Goal: Task Accomplishment & Management: Complete application form

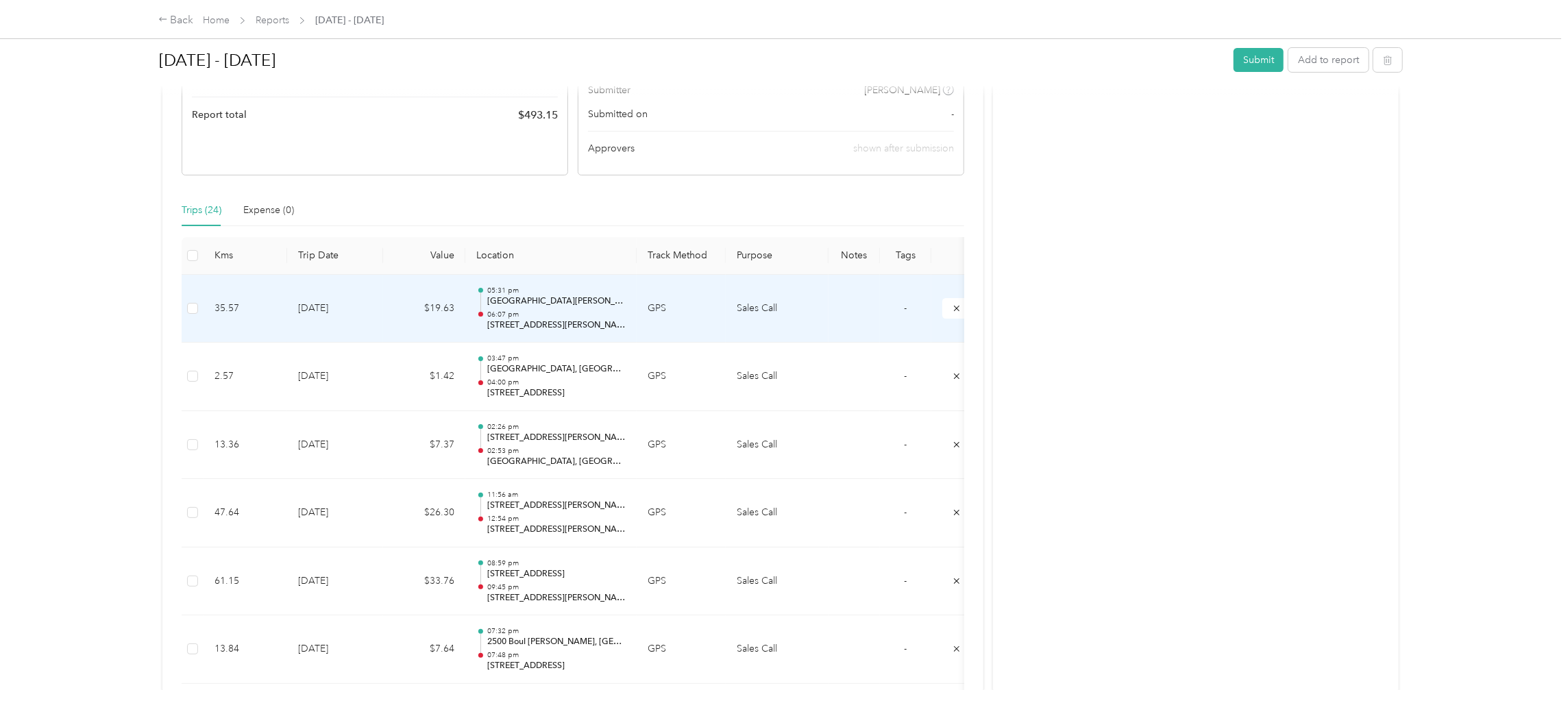
scroll to position [307, 0]
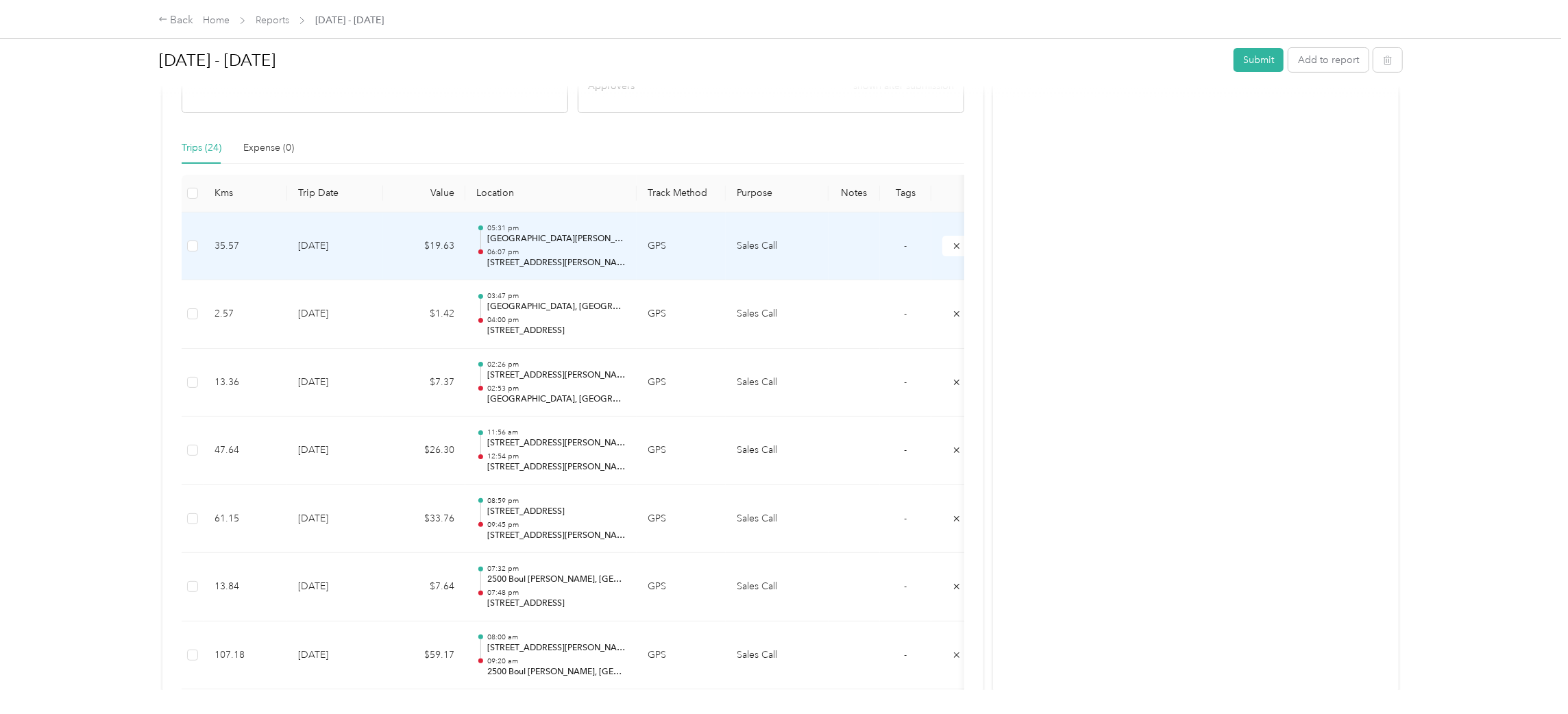
click at [529, 247] on p "06:07 pm" at bounding box center [556, 251] width 138 height 9
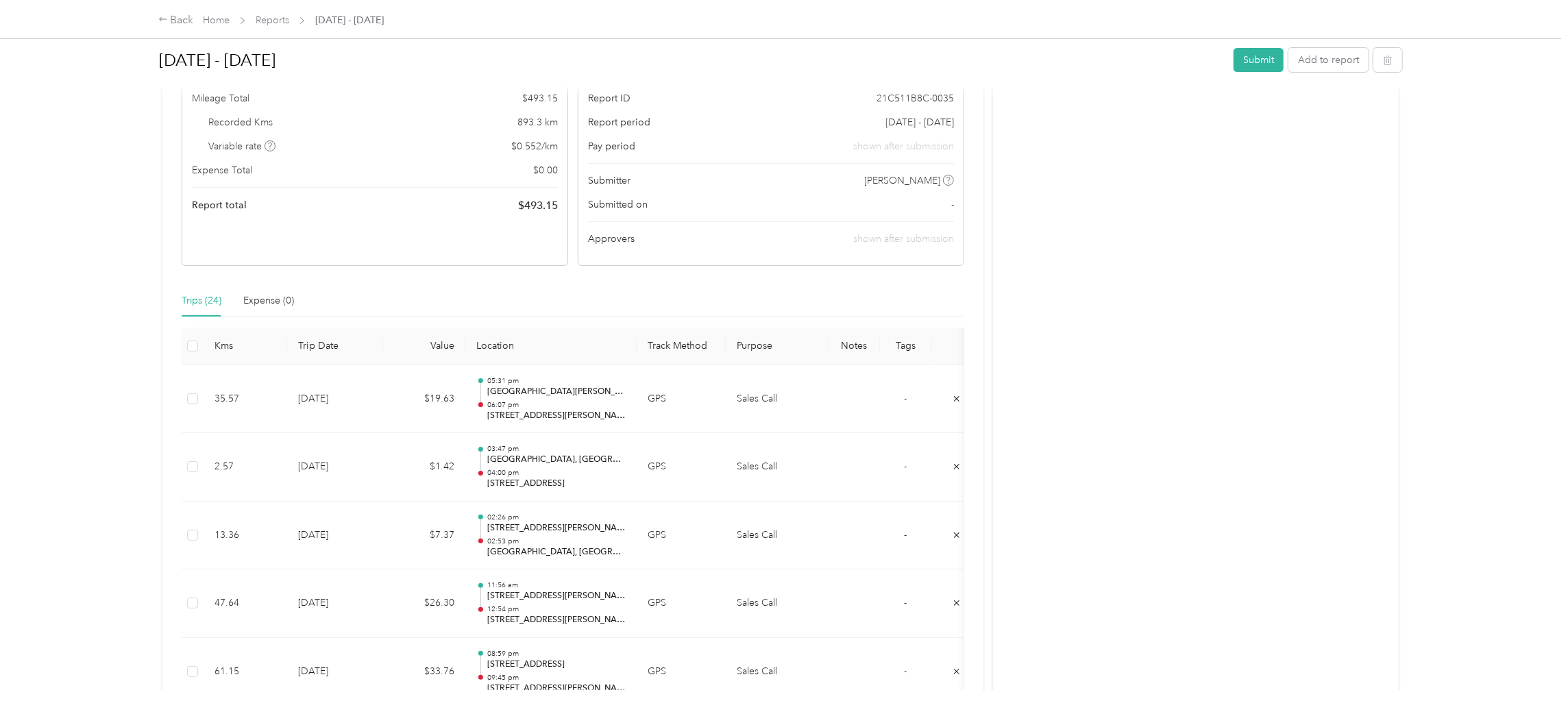
scroll to position [307, 0]
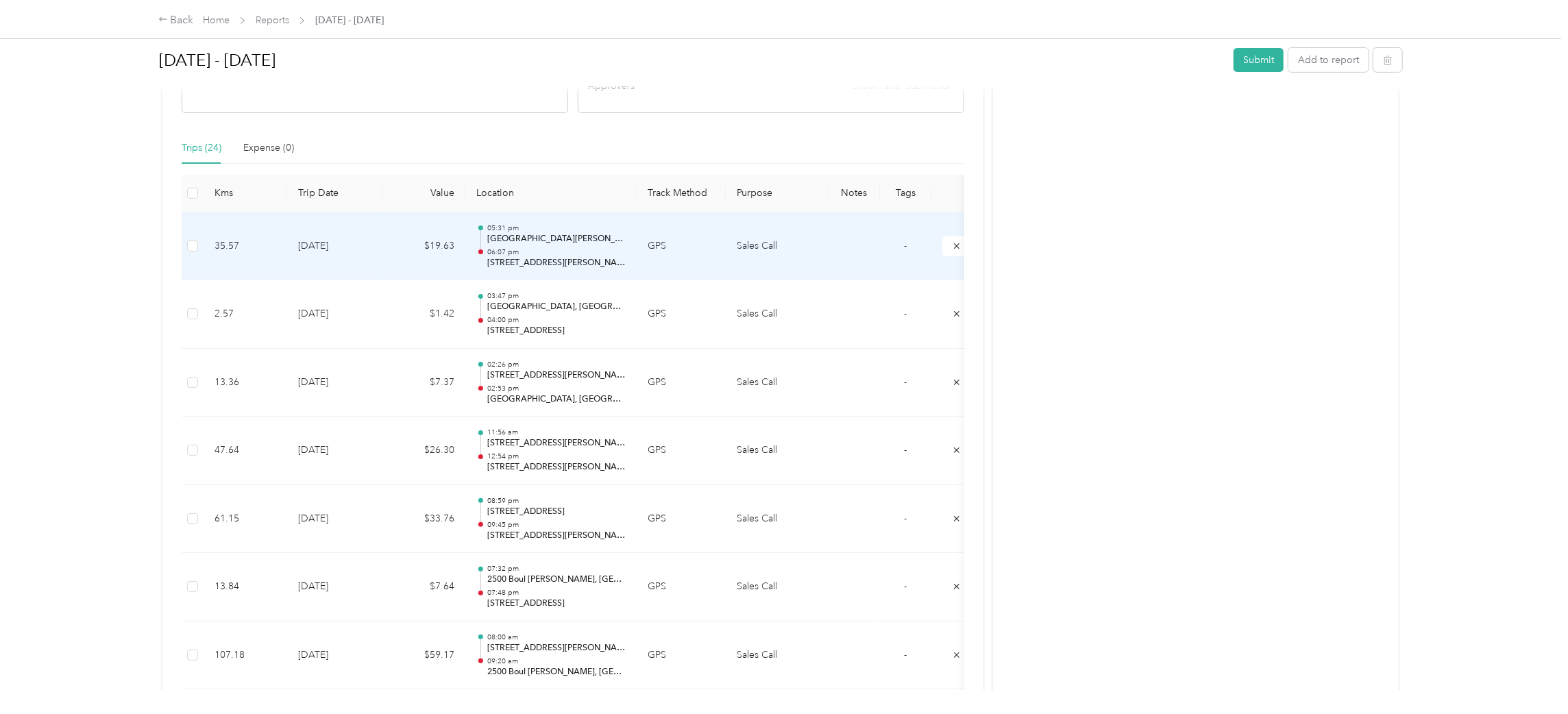
click at [552, 234] on p "[GEOGRAPHIC_DATA][PERSON_NAME], [GEOGRAPHIC_DATA], [GEOGRAPHIC_DATA], Urban agg…" at bounding box center [556, 238] width 138 height 12
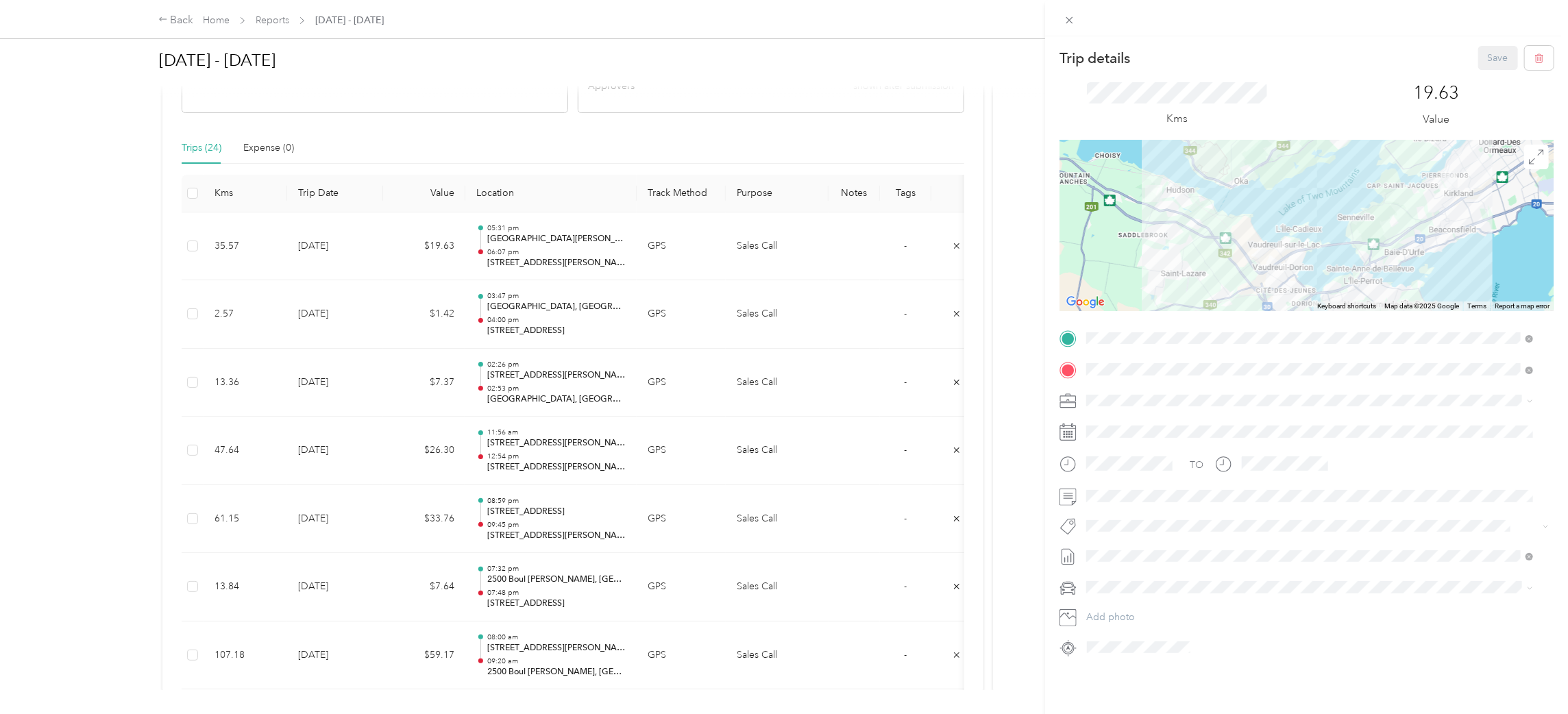
click at [562, 317] on div "Trip details Save This trip cannot be edited because it is either under review,…" at bounding box center [784, 357] width 1568 height 714
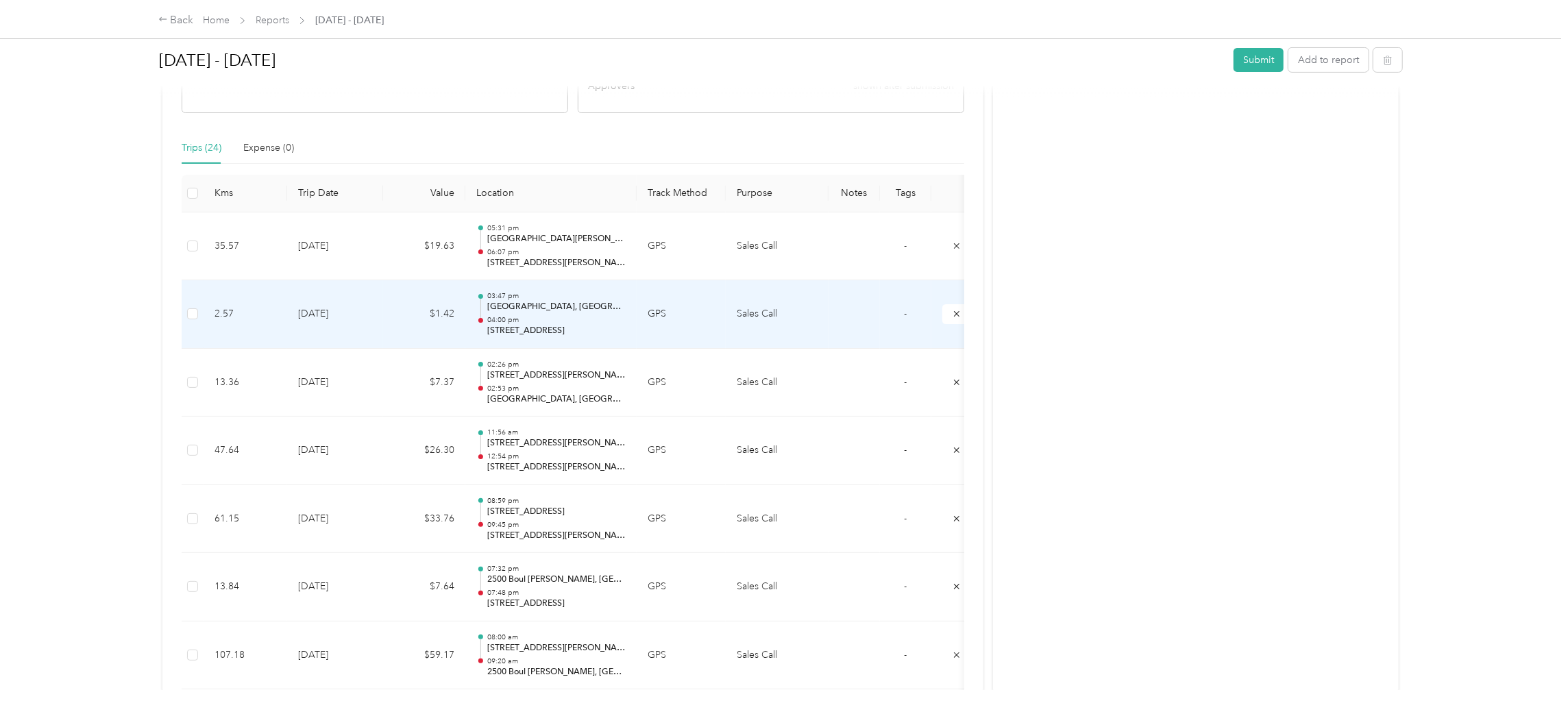
click at [542, 316] on p "04:00 pm" at bounding box center [556, 319] width 138 height 9
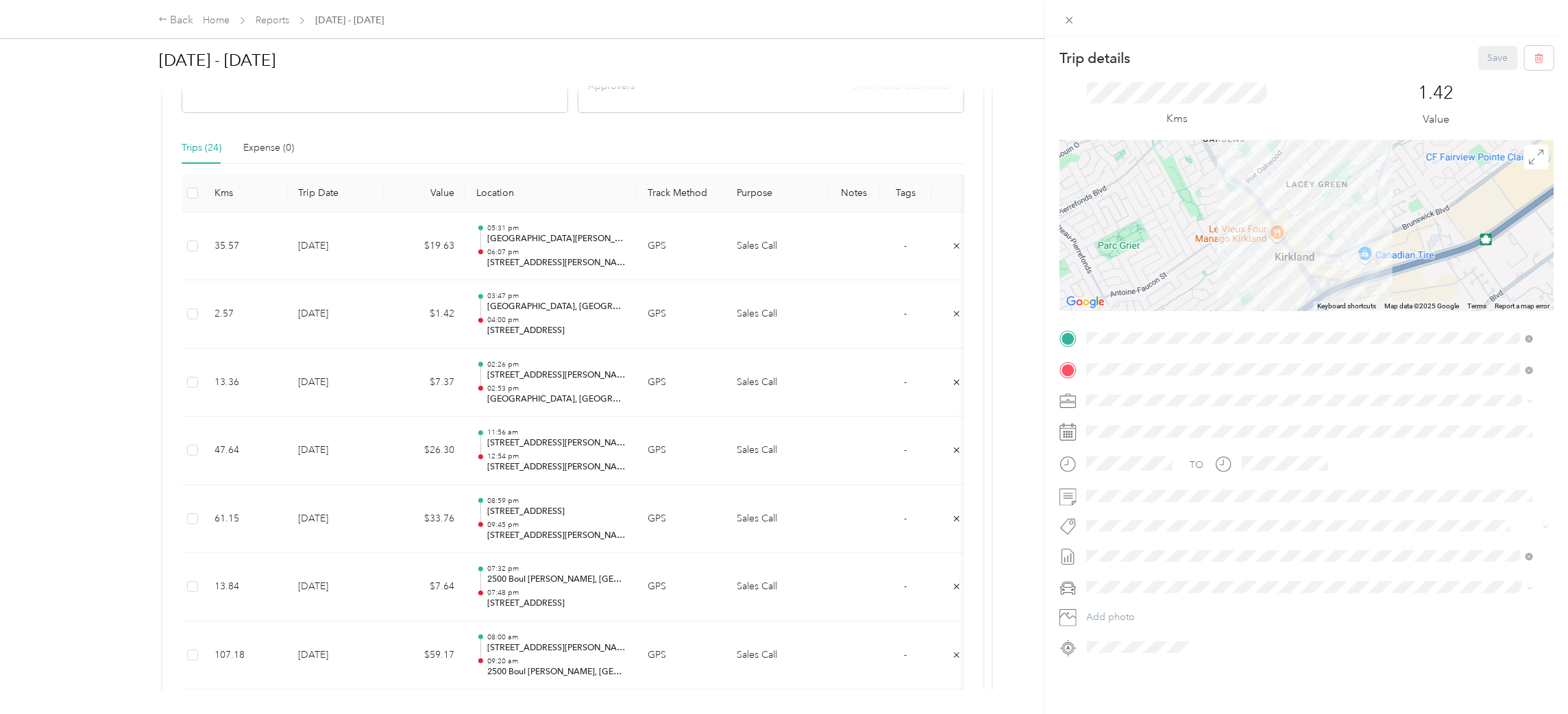
click at [546, 377] on div "Trip details Save This trip cannot be edited because it is either under review,…" at bounding box center [784, 357] width 1568 height 714
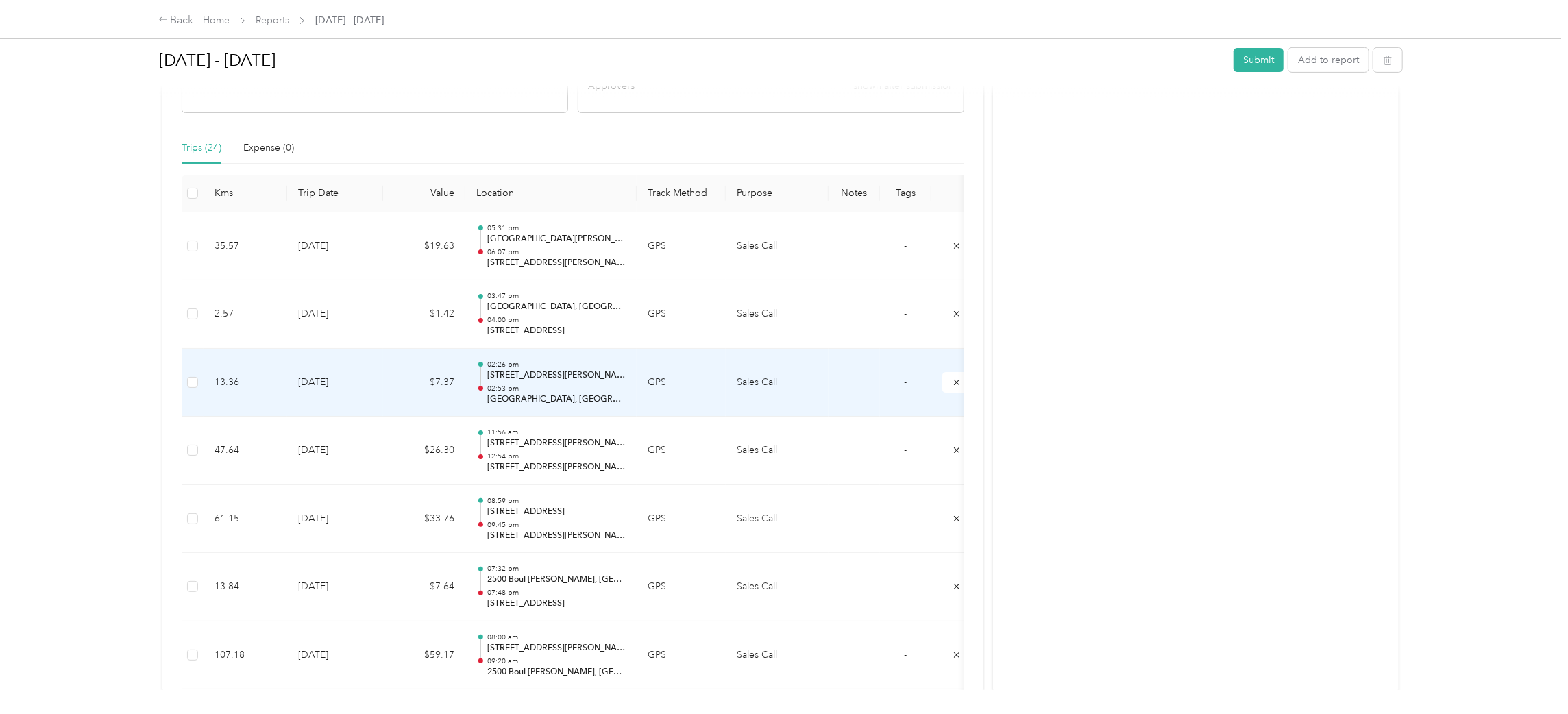
click at [521, 385] on p "02:53 pm" at bounding box center [556, 388] width 138 height 9
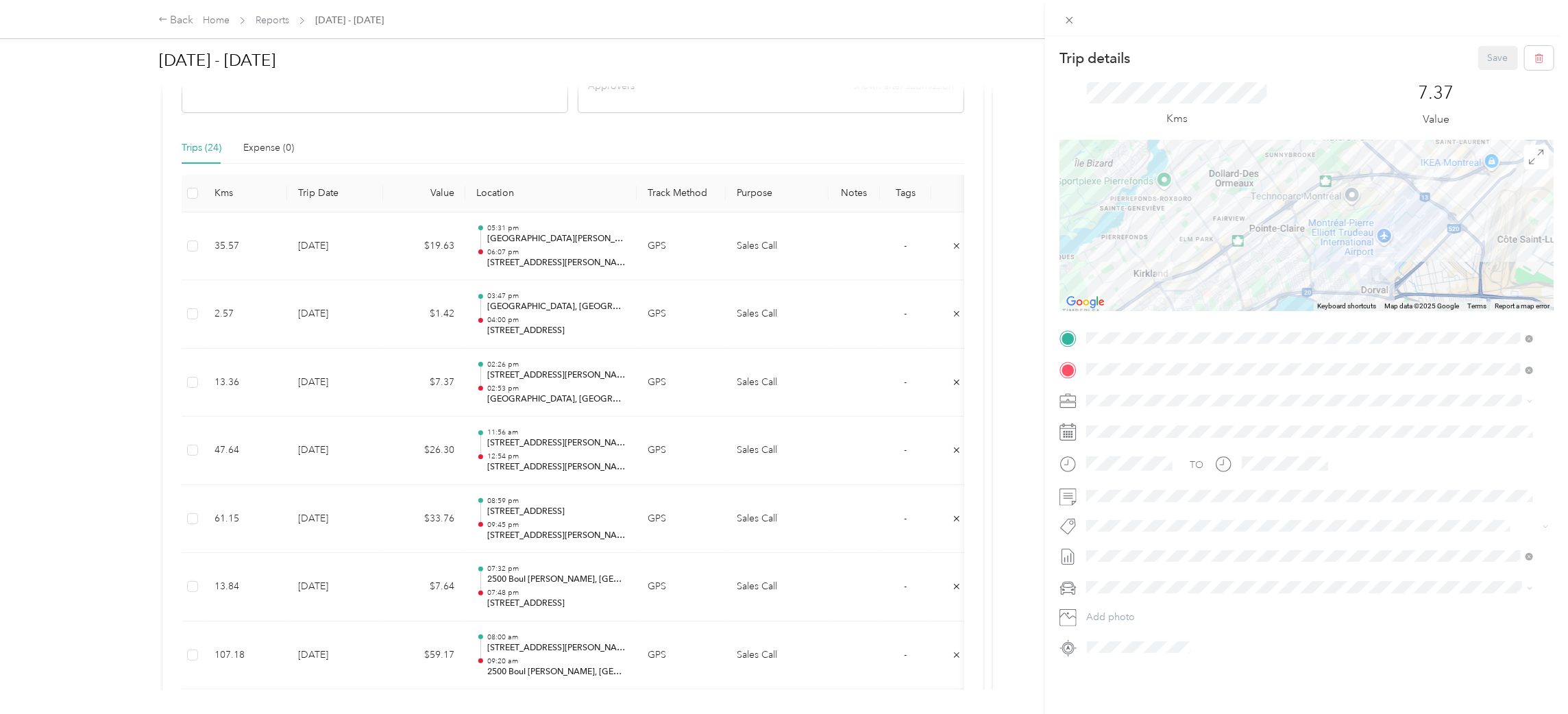
click at [519, 445] on div "Trip details Save This trip cannot be edited because it is either under review,…" at bounding box center [784, 357] width 1568 height 714
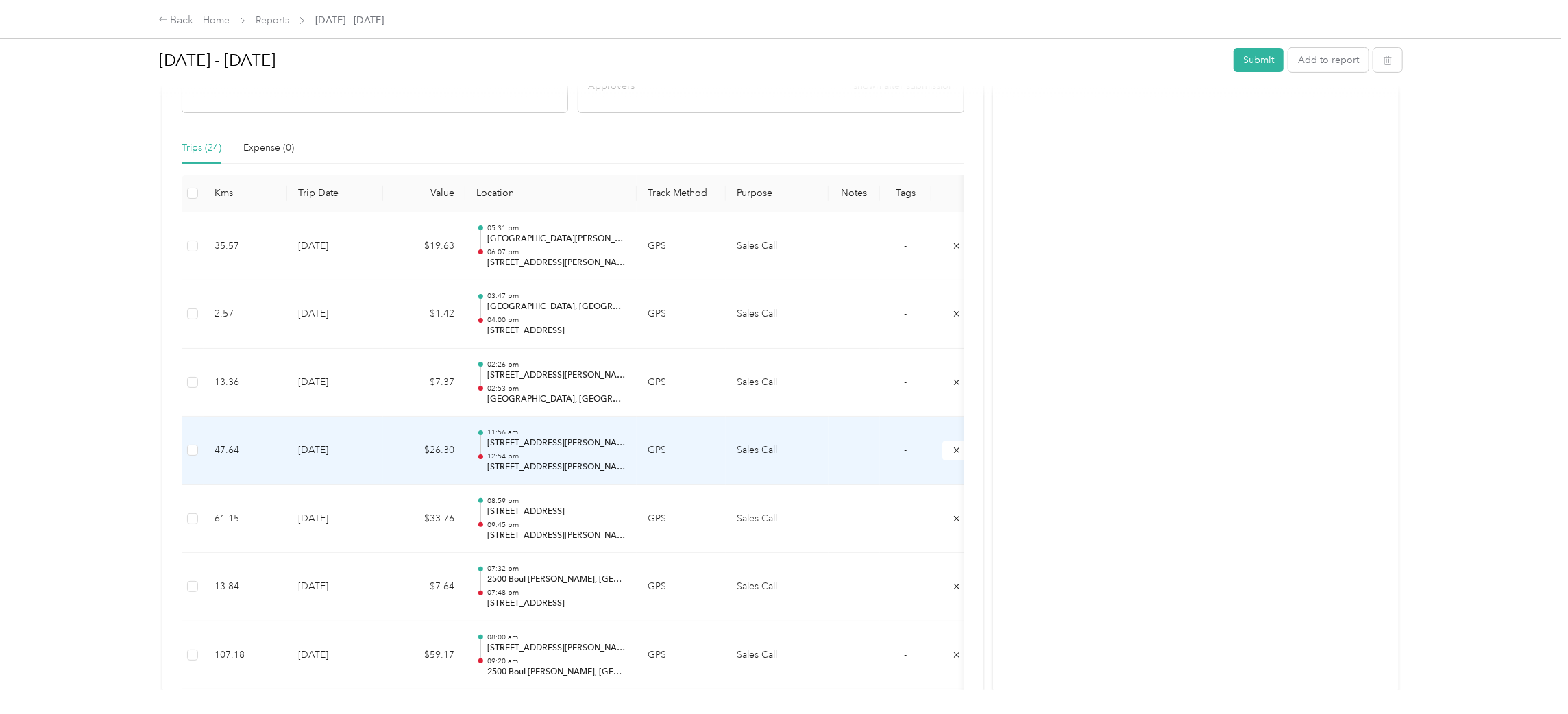
click at [519, 445] on p "[STREET_ADDRESS][PERSON_NAME]" at bounding box center [556, 443] width 138 height 12
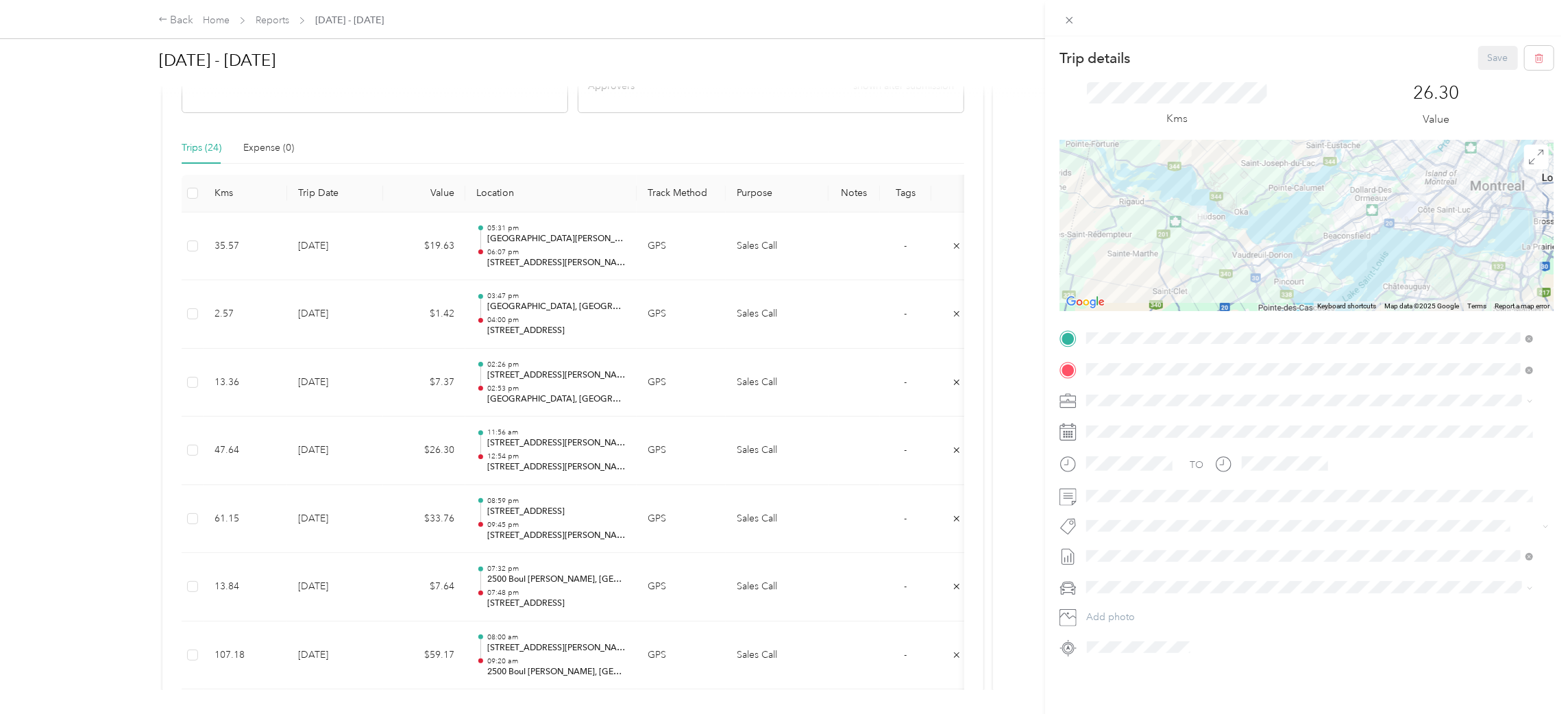
click at [523, 521] on div "Trip details Save This trip cannot be edited because it is either under review,…" at bounding box center [784, 357] width 1568 height 714
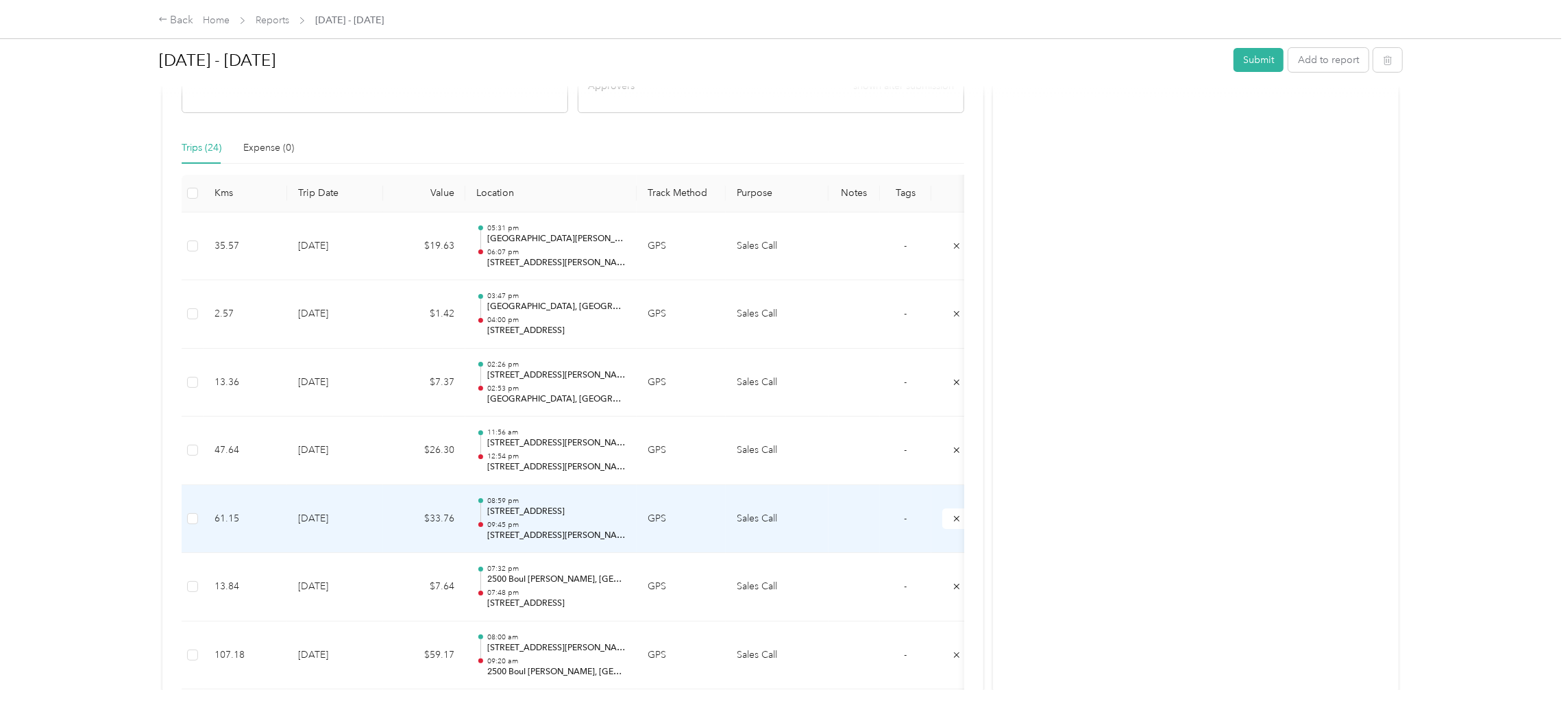
click at [519, 518] on div "08:59 pm [STREET_ADDRESS] 09:45 pm [STREET_ADDRESS][PERSON_NAME][PERSON_NAME]" at bounding box center [556, 519] width 138 height 46
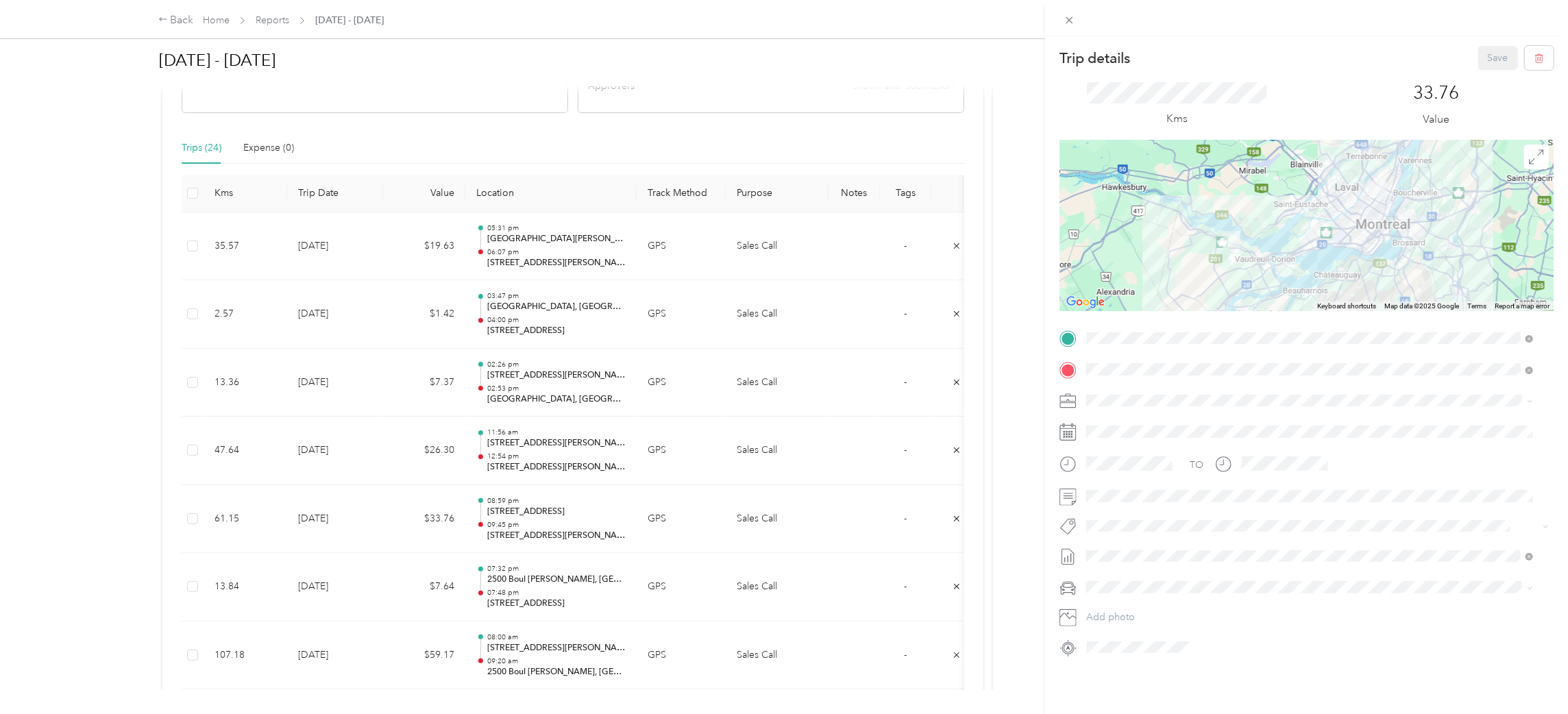
click at [537, 594] on div "Trip details Save This trip cannot be edited because it is either under review,…" at bounding box center [784, 357] width 1568 height 714
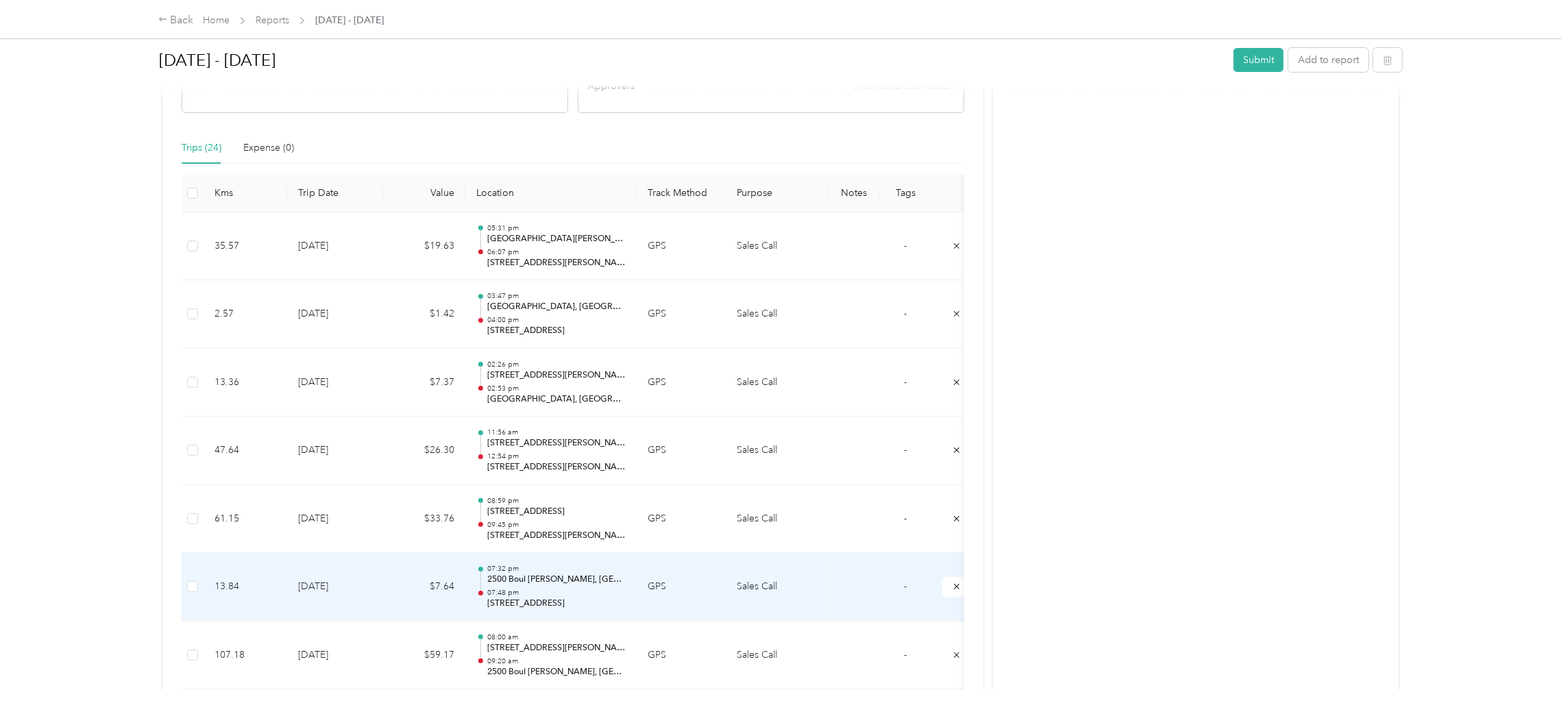
click at [537, 594] on p "07:48 pm" at bounding box center [556, 592] width 138 height 9
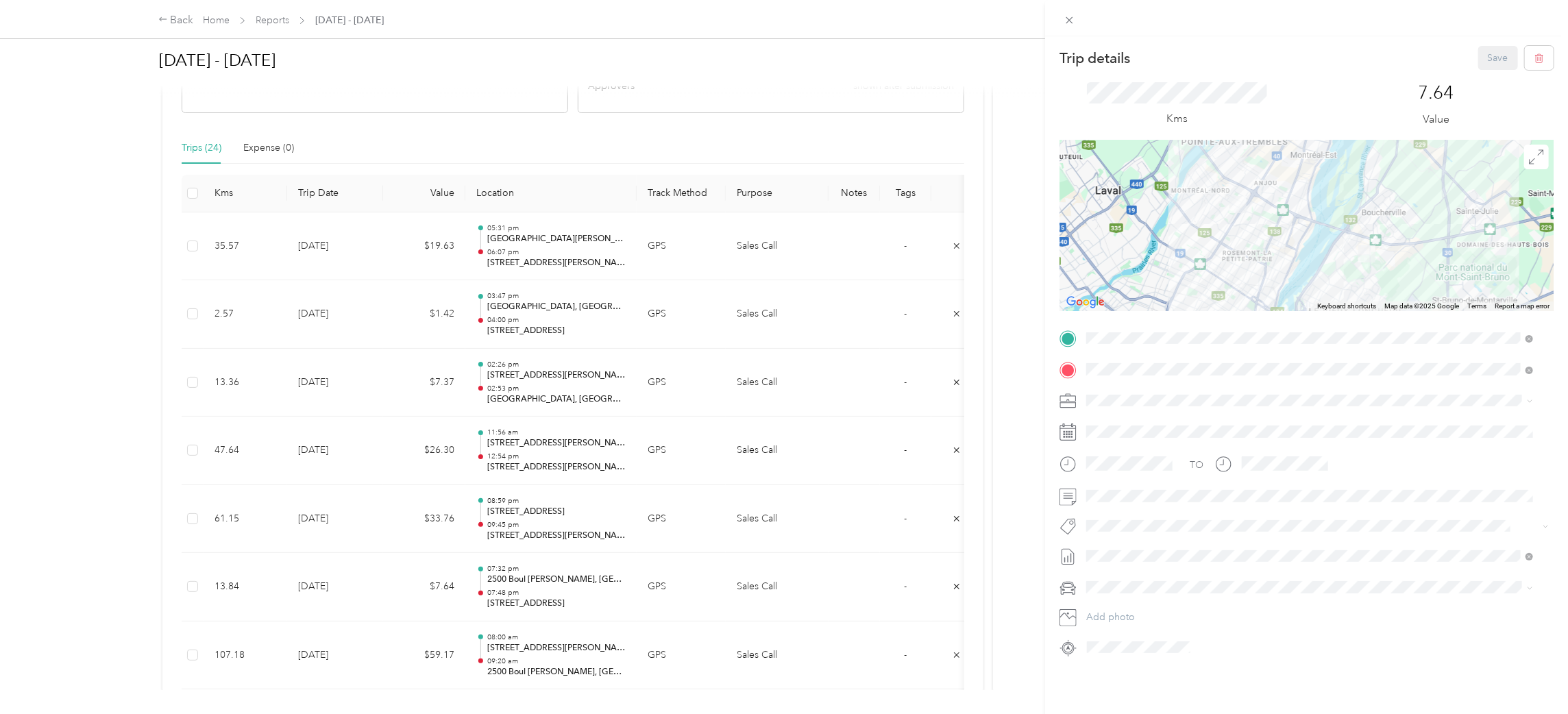
click at [523, 654] on div "Trip details Save This trip cannot be edited because it is either under review,…" at bounding box center [784, 357] width 1568 height 714
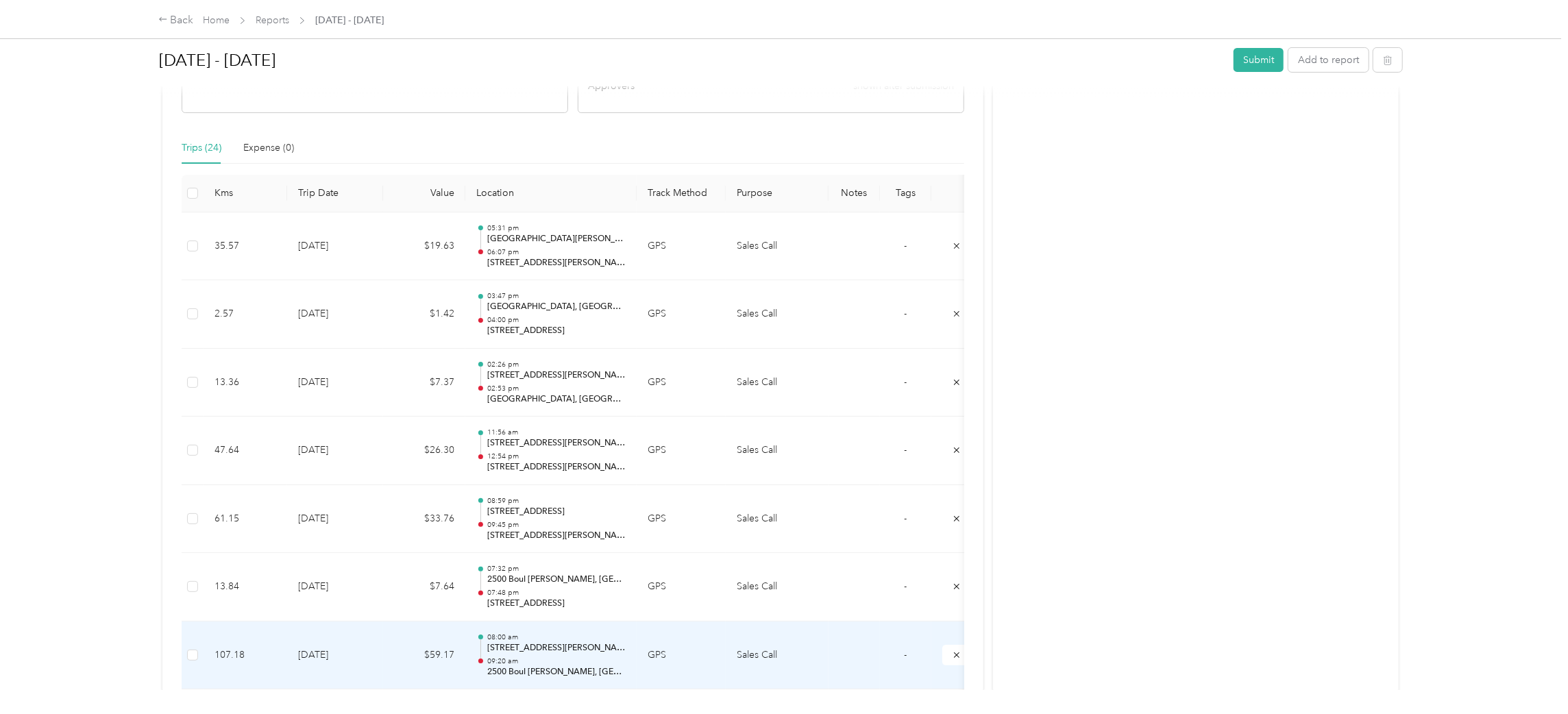
click at [523, 654] on p "[STREET_ADDRESS][PERSON_NAME]" at bounding box center [556, 647] width 138 height 12
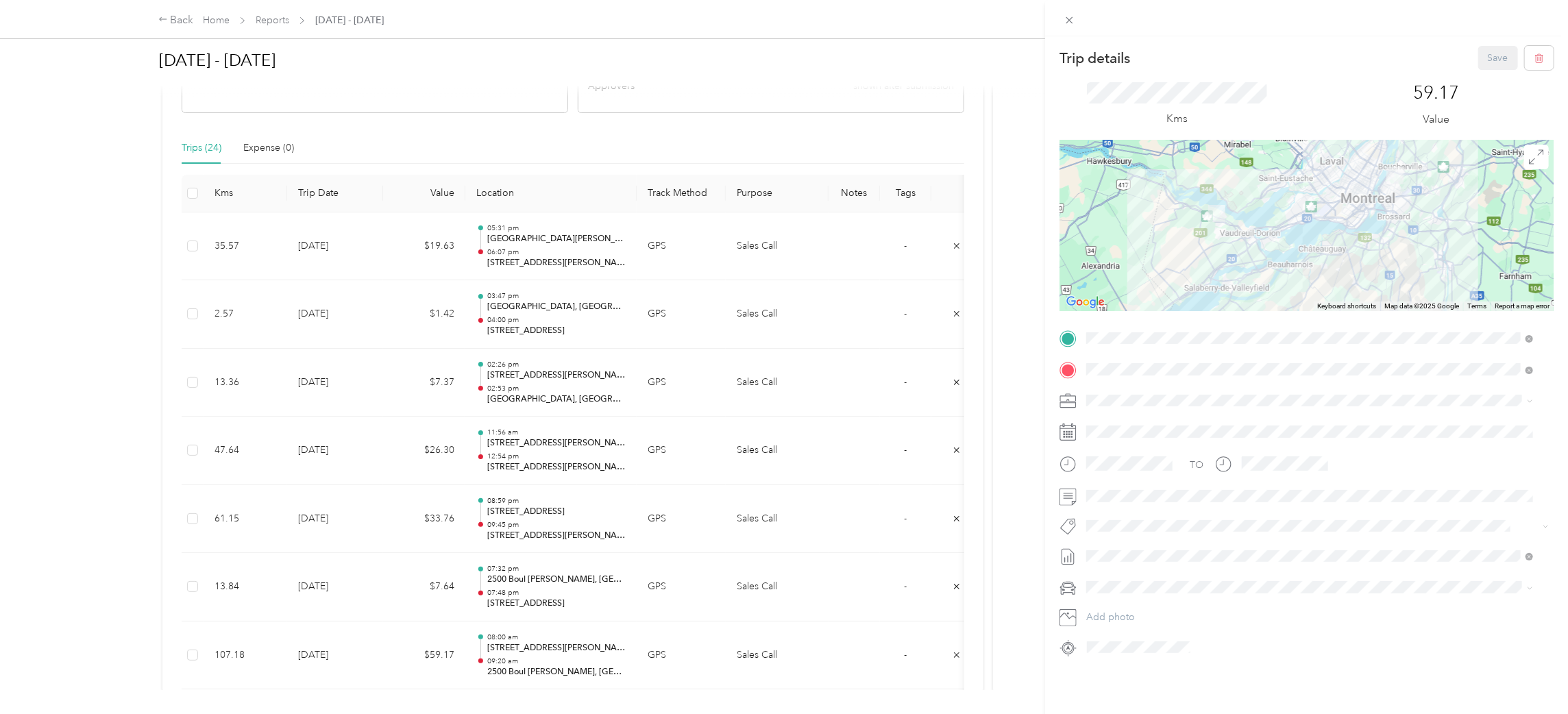
click at [340, 637] on div "Trip details Save This trip cannot be edited because it is either under review,…" at bounding box center [784, 357] width 1568 height 714
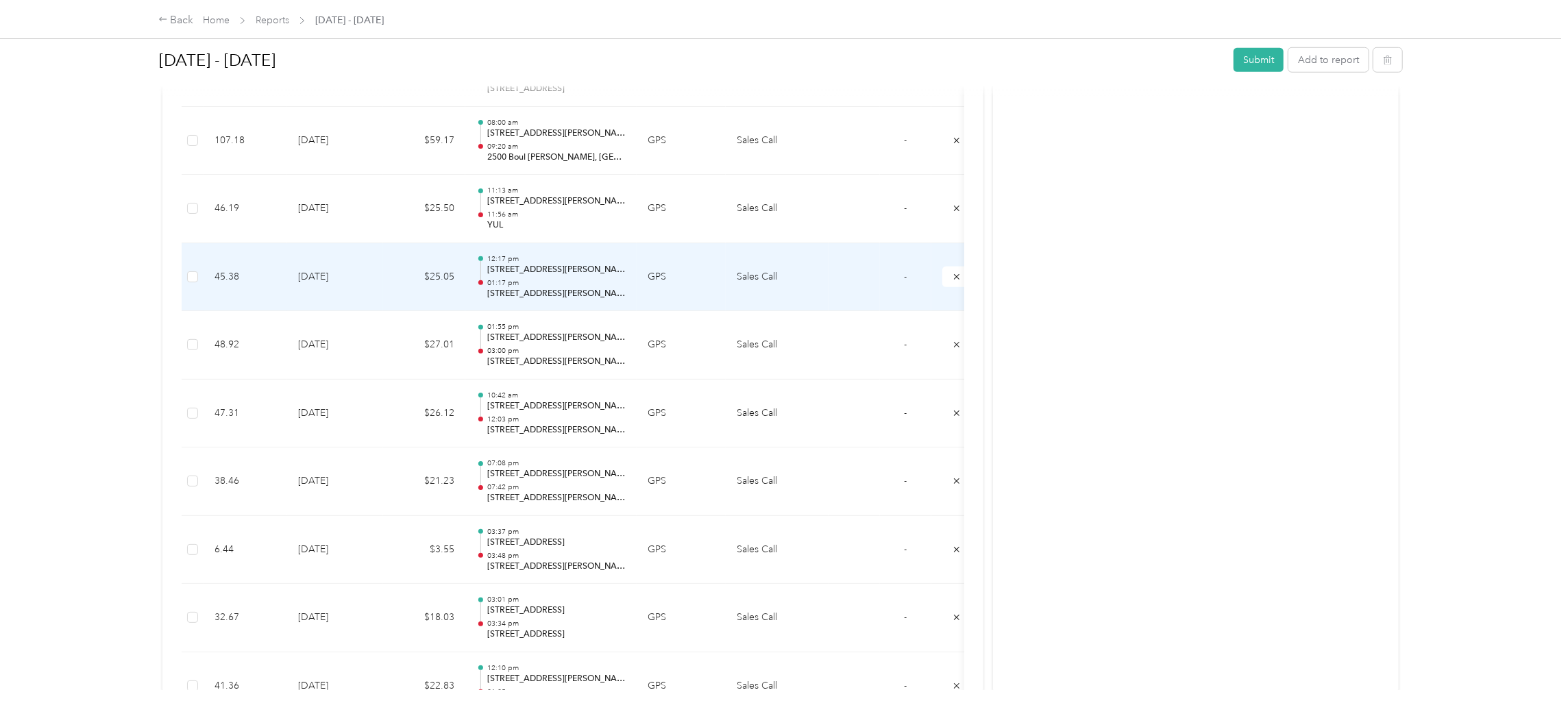
scroll to position [924, 0]
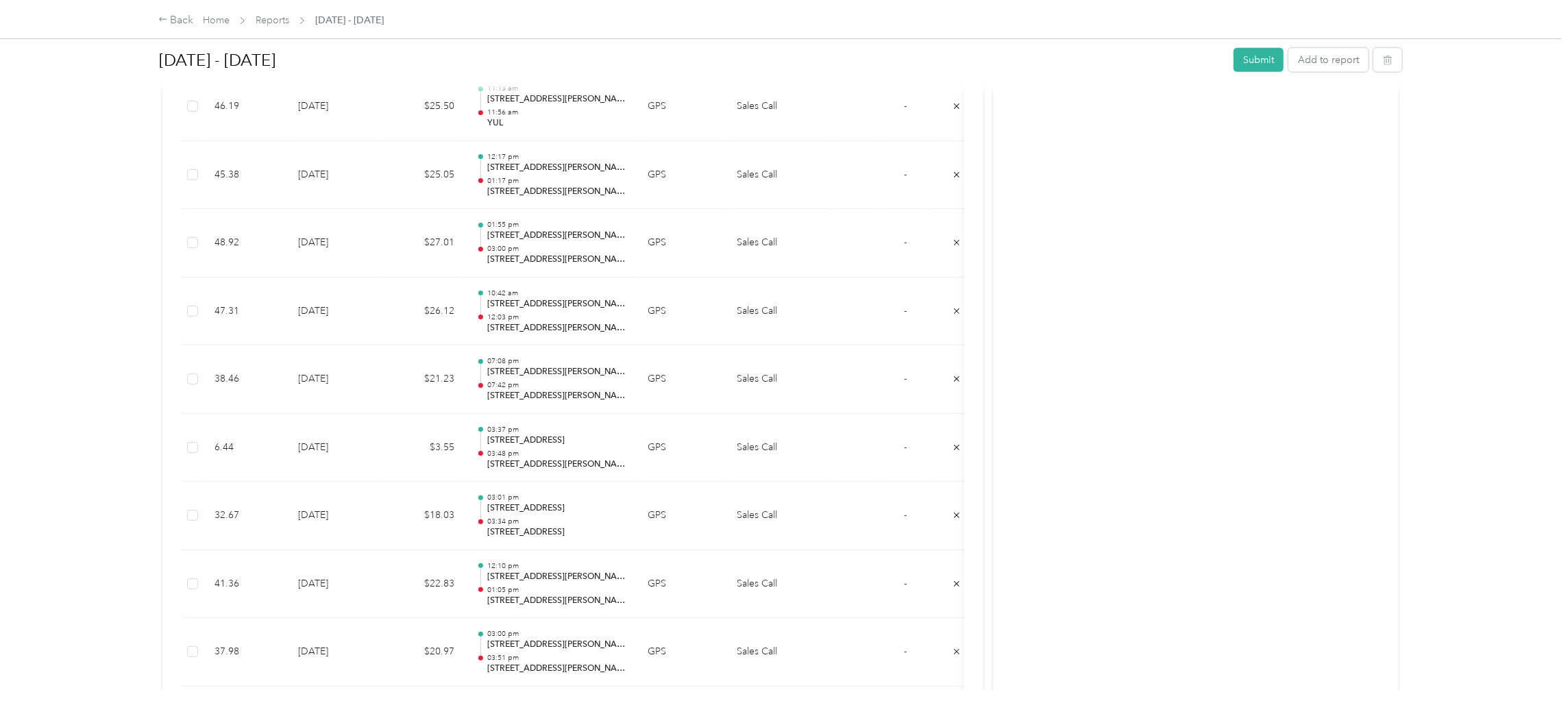
click at [560, 92] on div at bounding box center [780, 90] width 1243 height 14
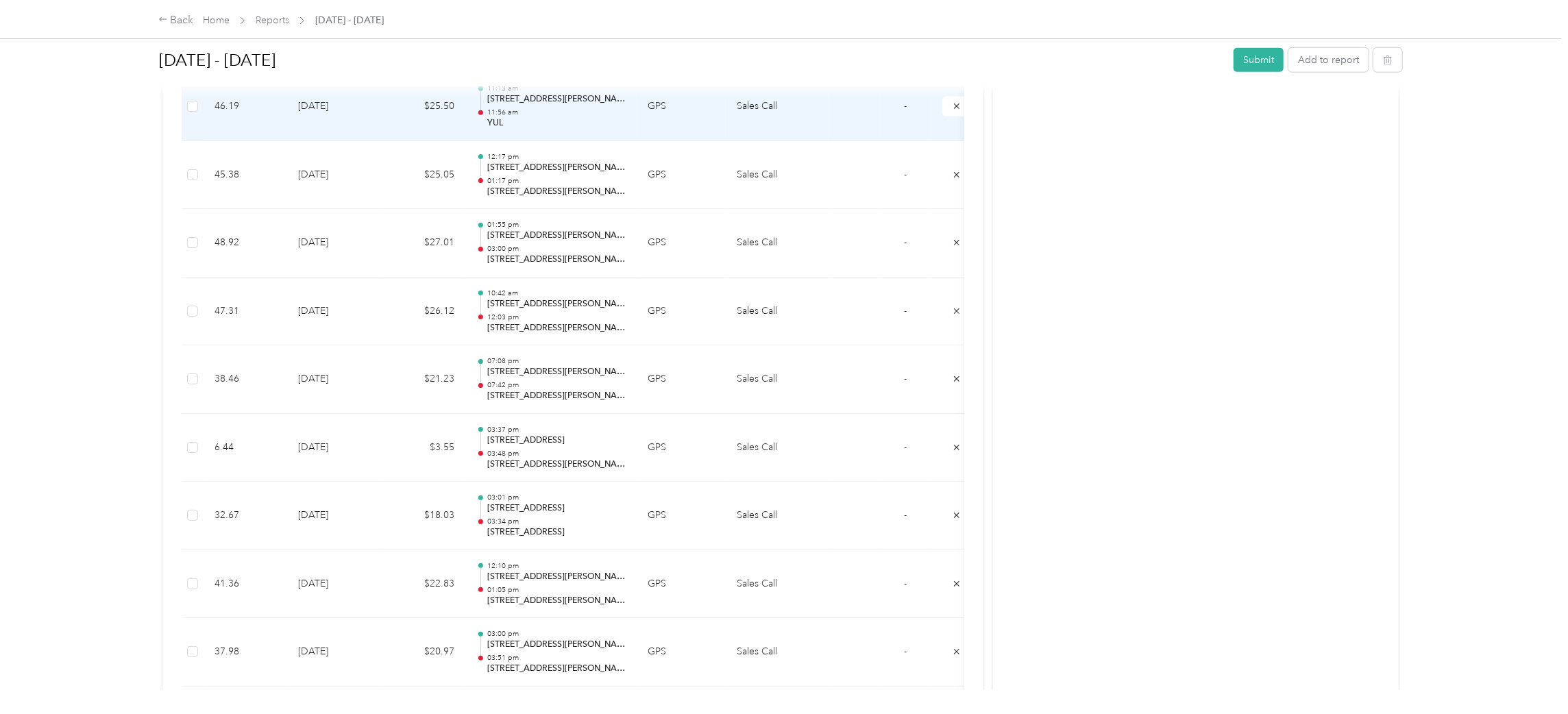
click at [559, 108] on p "11:56 am" at bounding box center [556, 112] width 138 height 9
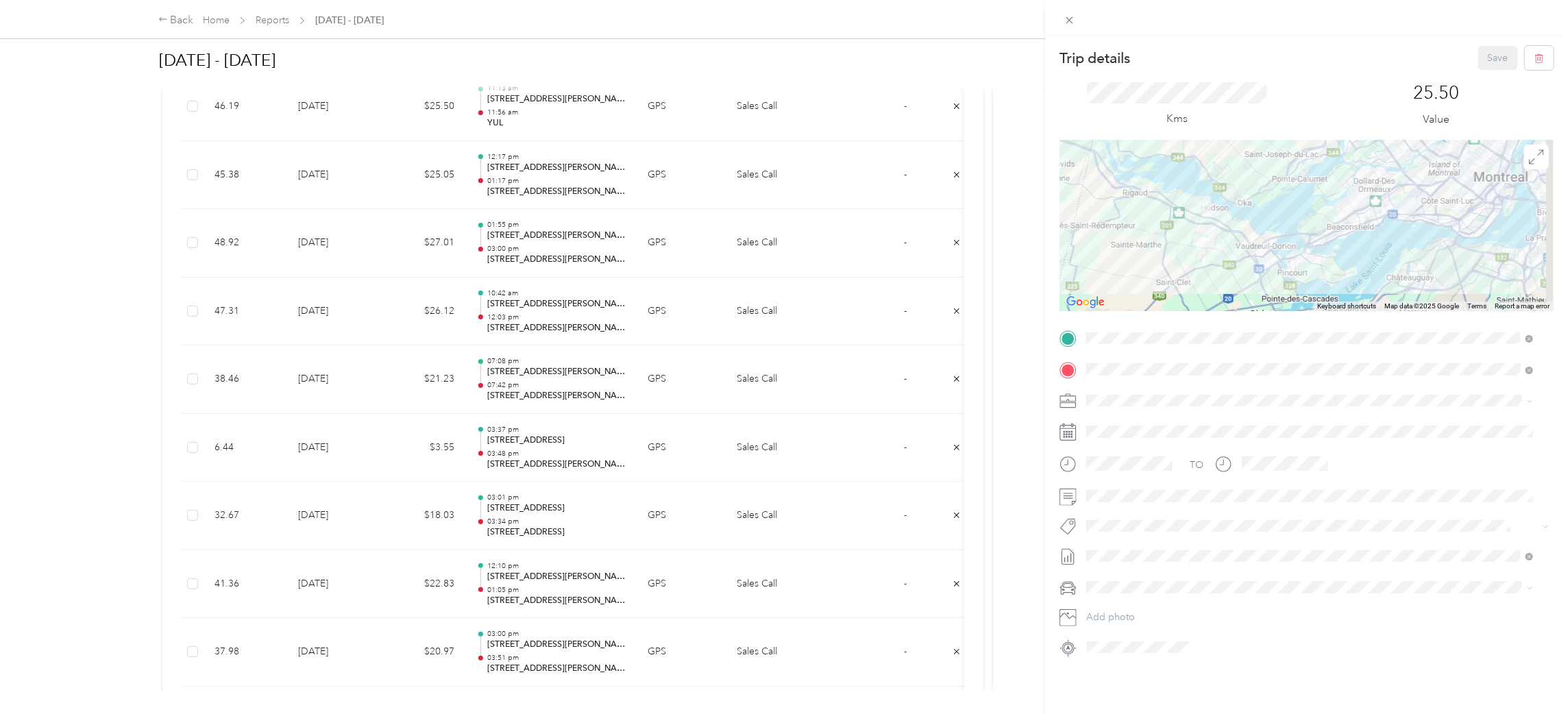
click at [537, 170] on div "Trip details Save This trip cannot be edited because it is either under review,…" at bounding box center [784, 357] width 1568 height 714
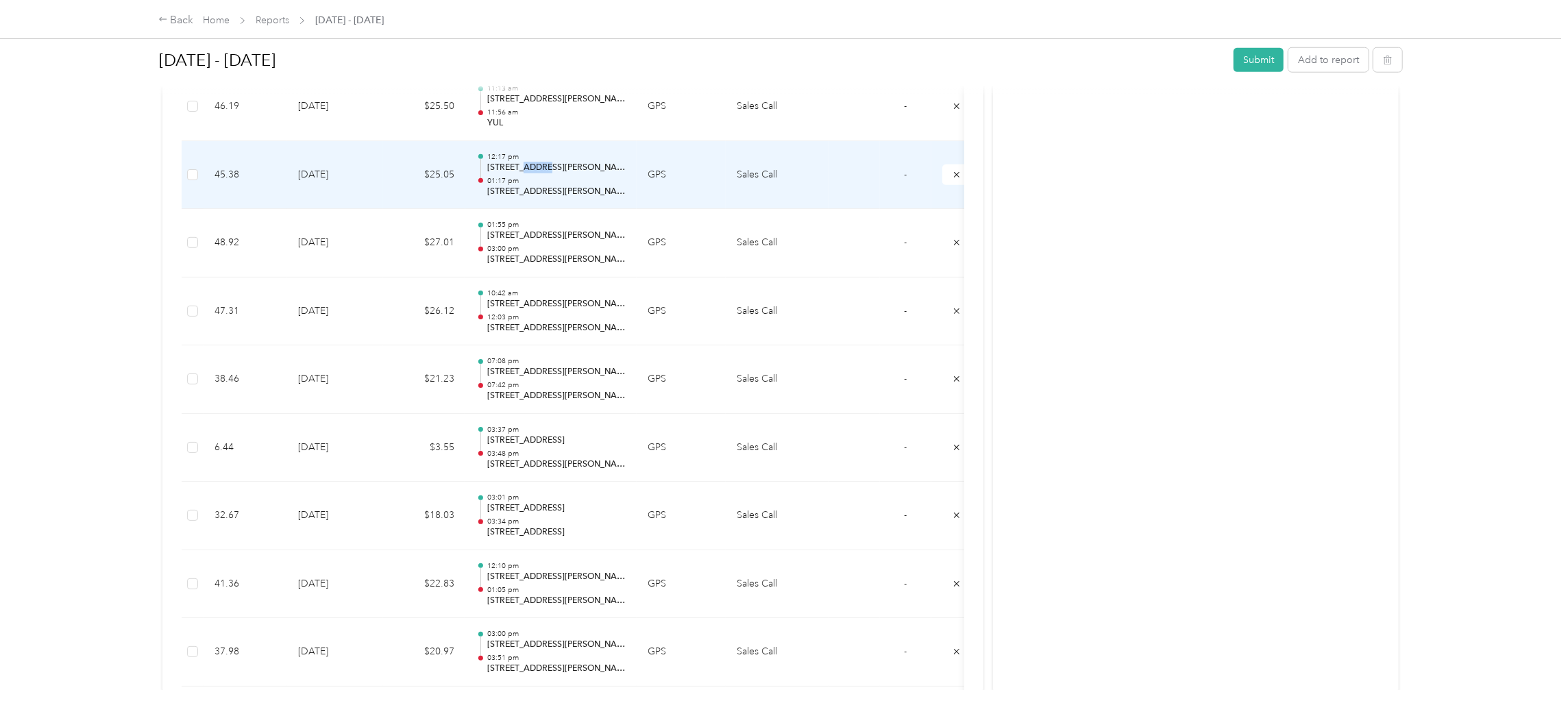
click at [537, 170] on p "[STREET_ADDRESS][PERSON_NAME]" at bounding box center [556, 168] width 138 height 12
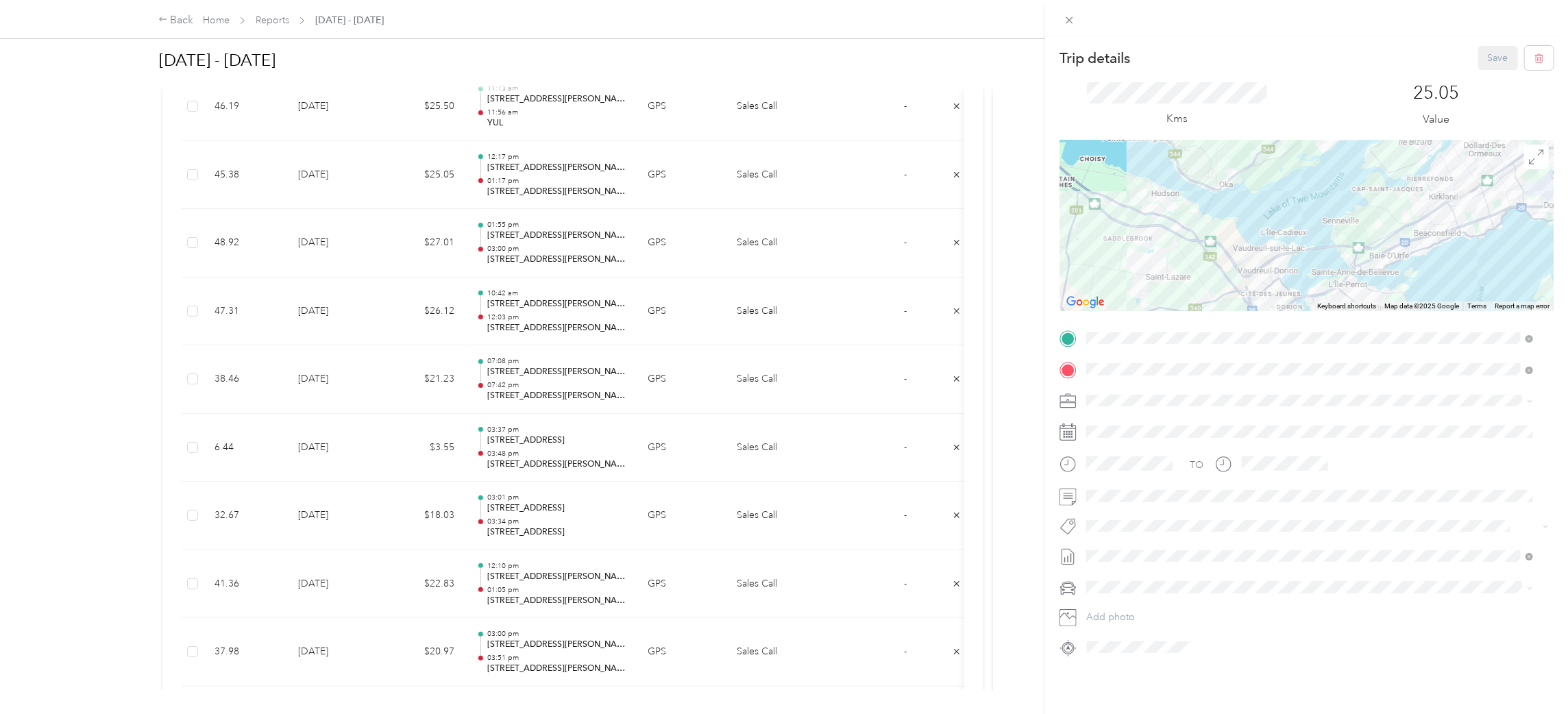
click at [537, 240] on div "Trip details Save This trip cannot be edited because it is either under review,…" at bounding box center [784, 357] width 1568 height 714
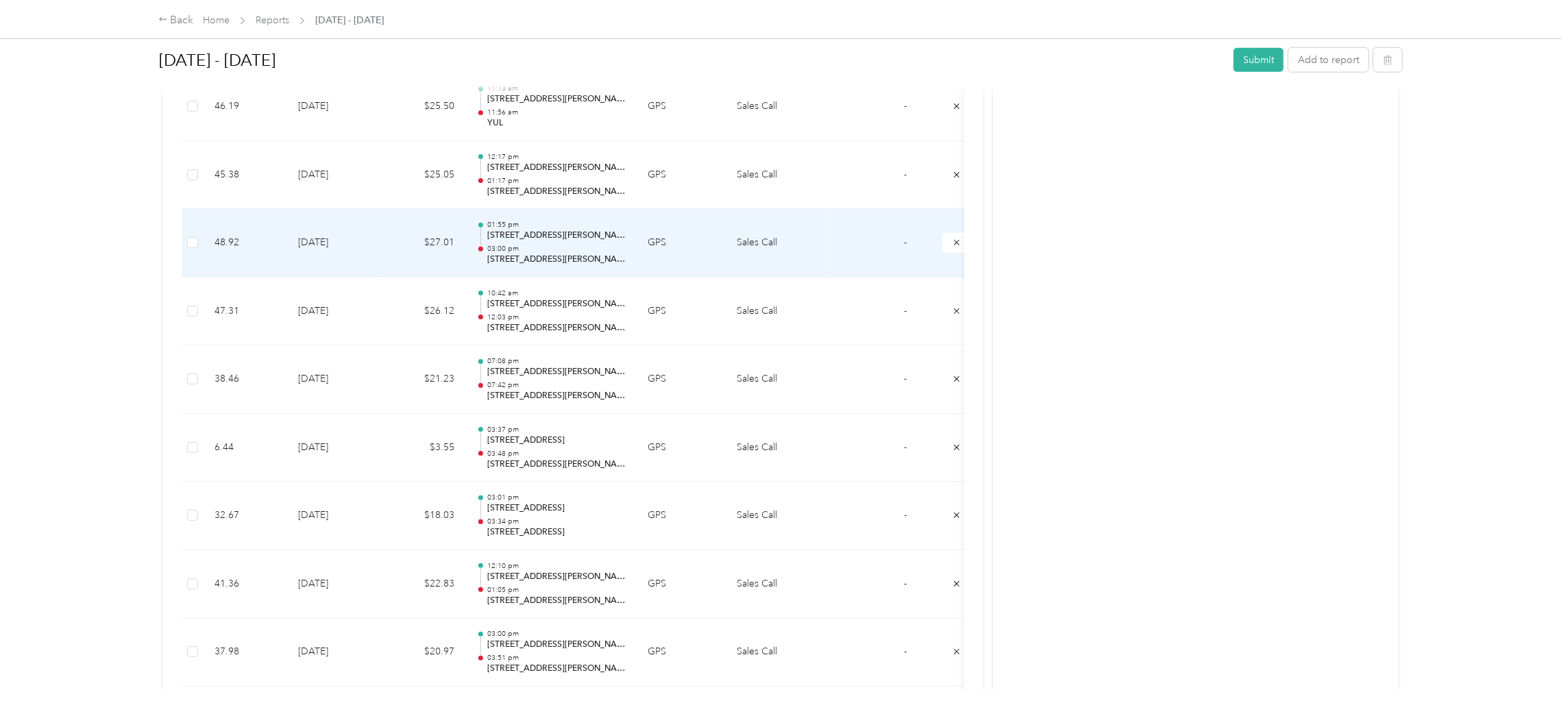
click at [531, 249] on p "03:00 pm" at bounding box center [556, 249] width 138 height 9
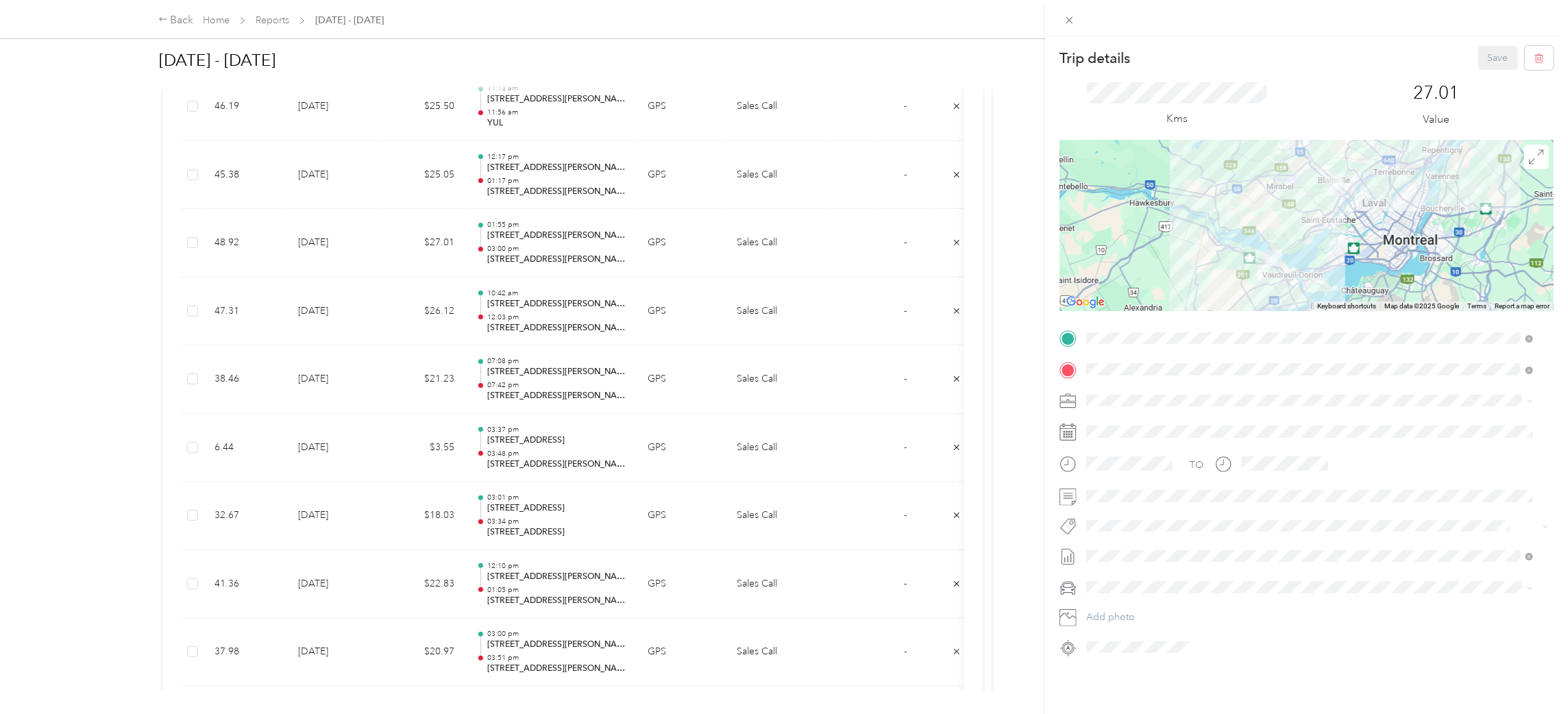
click at [556, 188] on div "Trip details Save This trip cannot be edited because it is either under review,…" at bounding box center [784, 357] width 1568 height 714
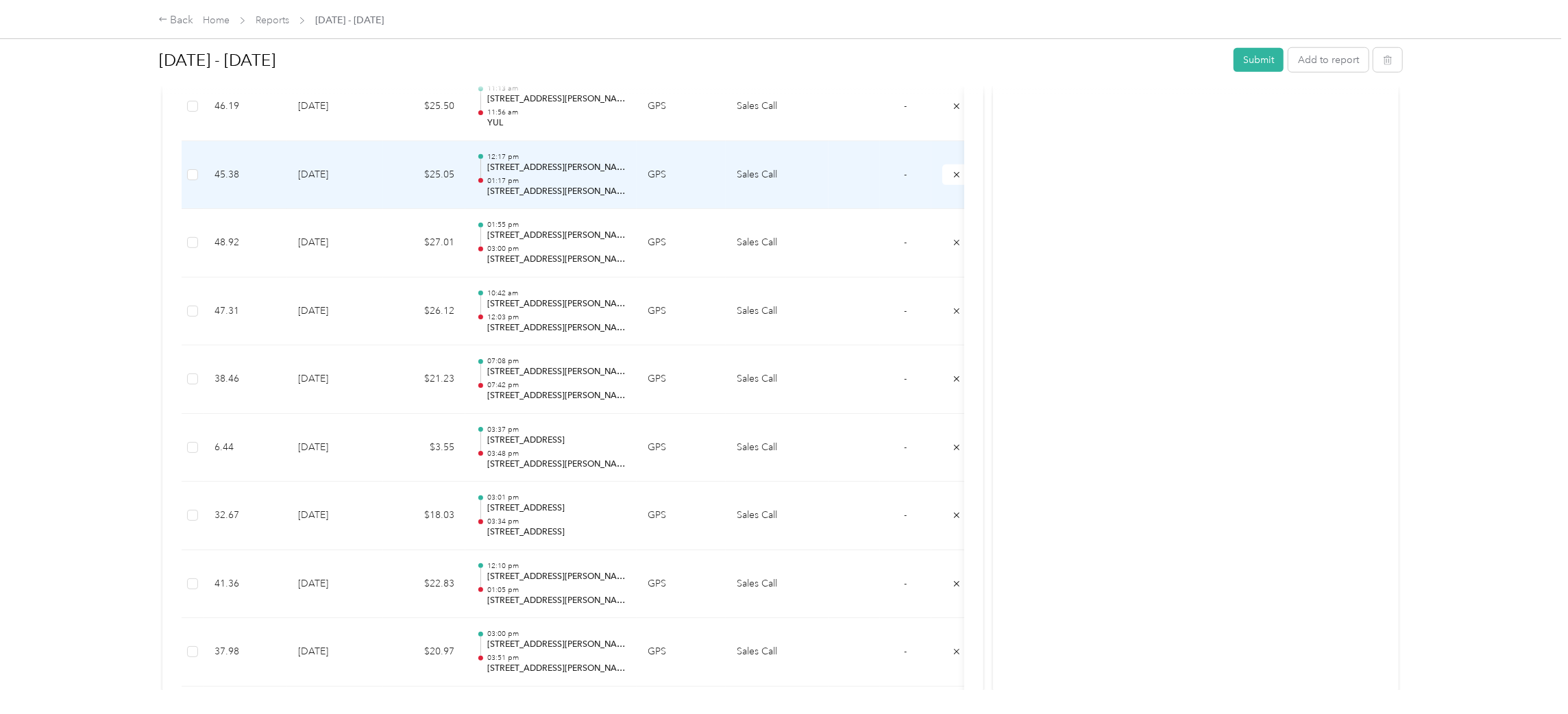
click at [549, 180] on p "01:17 pm" at bounding box center [556, 180] width 138 height 9
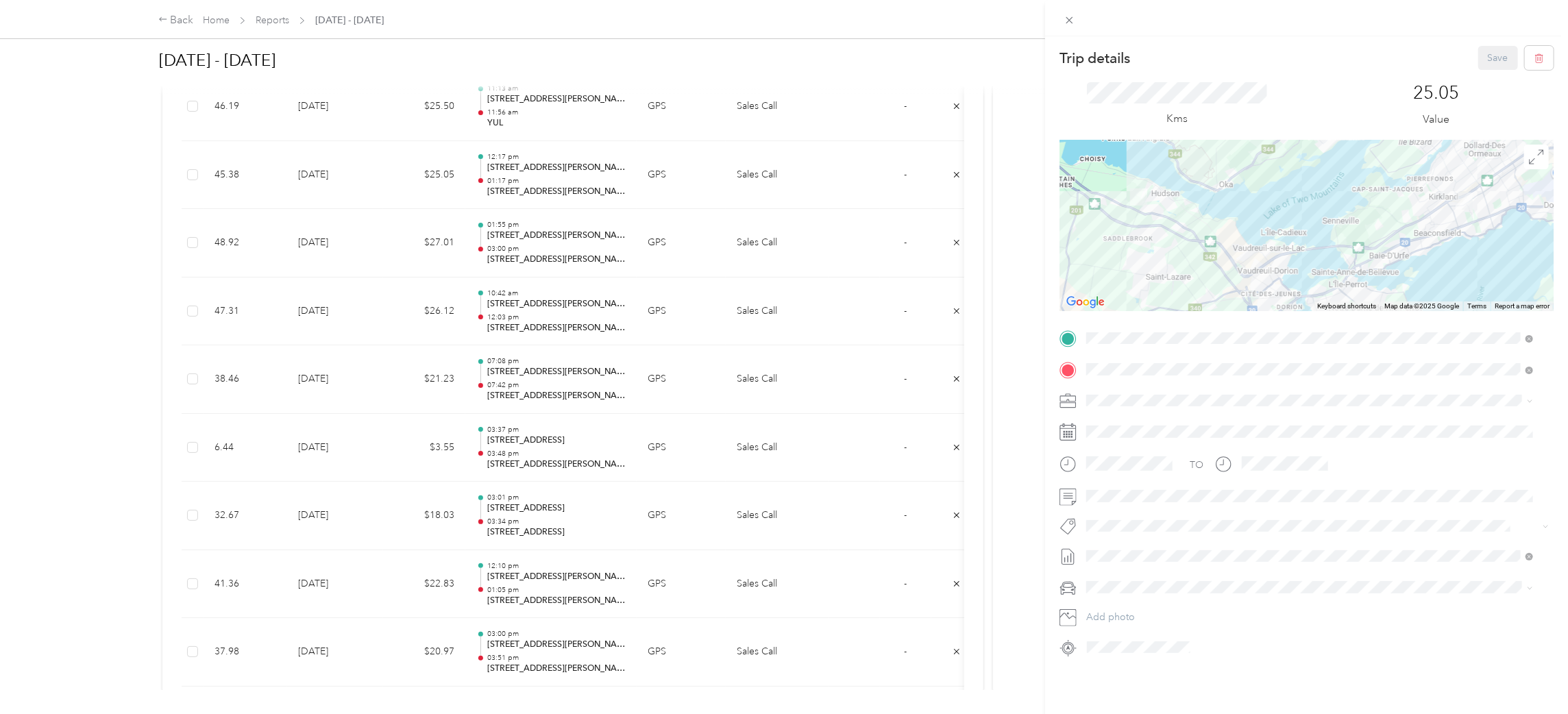
click at [560, 245] on div "Trip details Save This trip cannot be edited because it is either under review,…" at bounding box center [784, 357] width 1568 height 714
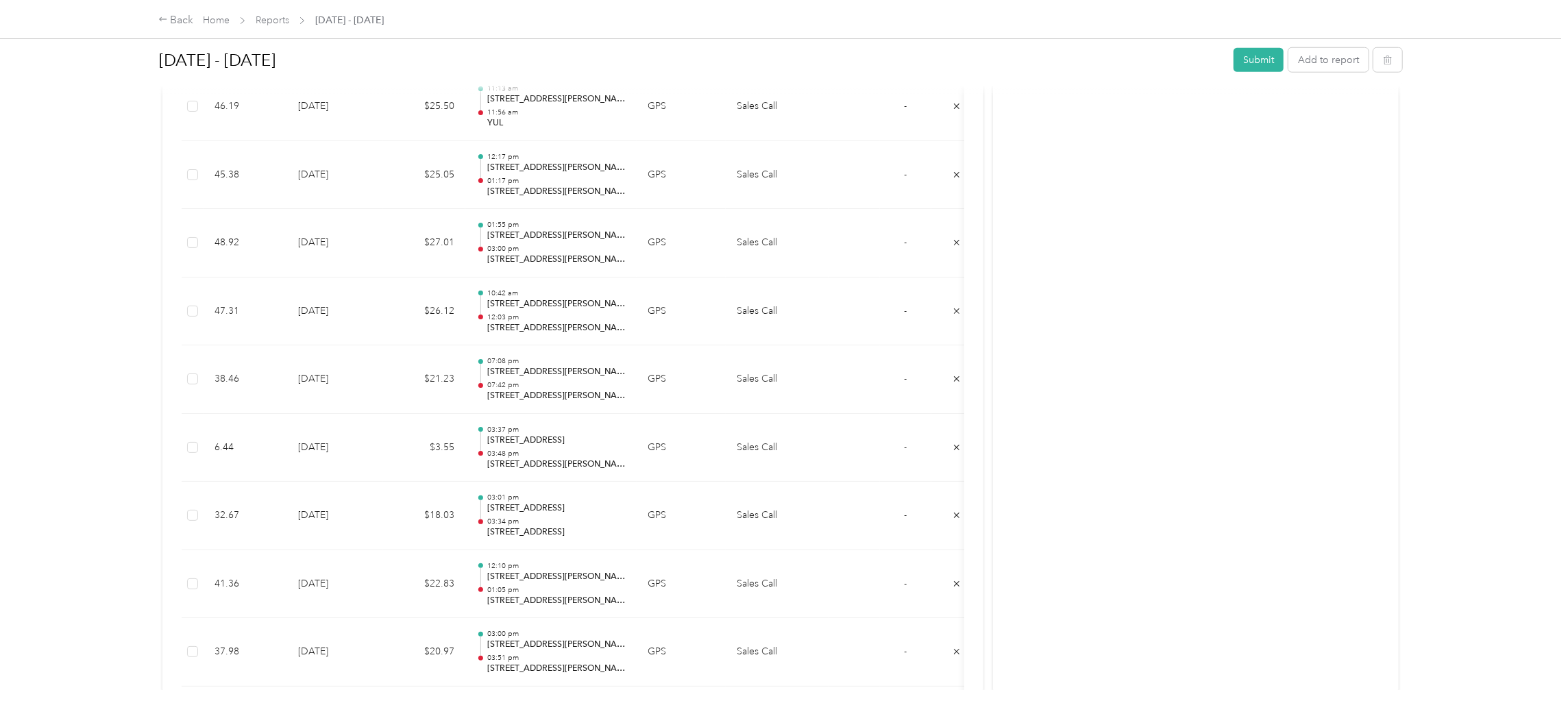
click at [528, 241] on p "[STREET_ADDRESS][PERSON_NAME][PERSON_NAME]" at bounding box center [556, 235] width 138 height 12
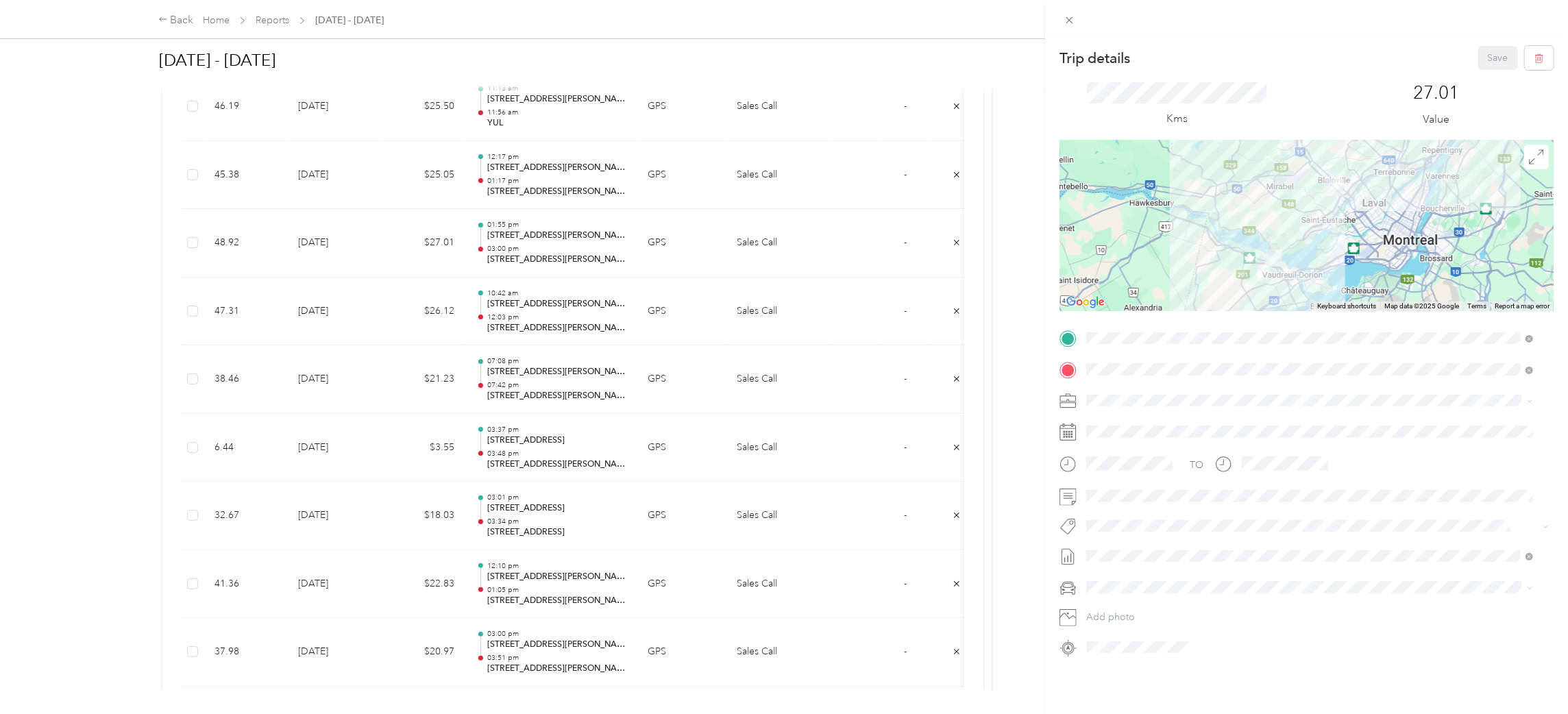
click at [516, 310] on div "Trip details Save This trip cannot be edited because it is either under review,…" at bounding box center [784, 357] width 1568 height 714
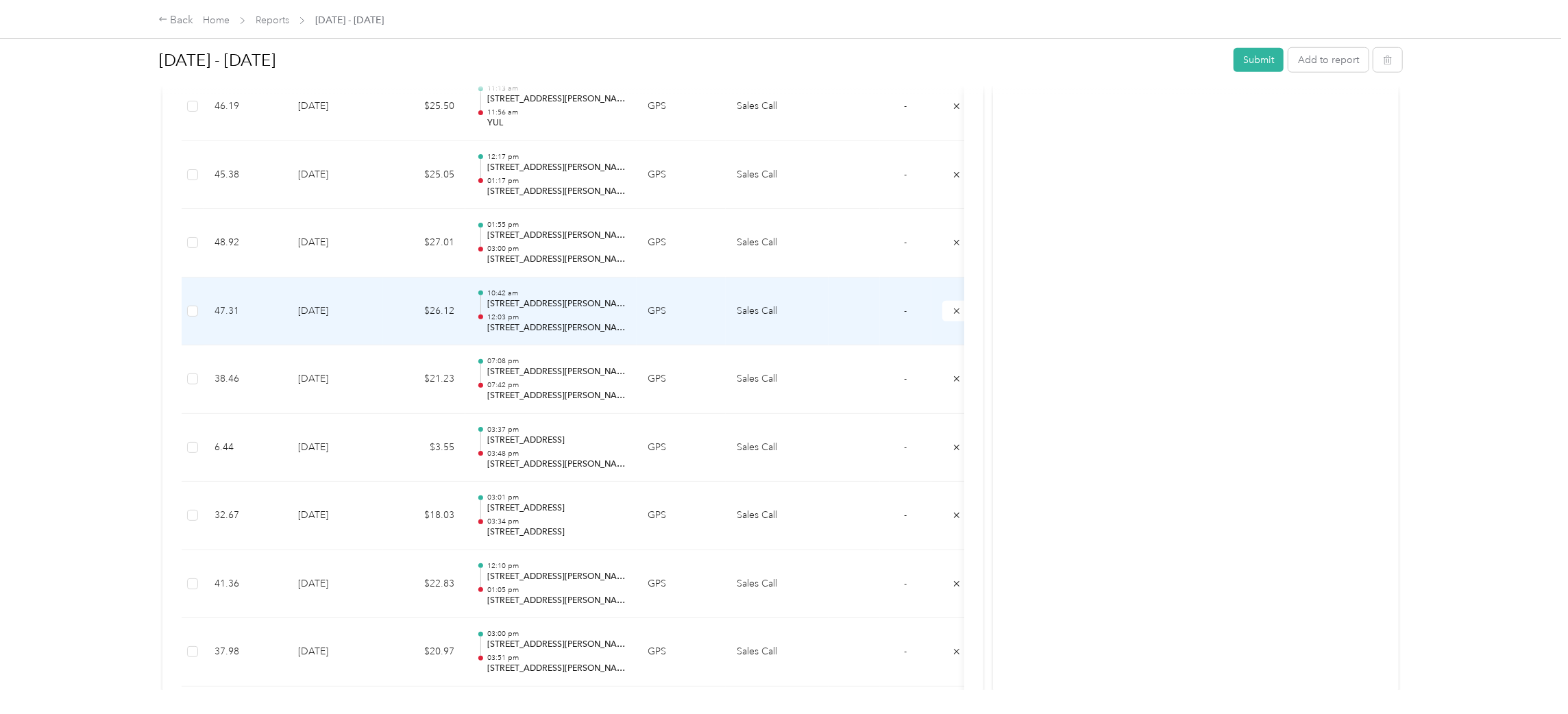
click at [516, 310] on p "[STREET_ADDRESS][PERSON_NAME]" at bounding box center [556, 304] width 138 height 12
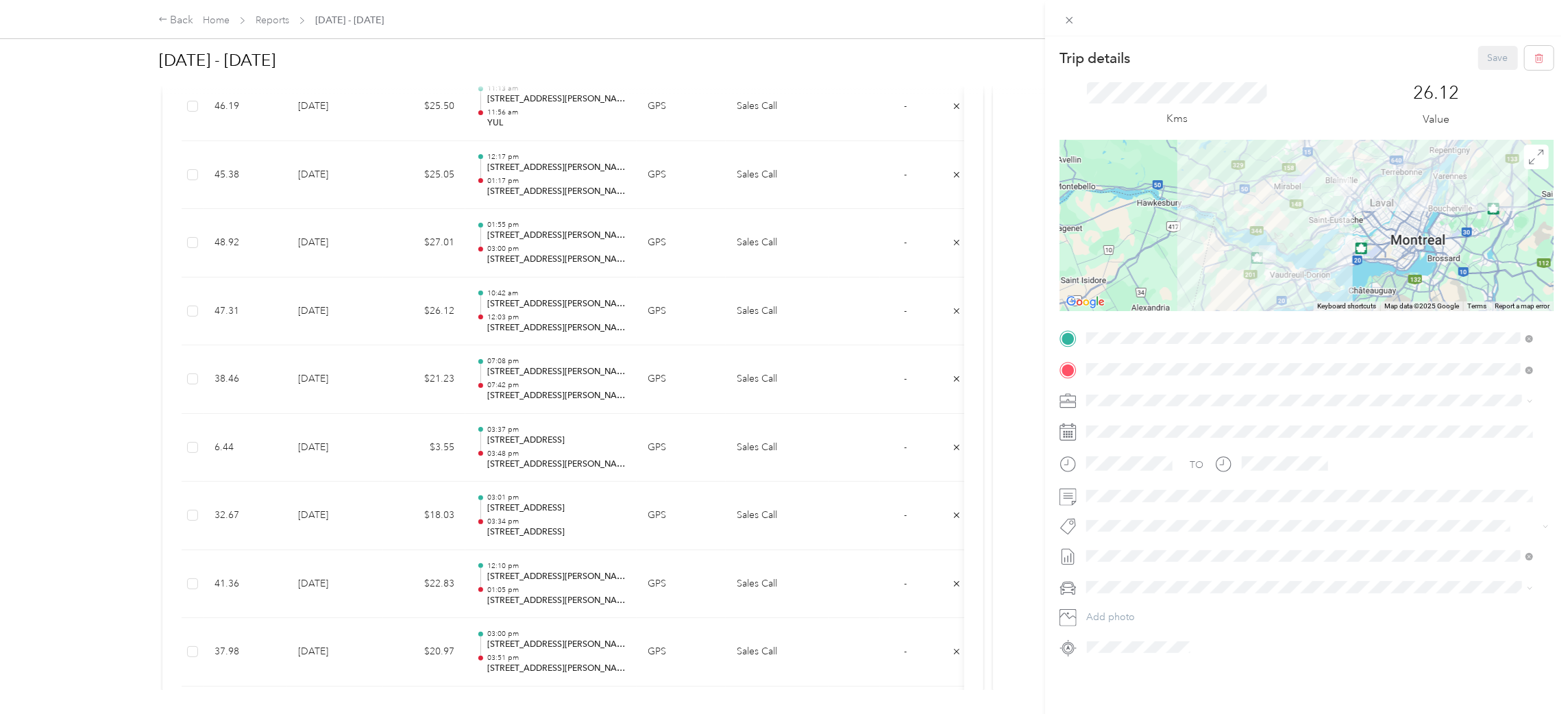
click at [538, 365] on div "Trip details Save This trip cannot be edited because it is either under review,…" at bounding box center [784, 357] width 1568 height 714
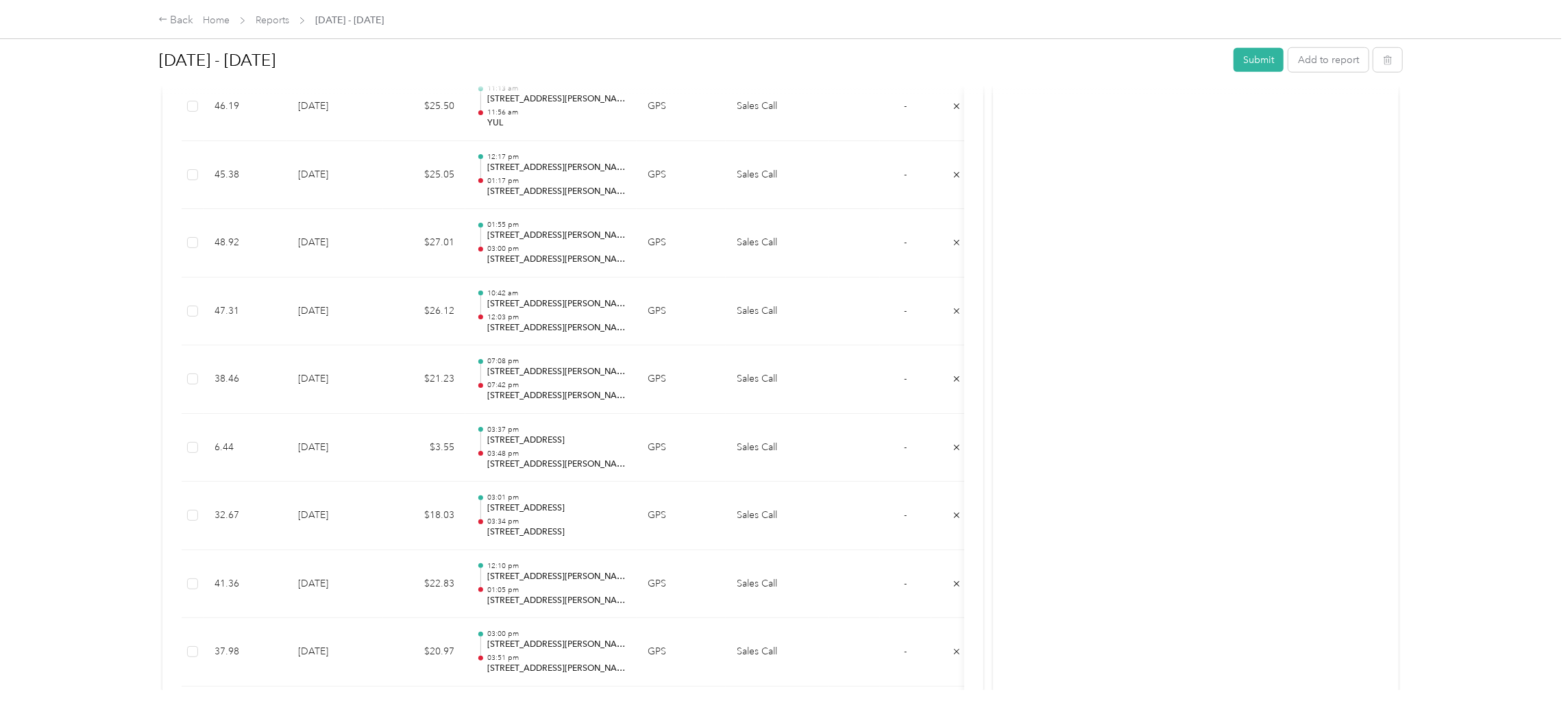
click at [538, 370] on p "[STREET_ADDRESS][PERSON_NAME]" at bounding box center [556, 372] width 138 height 12
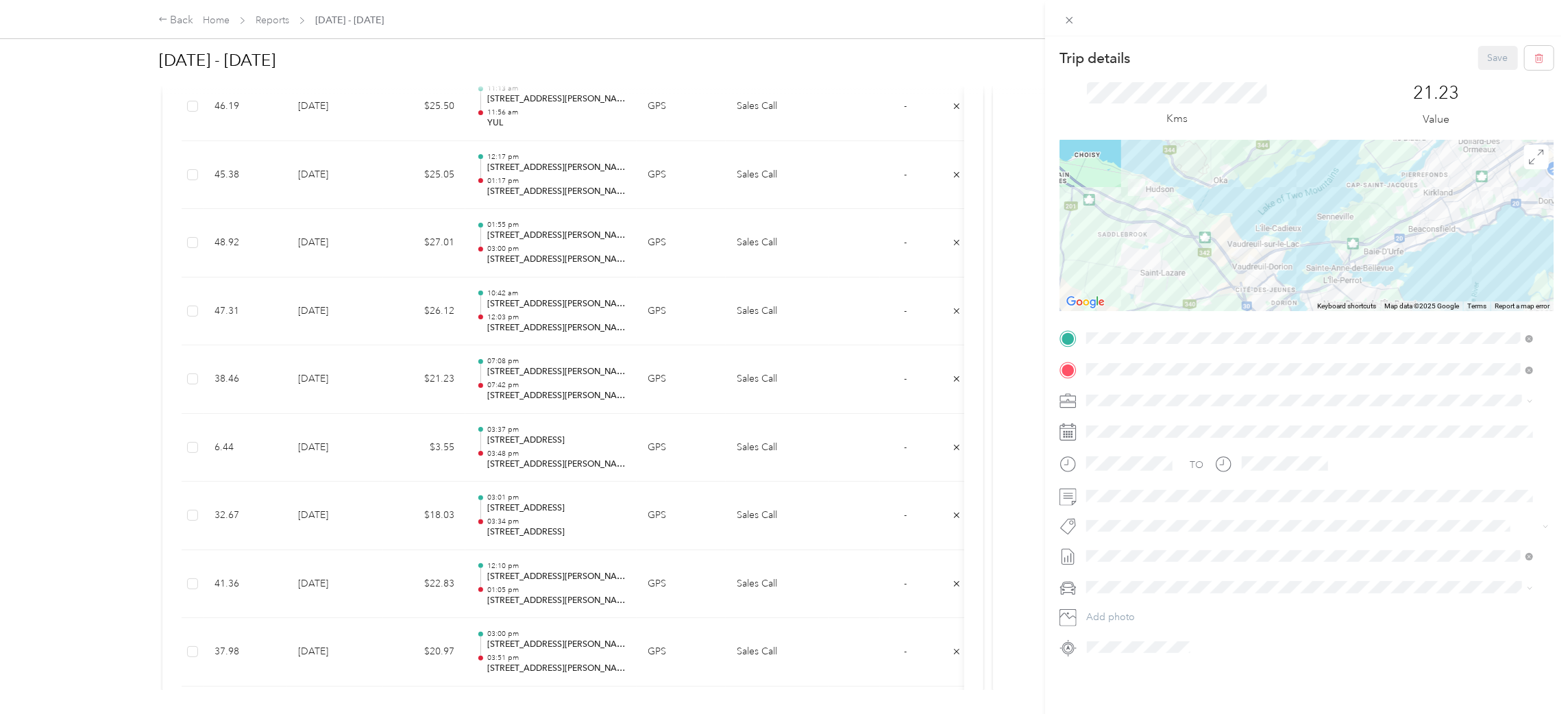
click at [538, 455] on div "Trip details Save This trip cannot be edited because it is either under review,…" at bounding box center [784, 357] width 1568 height 714
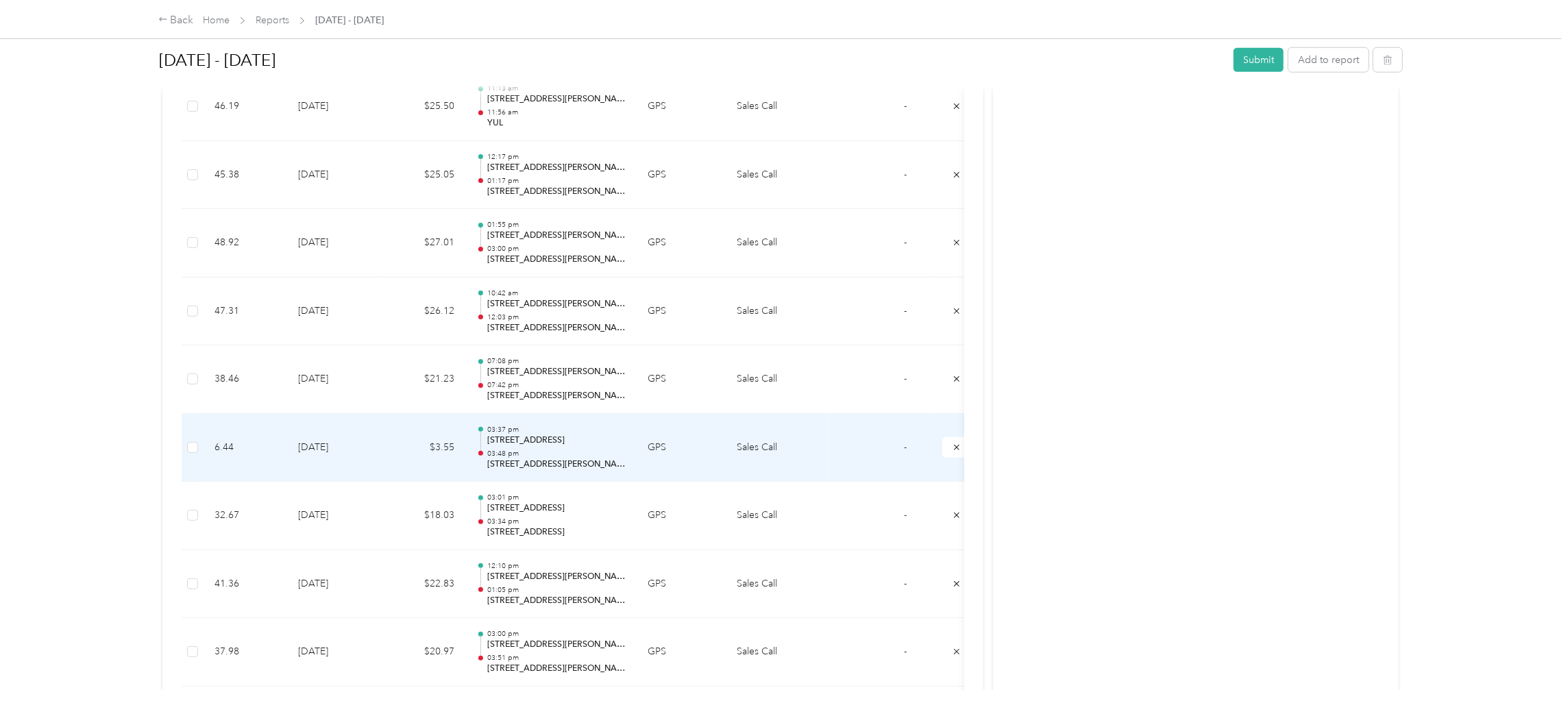
click at [528, 445] on p "[STREET_ADDRESS]" at bounding box center [556, 440] width 138 height 12
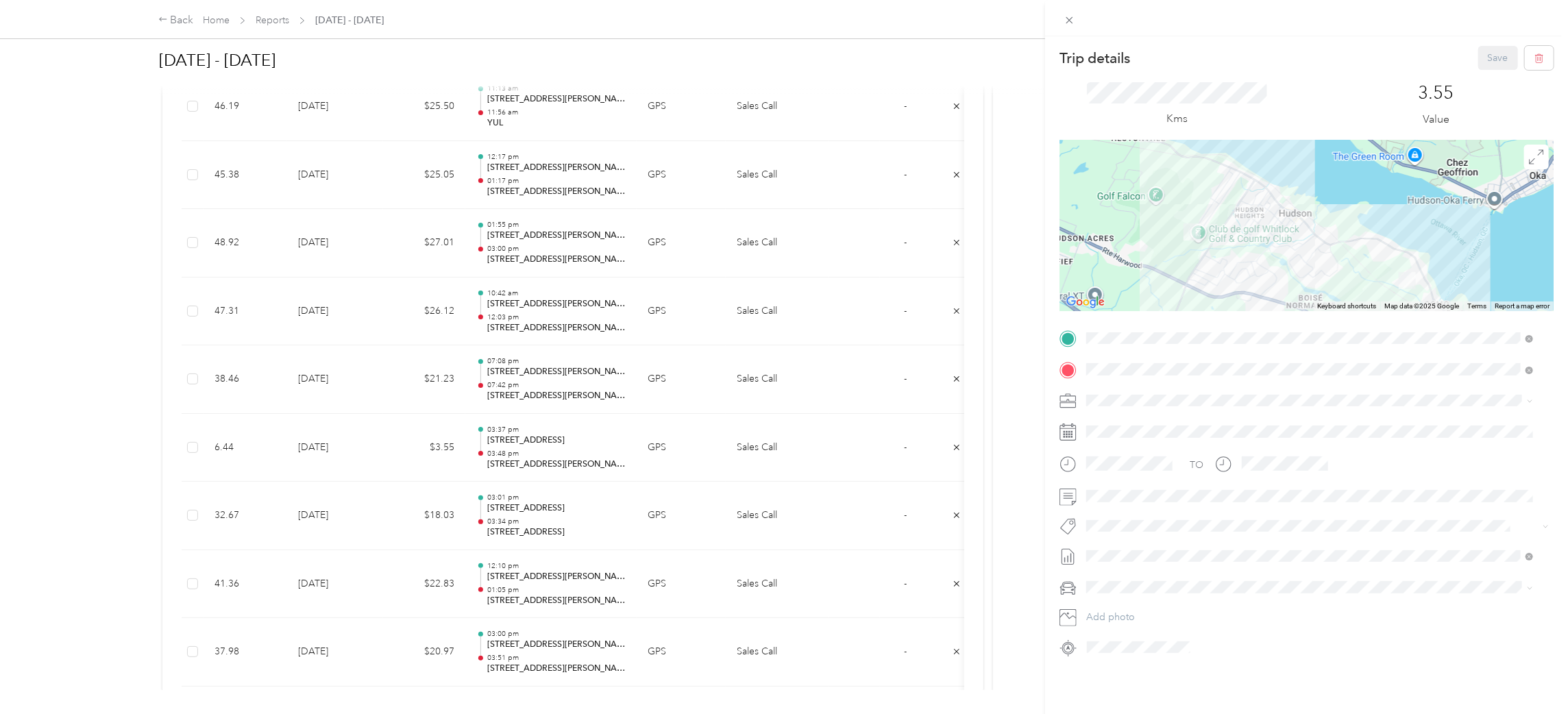
drag, startPoint x: 531, startPoint y: 452, endPoint x: 502, endPoint y: 451, distance: 29.0
click at [532, 451] on div "Trip details Save This trip cannot be edited because it is either under review,…" at bounding box center [784, 357] width 1568 height 714
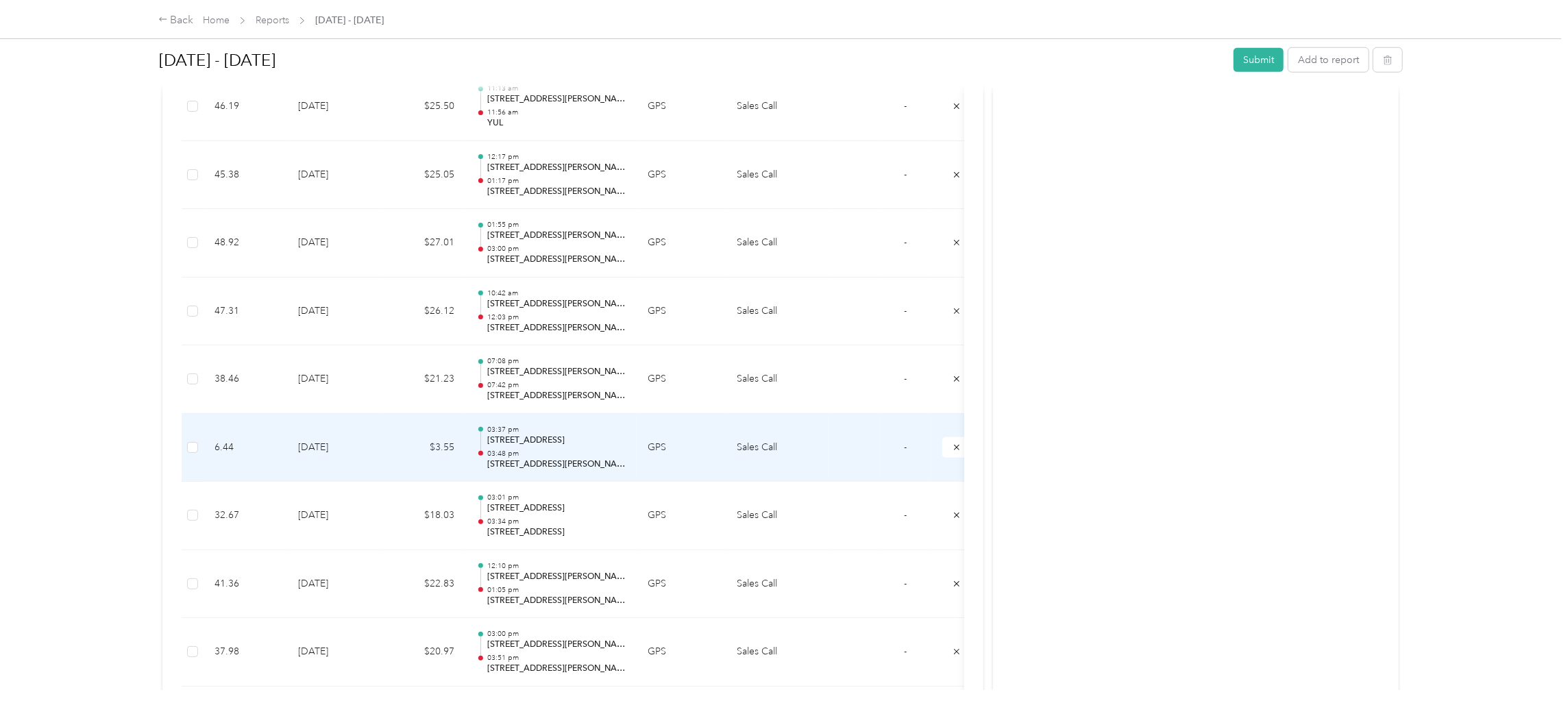
click at [501, 451] on p "03:48 pm" at bounding box center [556, 453] width 138 height 9
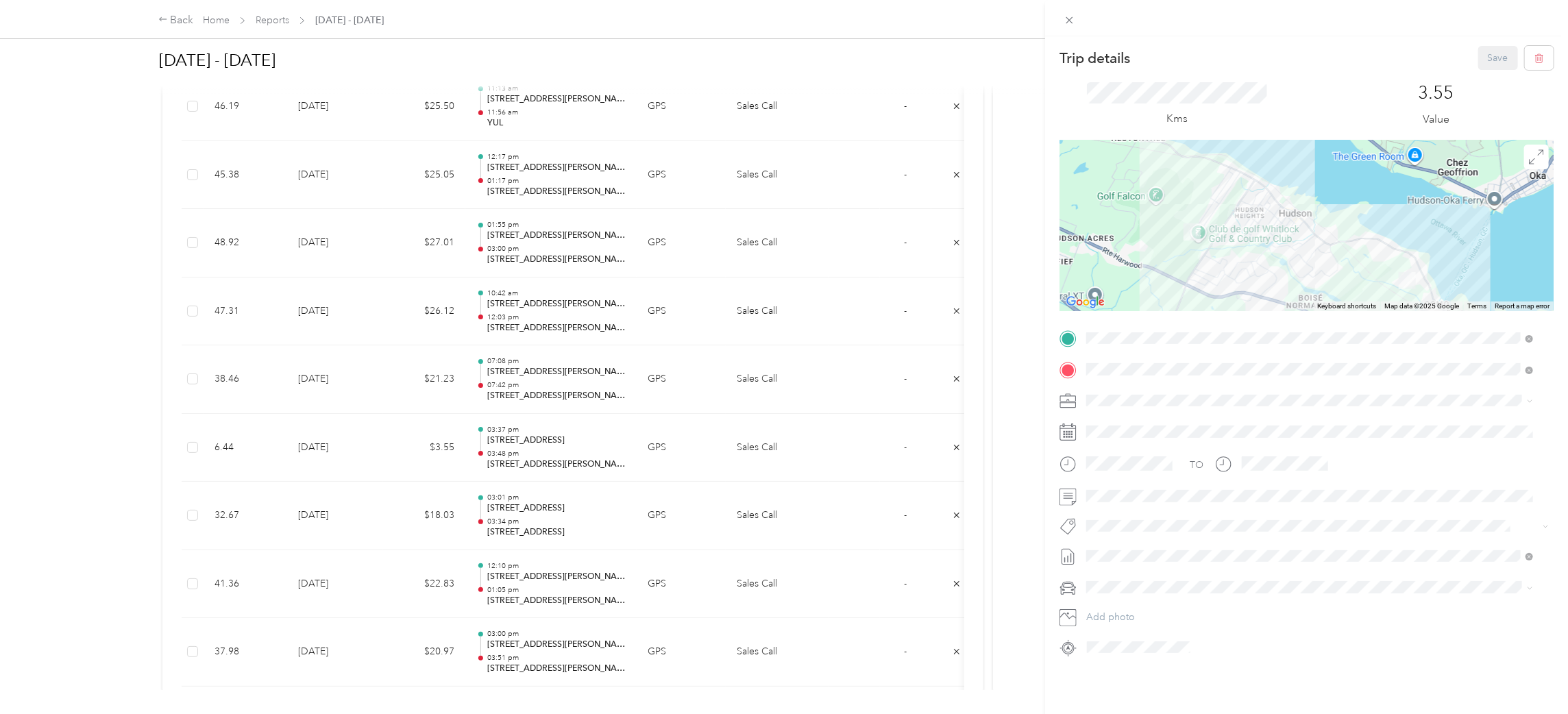
click at [503, 443] on div "Trip details Save This trip cannot be edited because it is either under review,…" at bounding box center [784, 357] width 1568 height 714
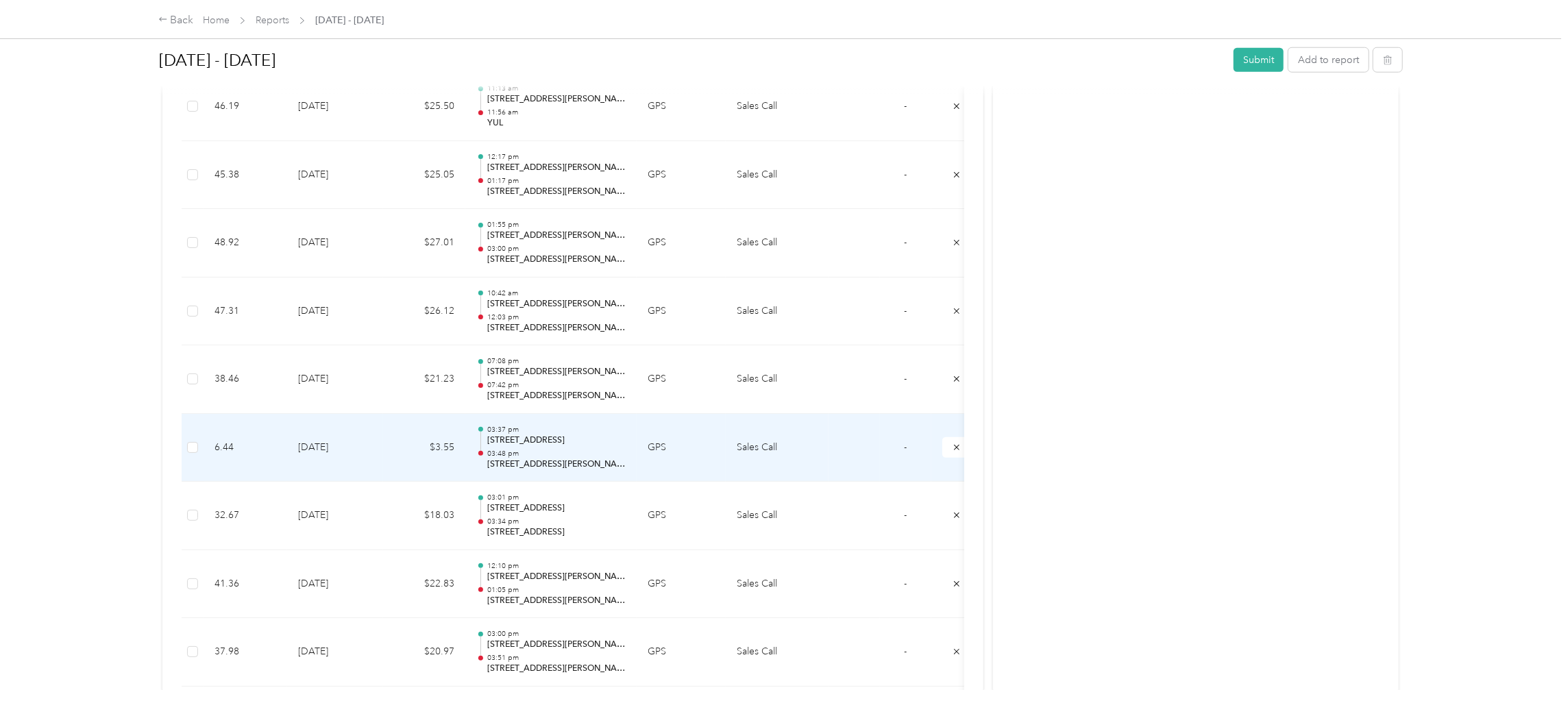
click at [503, 443] on p "[STREET_ADDRESS]" at bounding box center [556, 440] width 138 height 12
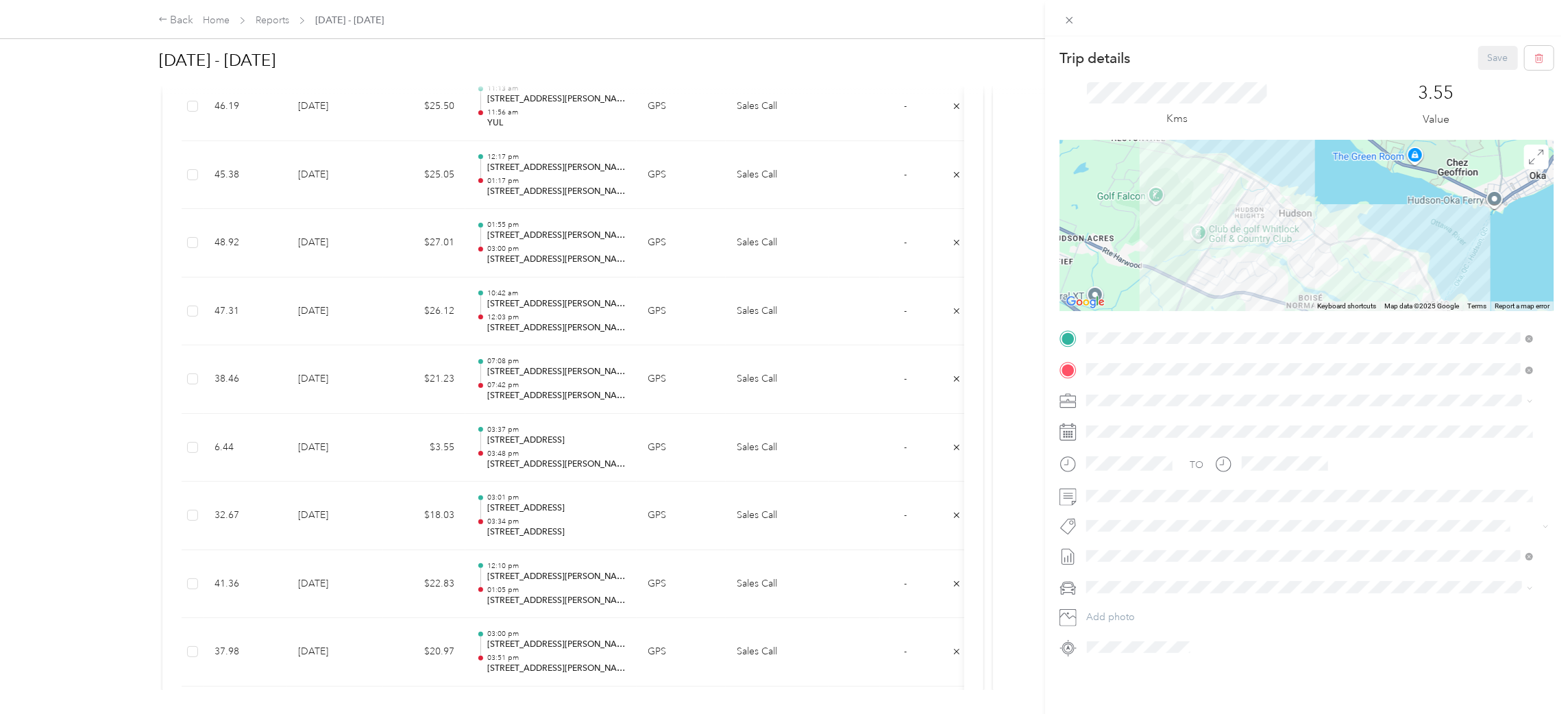
click at [955, 444] on div "Trip details Save This trip cannot be edited because it is either under review,…" at bounding box center [784, 357] width 1568 height 714
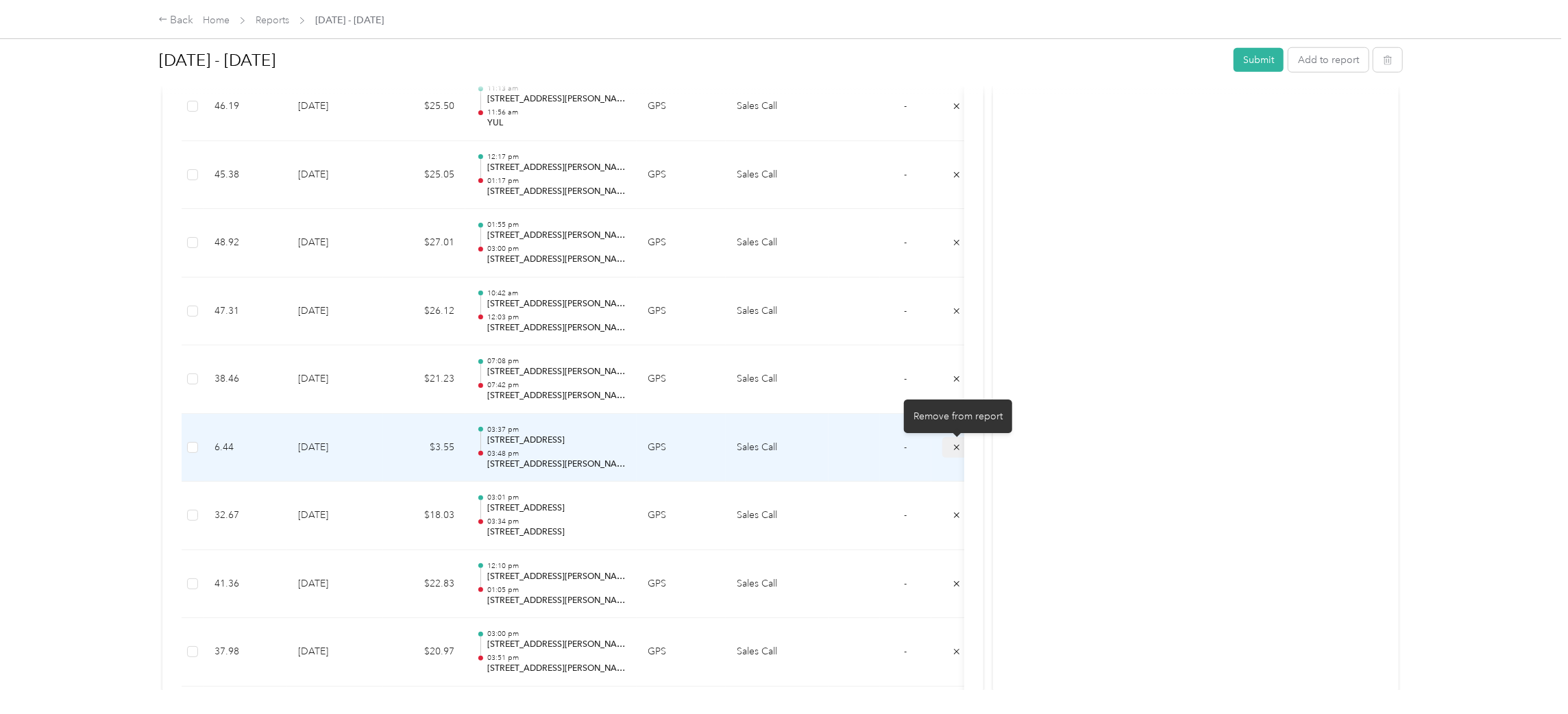
click at [956, 444] on icon "submit" at bounding box center [956, 447] width 9 height 9
click at [532, 458] on p "[STREET_ADDRESS]" at bounding box center [556, 464] width 138 height 12
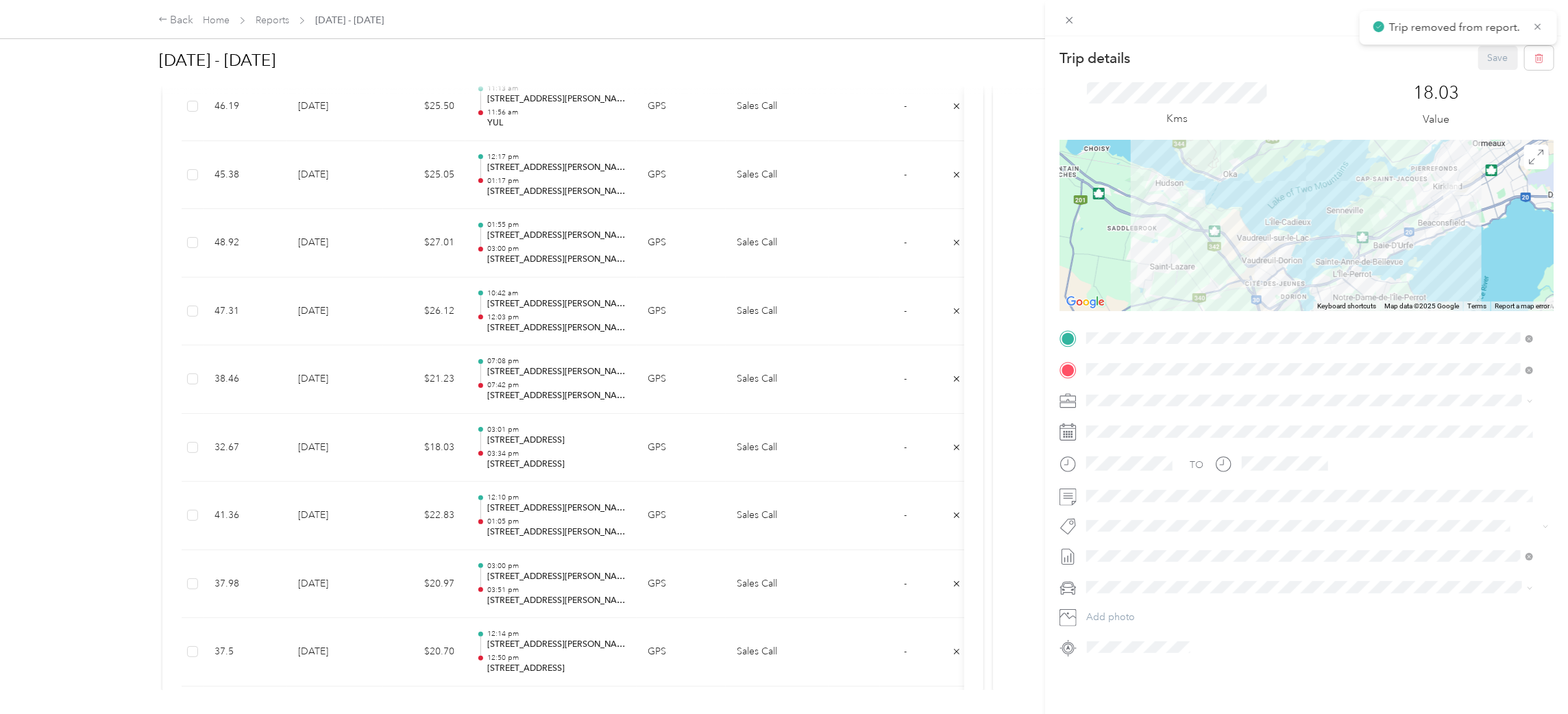
click at [541, 510] on div "Trip details Save This trip cannot be edited because it is either under review,…" at bounding box center [784, 357] width 1568 height 714
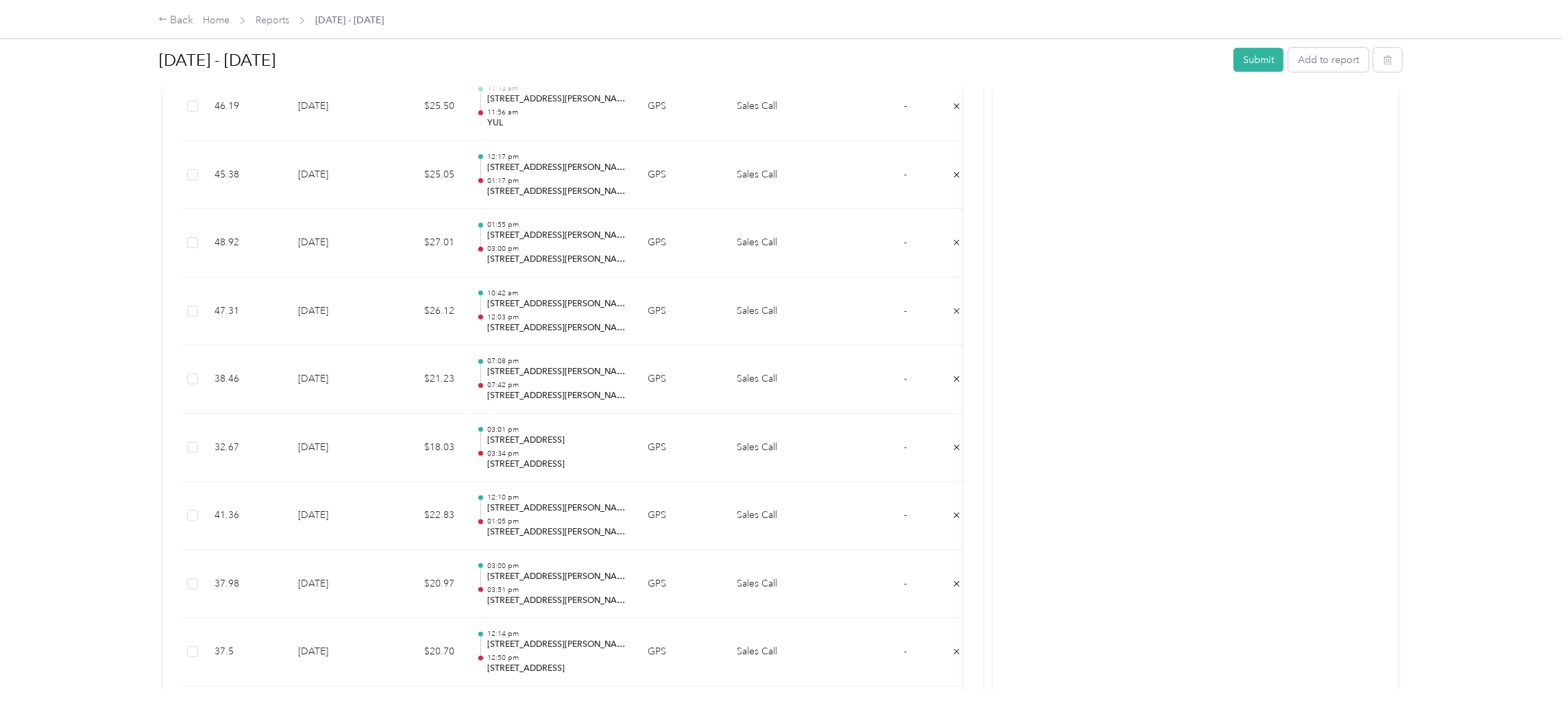
click at [526, 513] on p "[STREET_ADDRESS][PERSON_NAME]" at bounding box center [556, 508] width 138 height 12
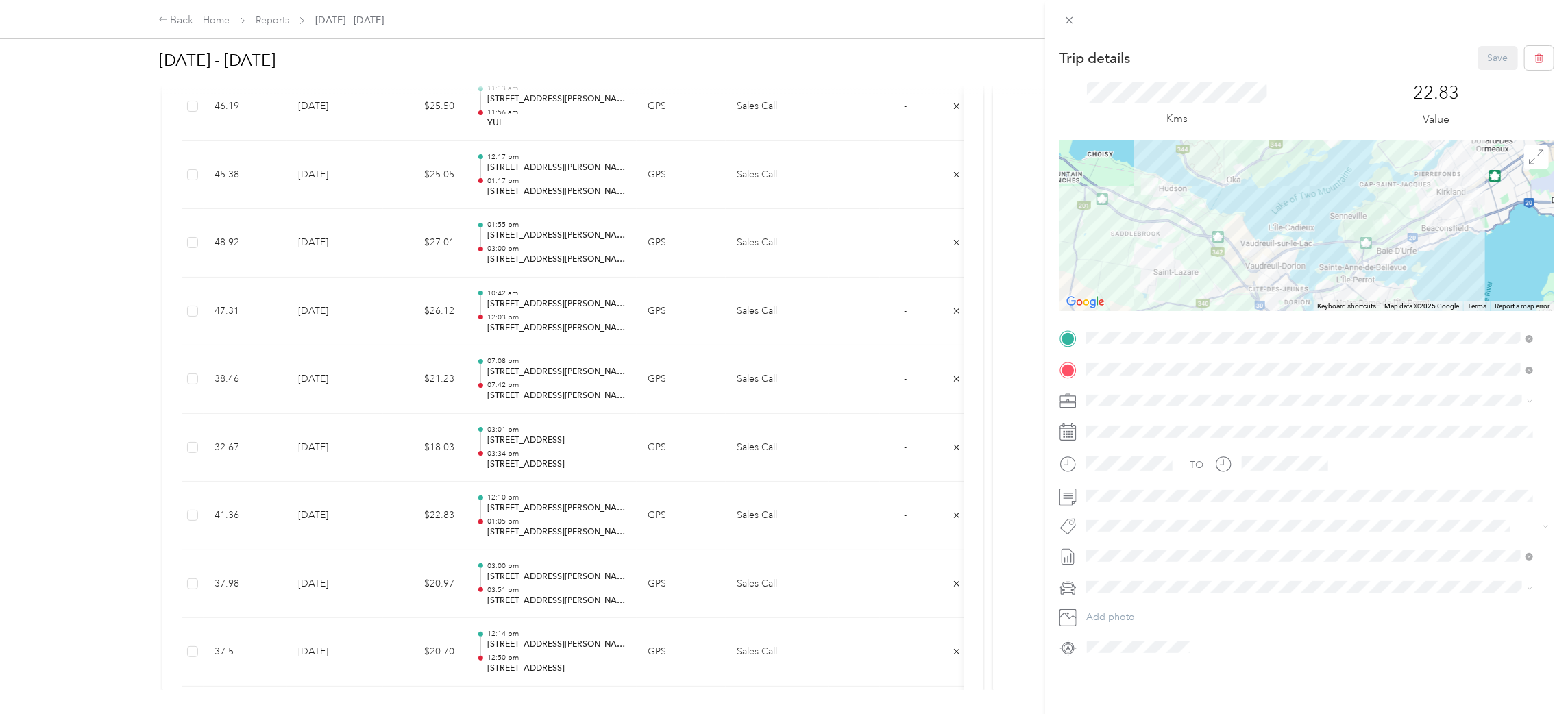
click at [525, 583] on div "Trip details Save This trip cannot be edited because it is either under review,…" at bounding box center [784, 357] width 1568 height 714
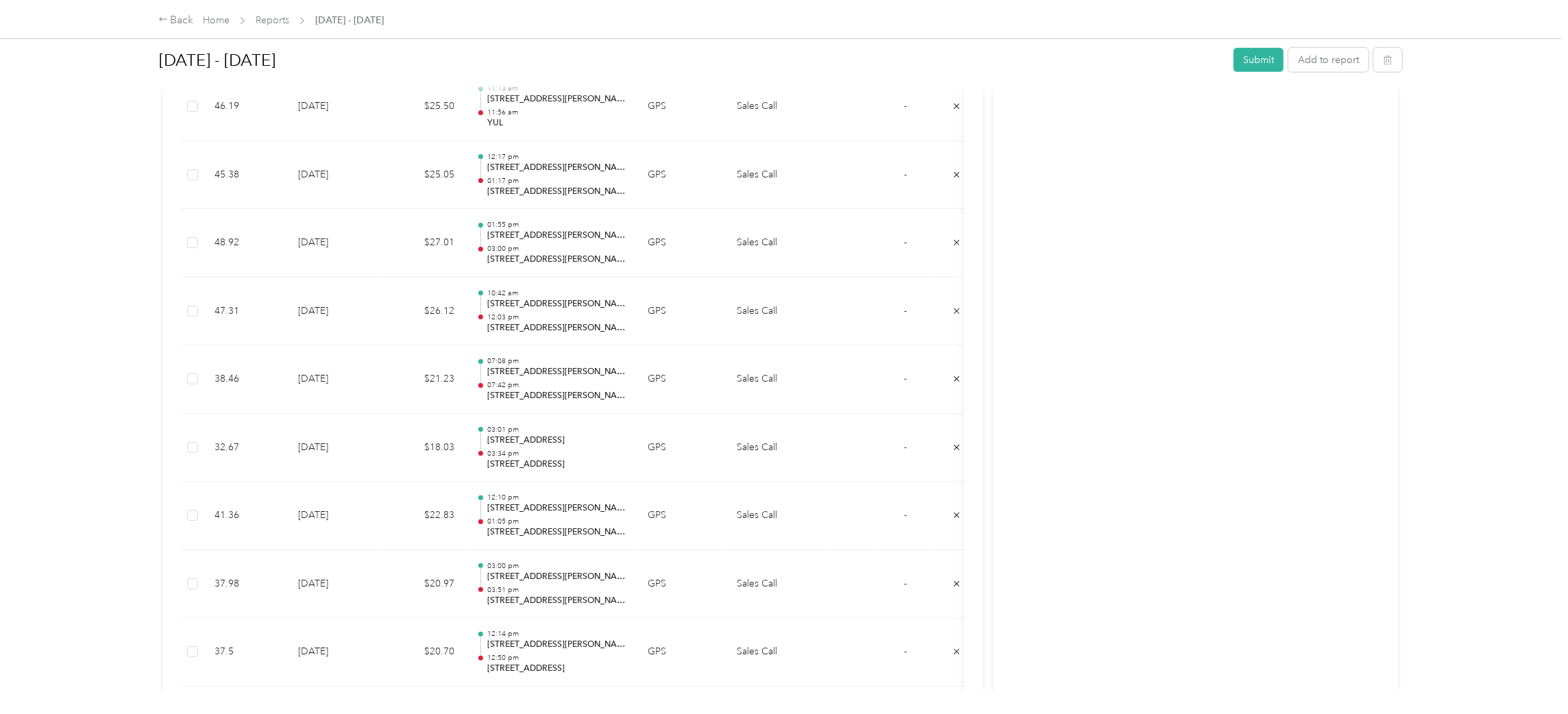
click at [520, 569] on p "03:00 pm" at bounding box center [556, 565] width 138 height 9
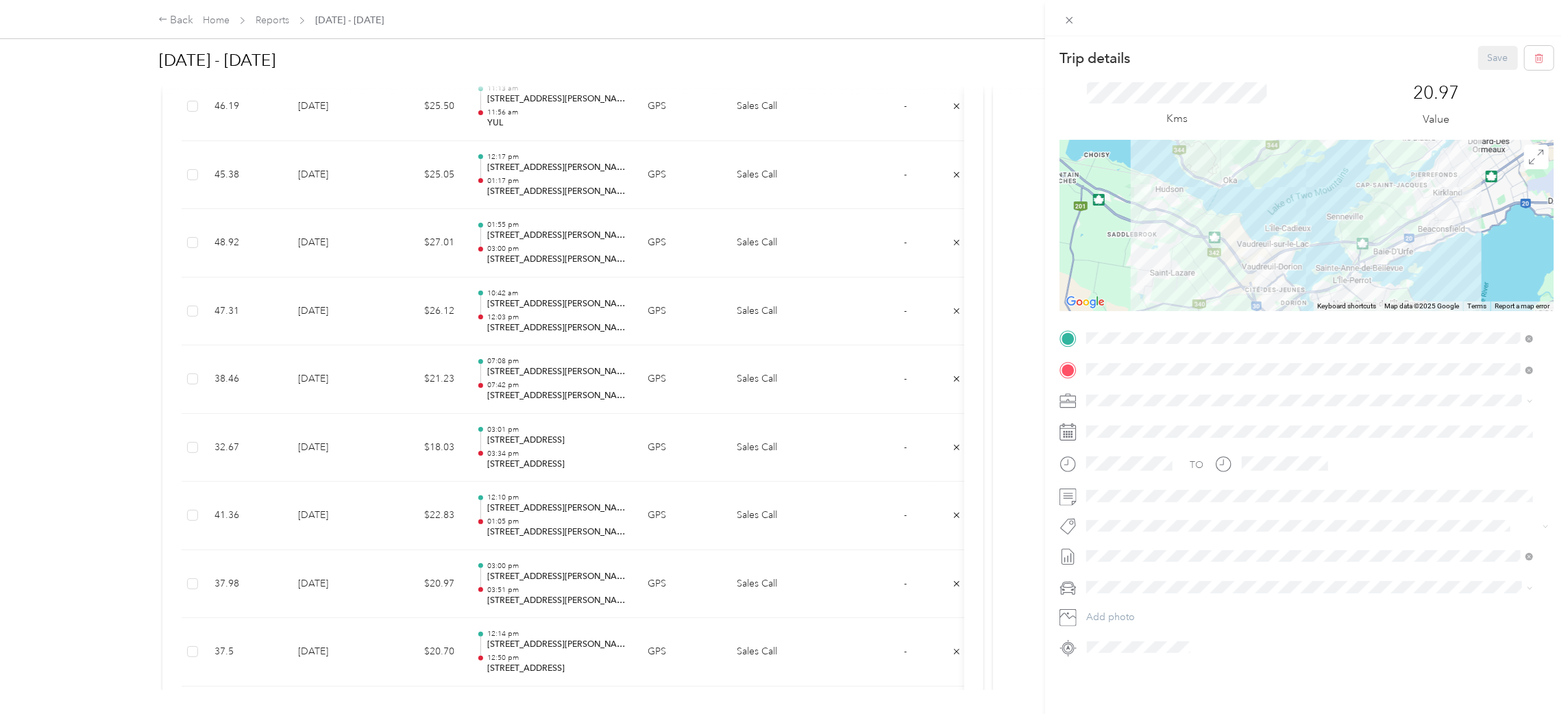
click at [549, 521] on div "Trip details Save This trip cannot be edited because it is either under review,…" at bounding box center [784, 357] width 1568 height 714
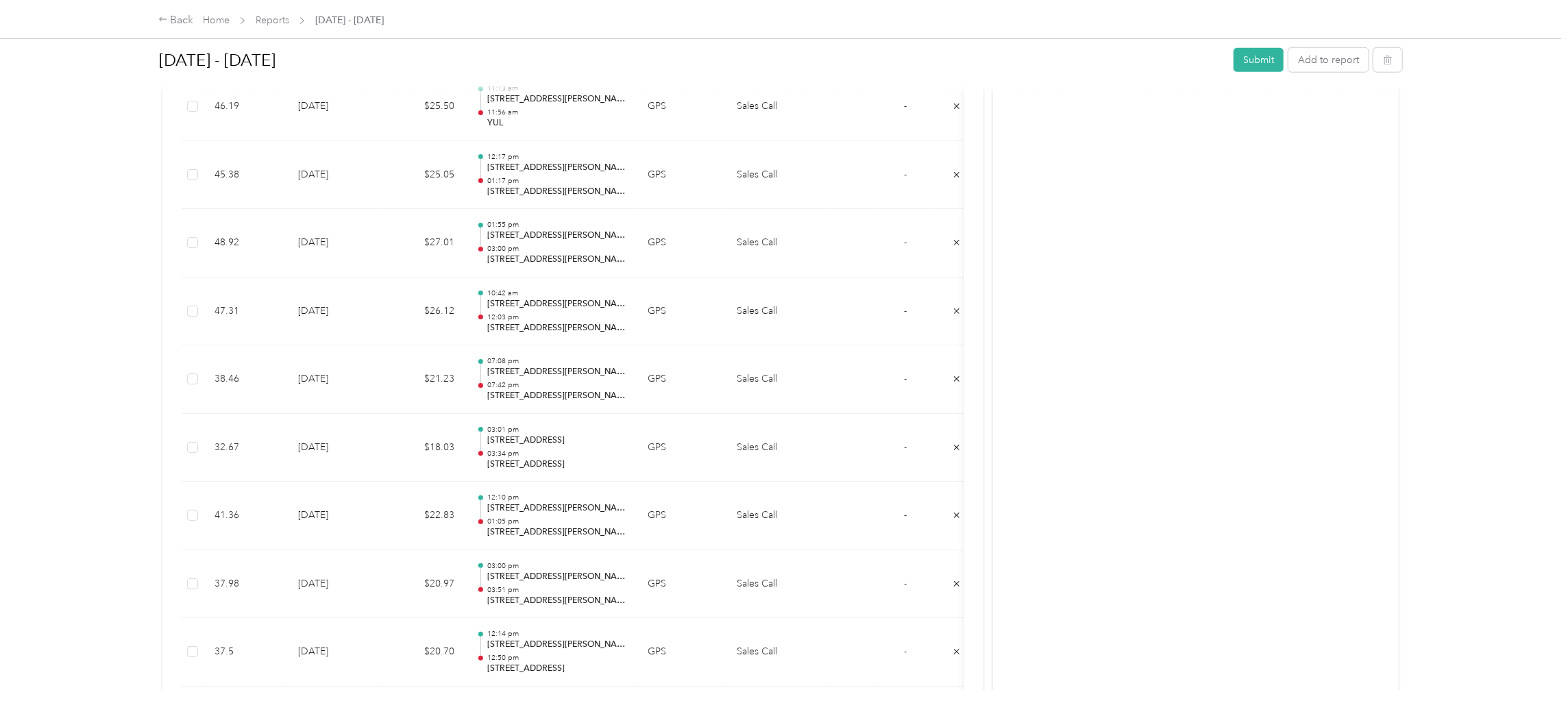
click at [549, 521] on p "01:05 pm" at bounding box center [556, 521] width 138 height 9
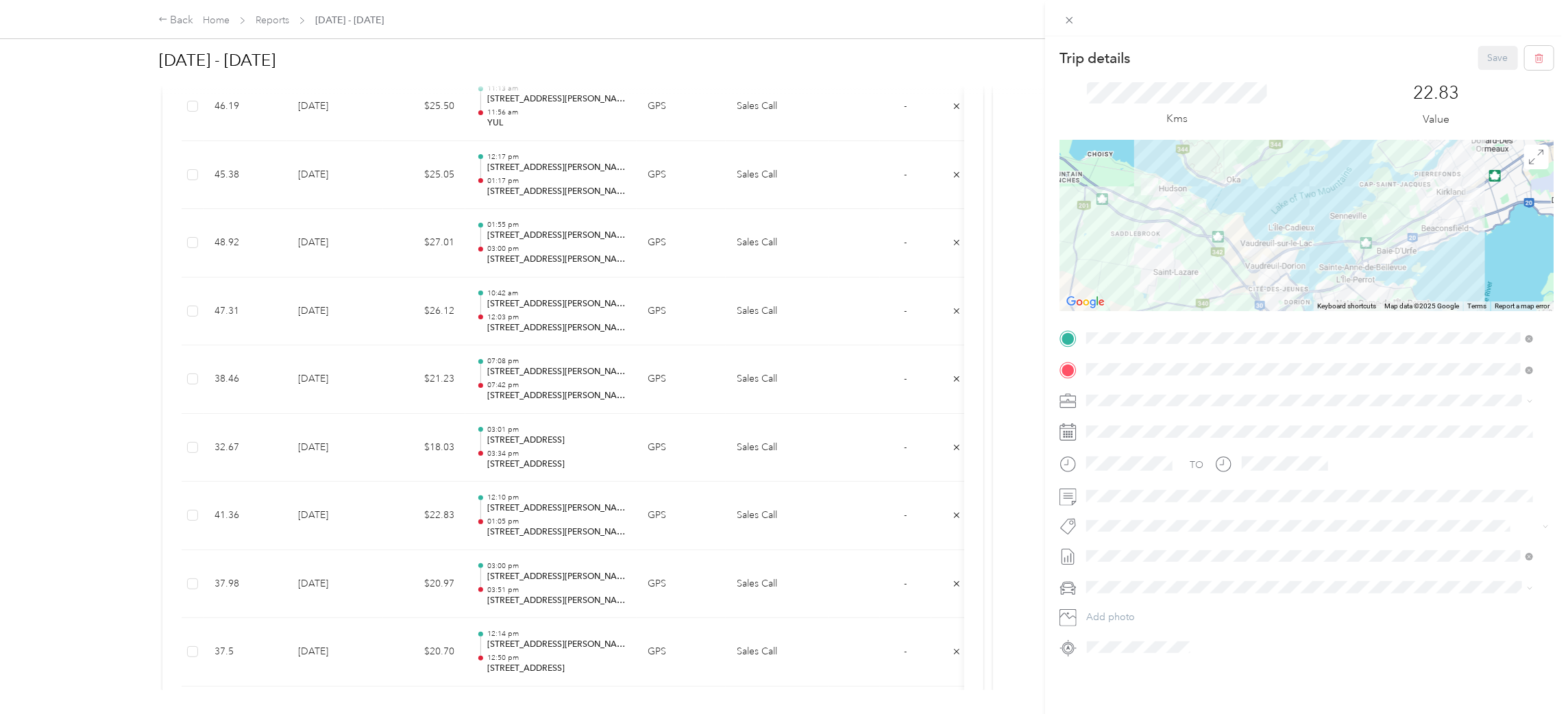
click at [537, 584] on div "Trip details Save This trip cannot be edited because it is either under review,…" at bounding box center [784, 357] width 1568 height 714
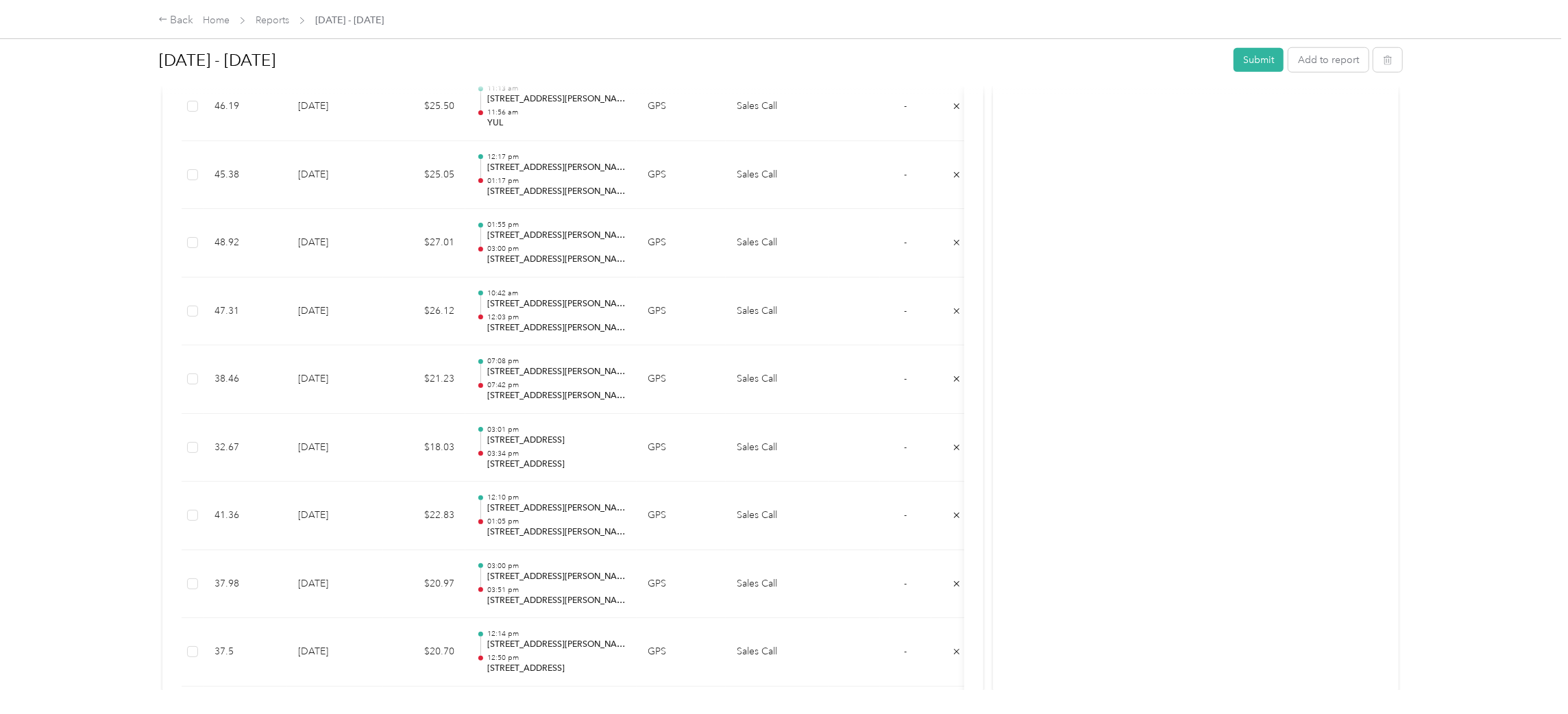
click at [537, 584] on div "03:00 pm [STREET_ADDRESS][PERSON_NAME] 03:51 pm [STREET_ADDRESS][PERSON_NAME][P…" at bounding box center [556, 584] width 138 height 46
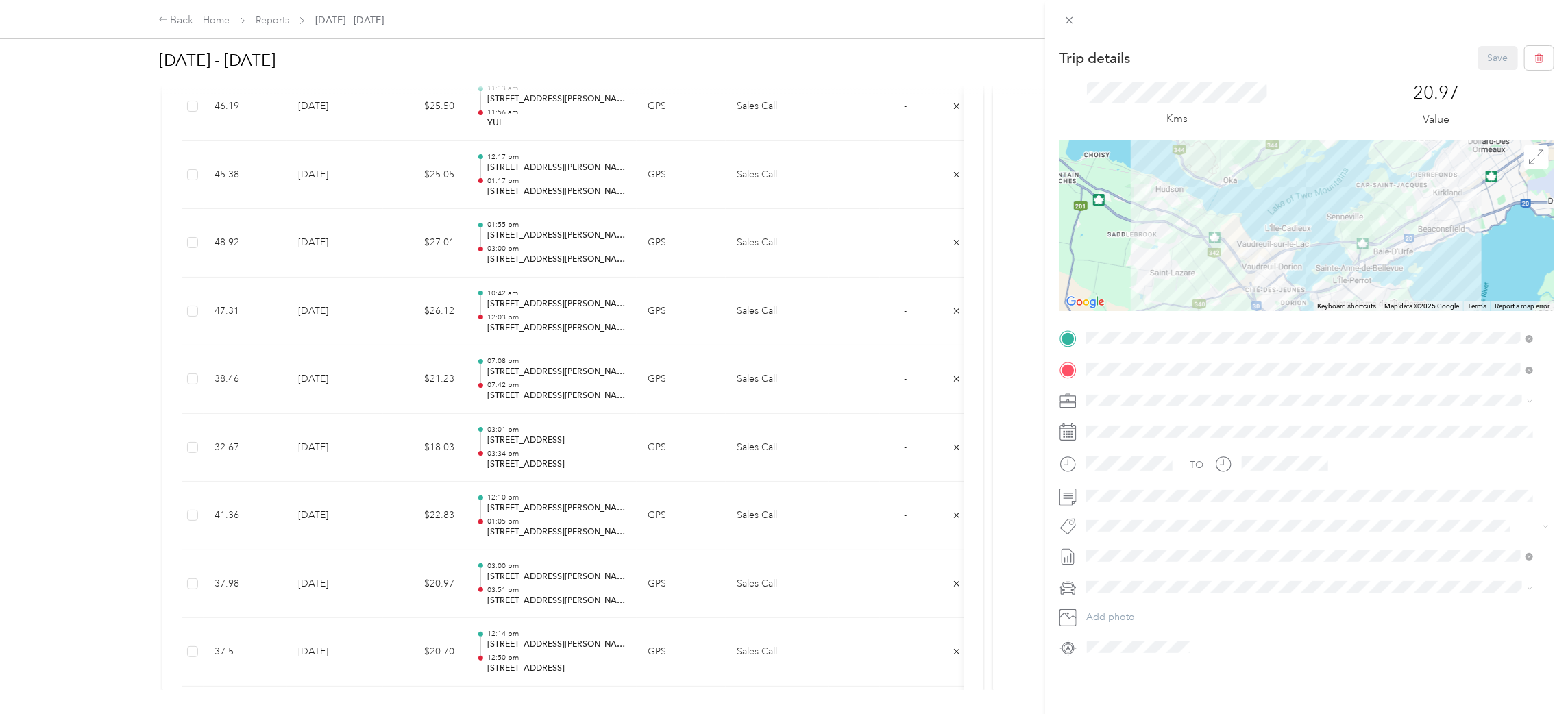
click at [580, 647] on div "Trip details Save This trip cannot be edited because it is either under review,…" at bounding box center [784, 357] width 1568 height 714
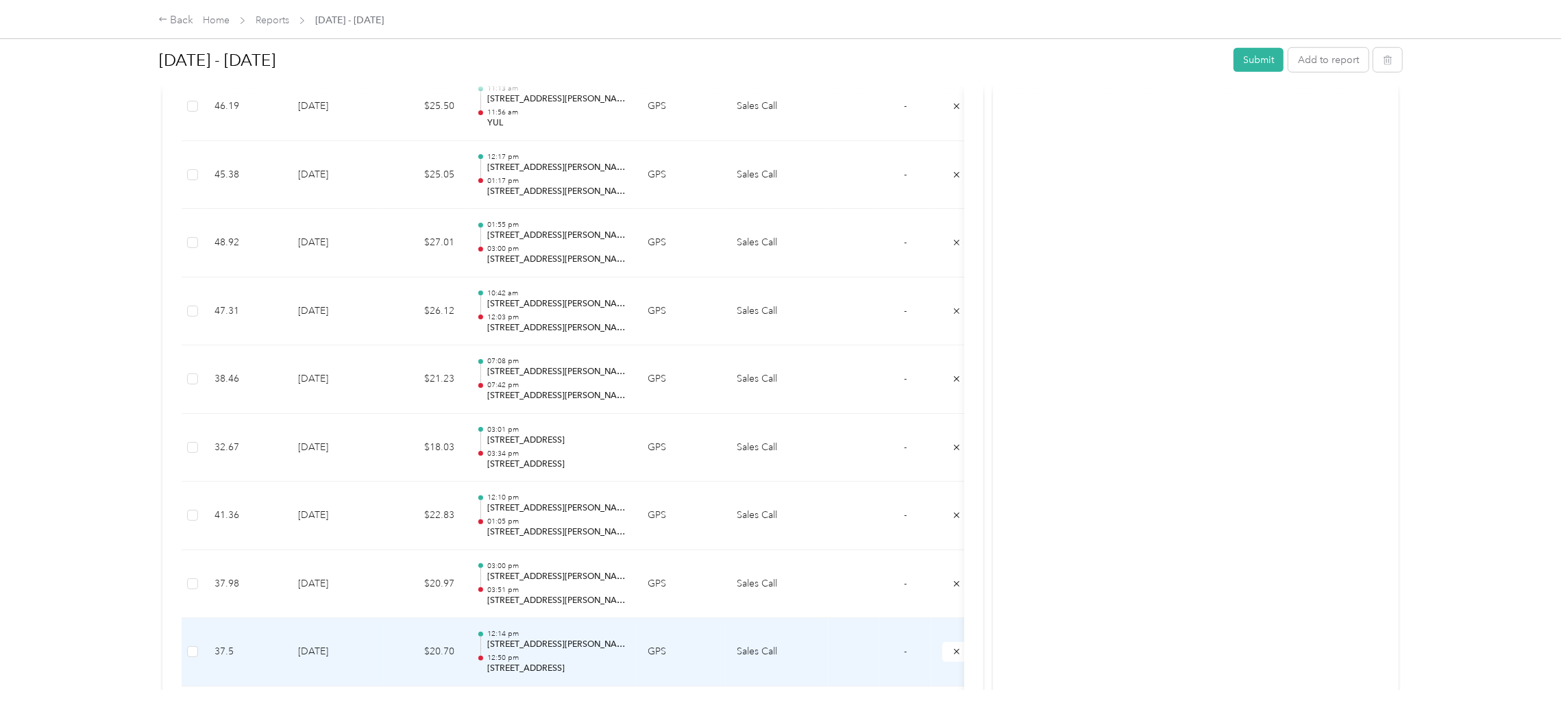
click at [580, 647] on p "[STREET_ADDRESS][PERSON_NAME]" at bounding box center [556, 644] width 138 height 12
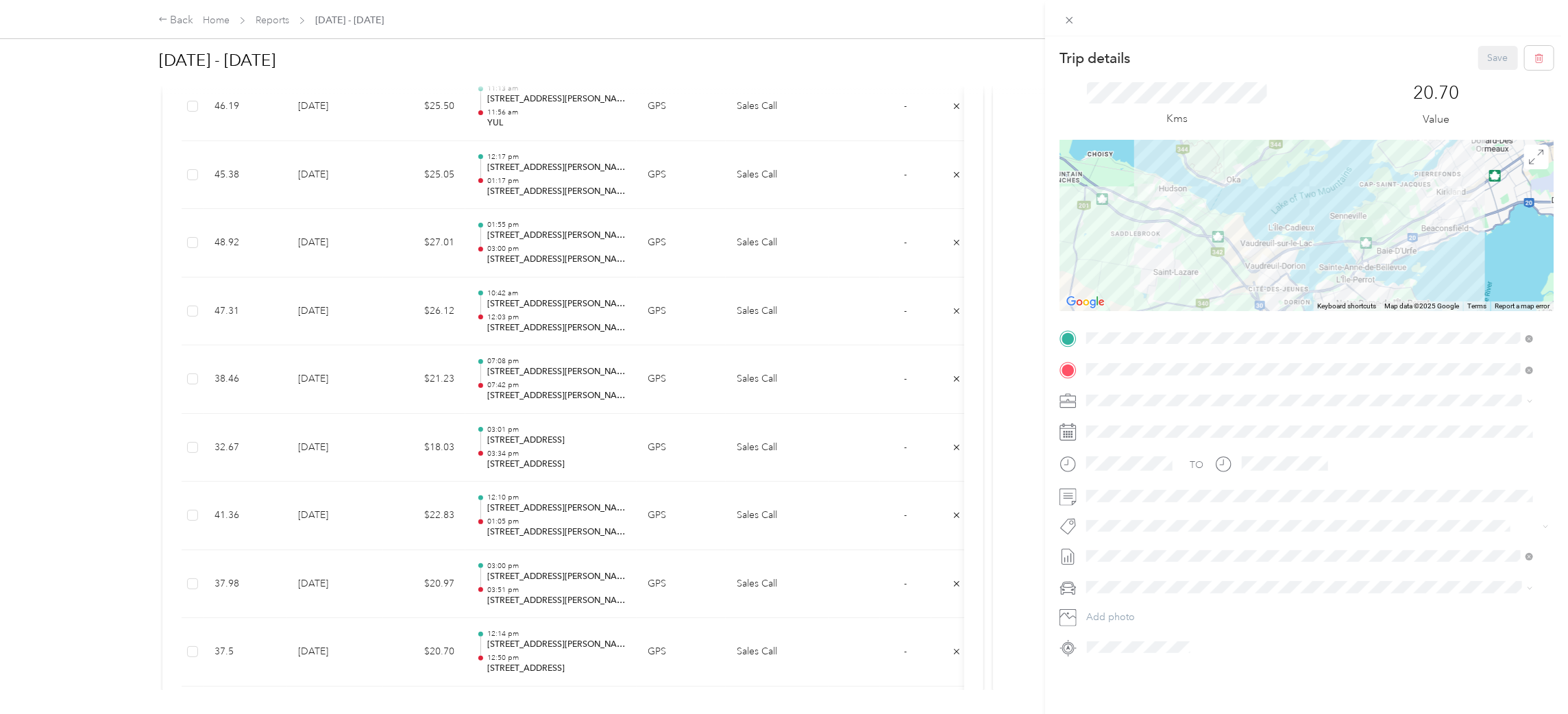
click at [582, 627] on div "Trip details Save This trip cannot be edited because it is either under review,…" at bounding box center [784, 357] width 1568 height 714
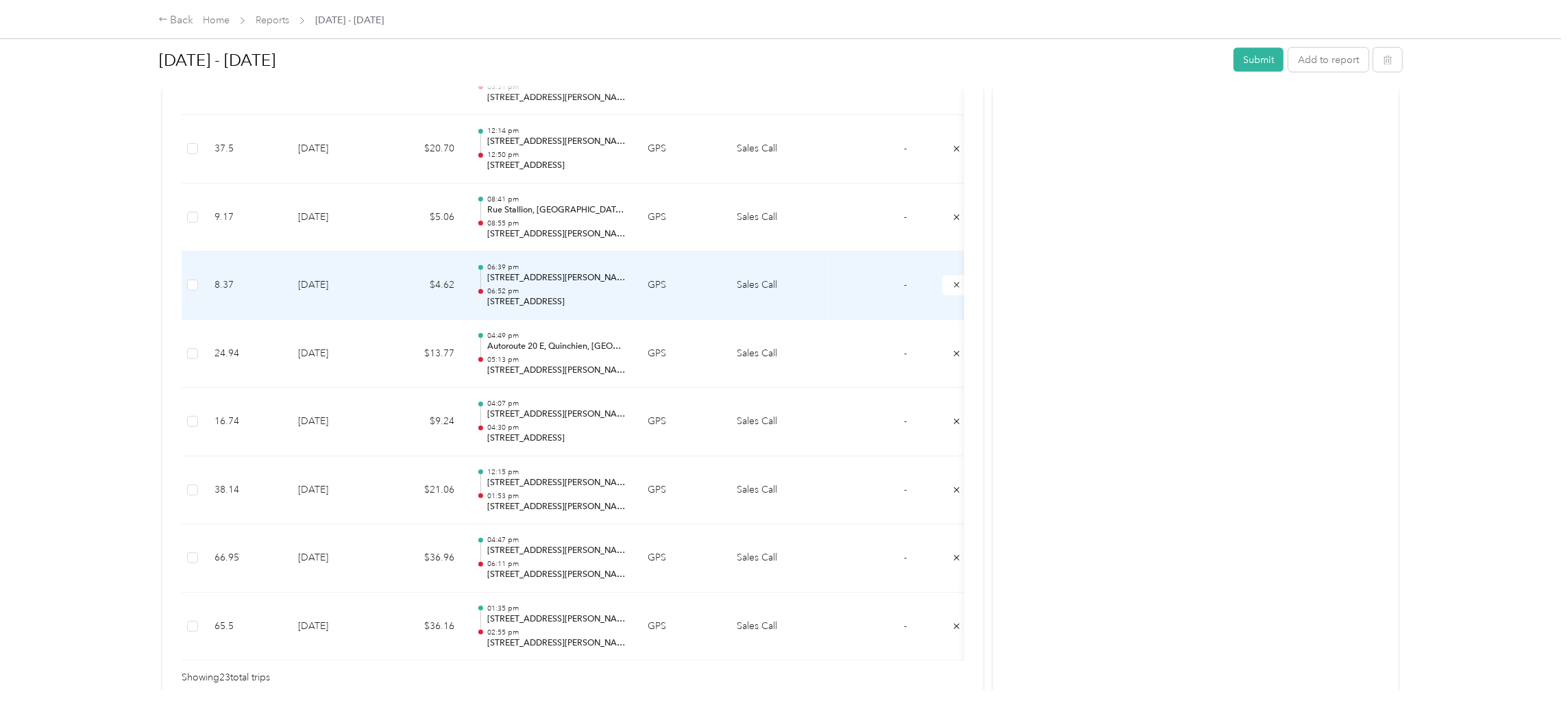
scroll to position [1523, 0]
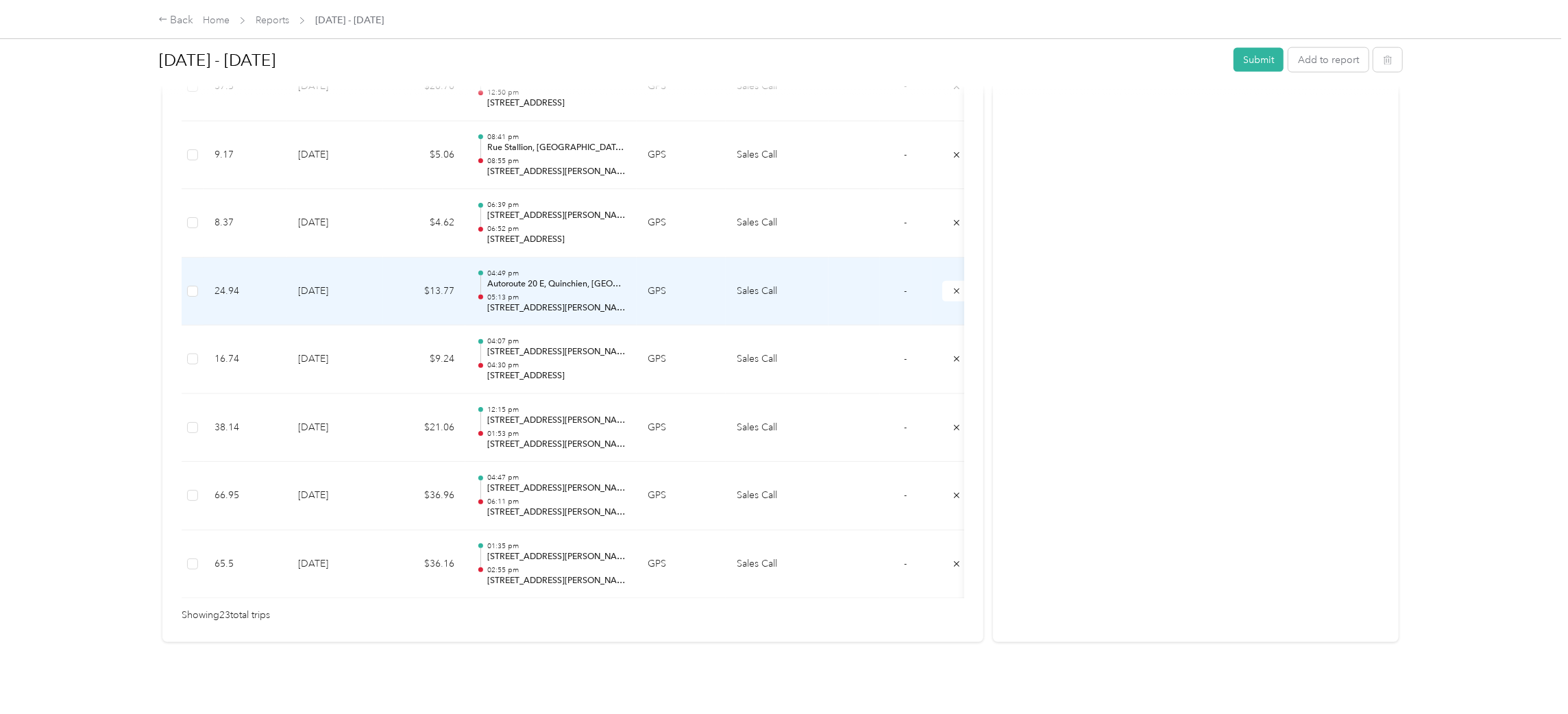
click at [519, 269] on p "04:49 pm" at bounding box center [556, 273] width 138 height 9
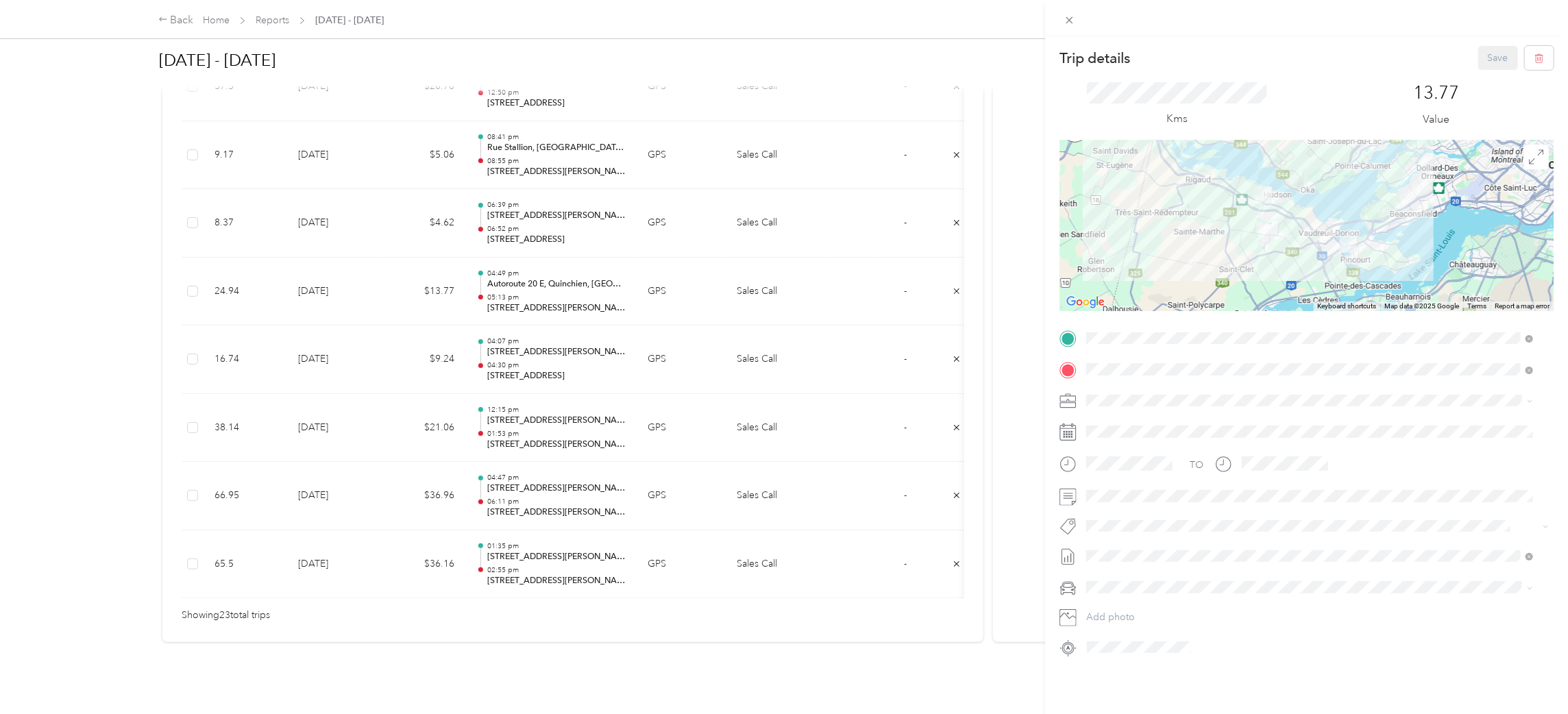
click at [548, 320] on div "Trip details Save This trip cannot be edited because it is either under review,…" at bounding box center [784, 357] width 1568 height 714
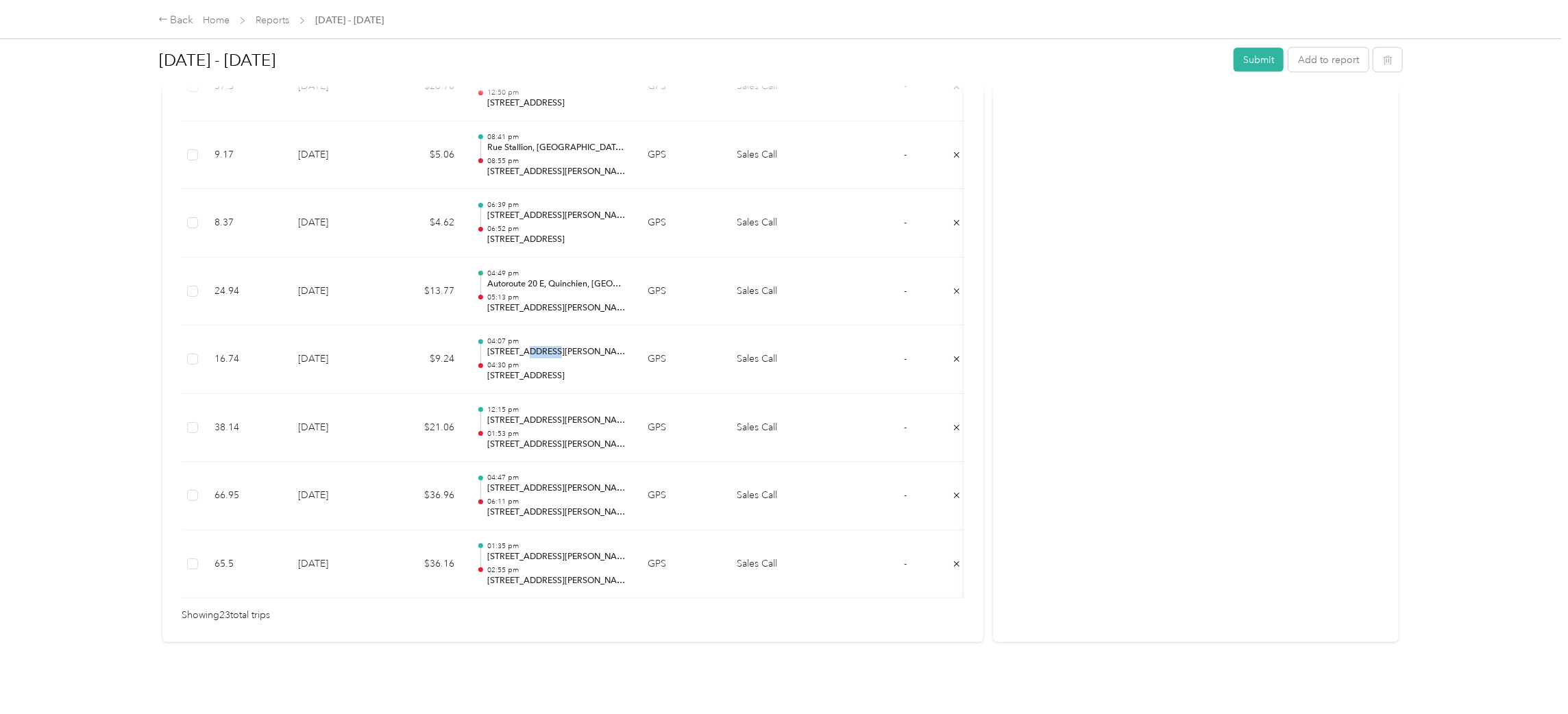
click at [548, 346] on p "[STREET_ADDRESS][PERSON_NAME]" at bounding box center [556, 352] width 138 height 12
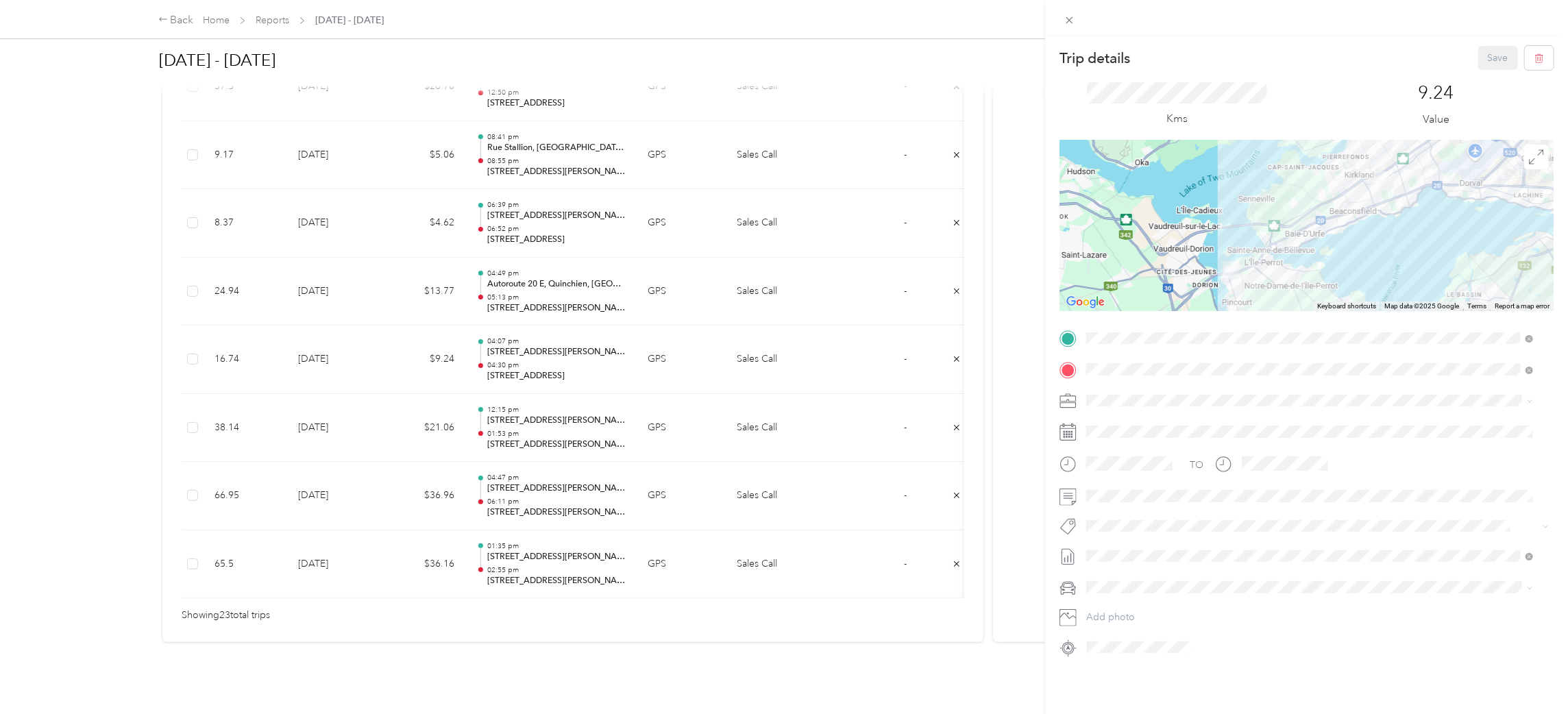
click at [516, 366] on div "Trip details Save This trip cannot be edited because it is either under review,…" at bounding box center [784, 357] width 1568 height 714
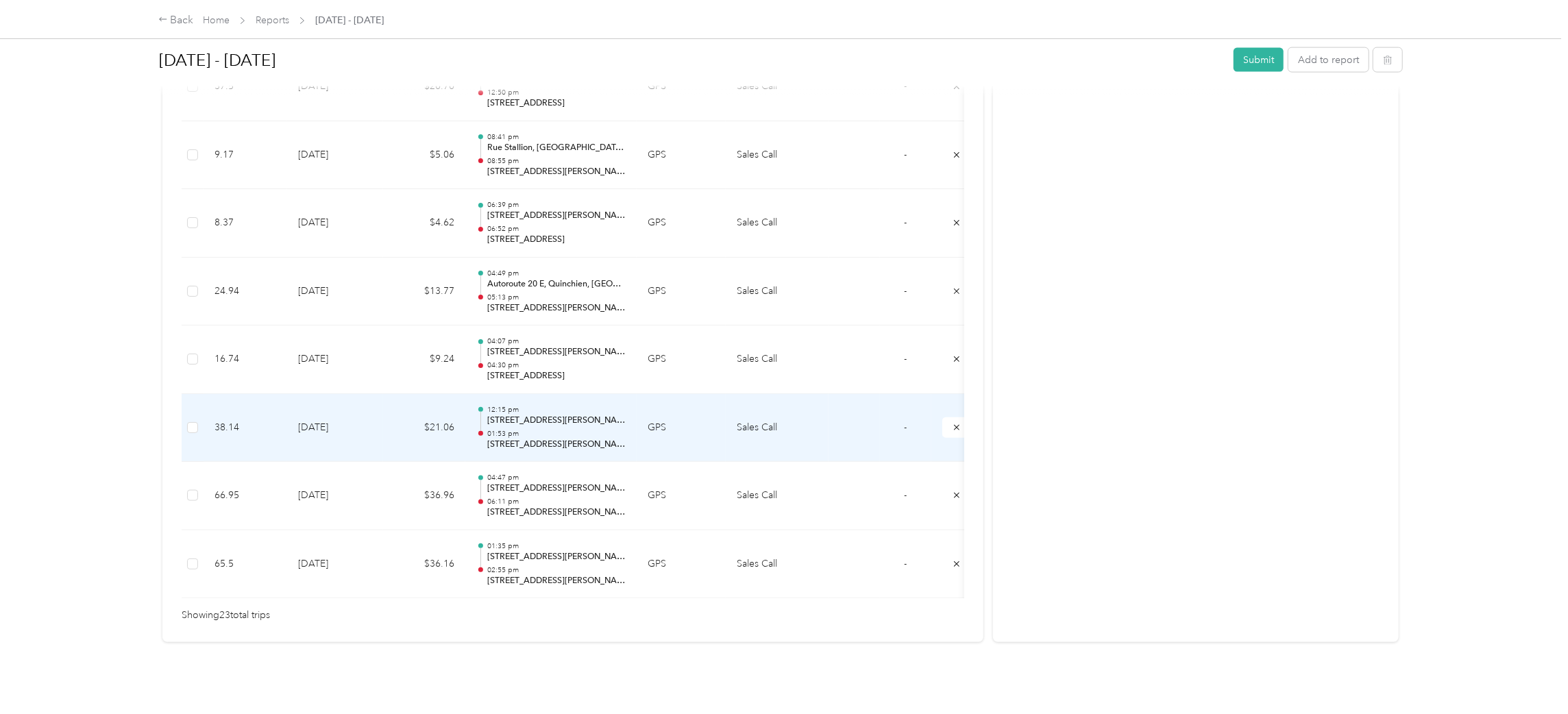
click at [521, 429] on p "01:53 pm" at bounding box center [556, 433] width 138 height 9
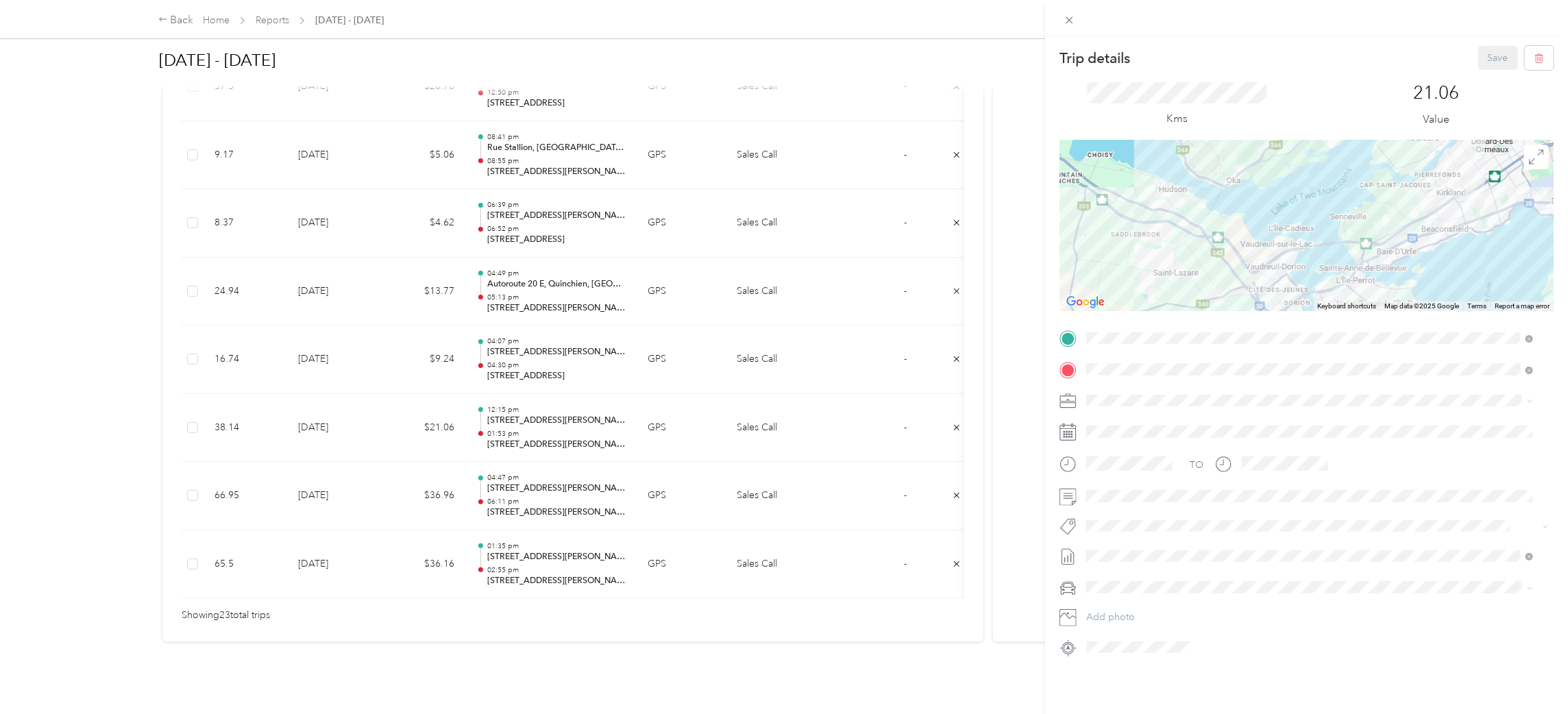
click at [956, 394] on div "Trip details Save This trip cannot be edited because it is either under review,…" at bounding box center [784, 357] width 1568 height 714
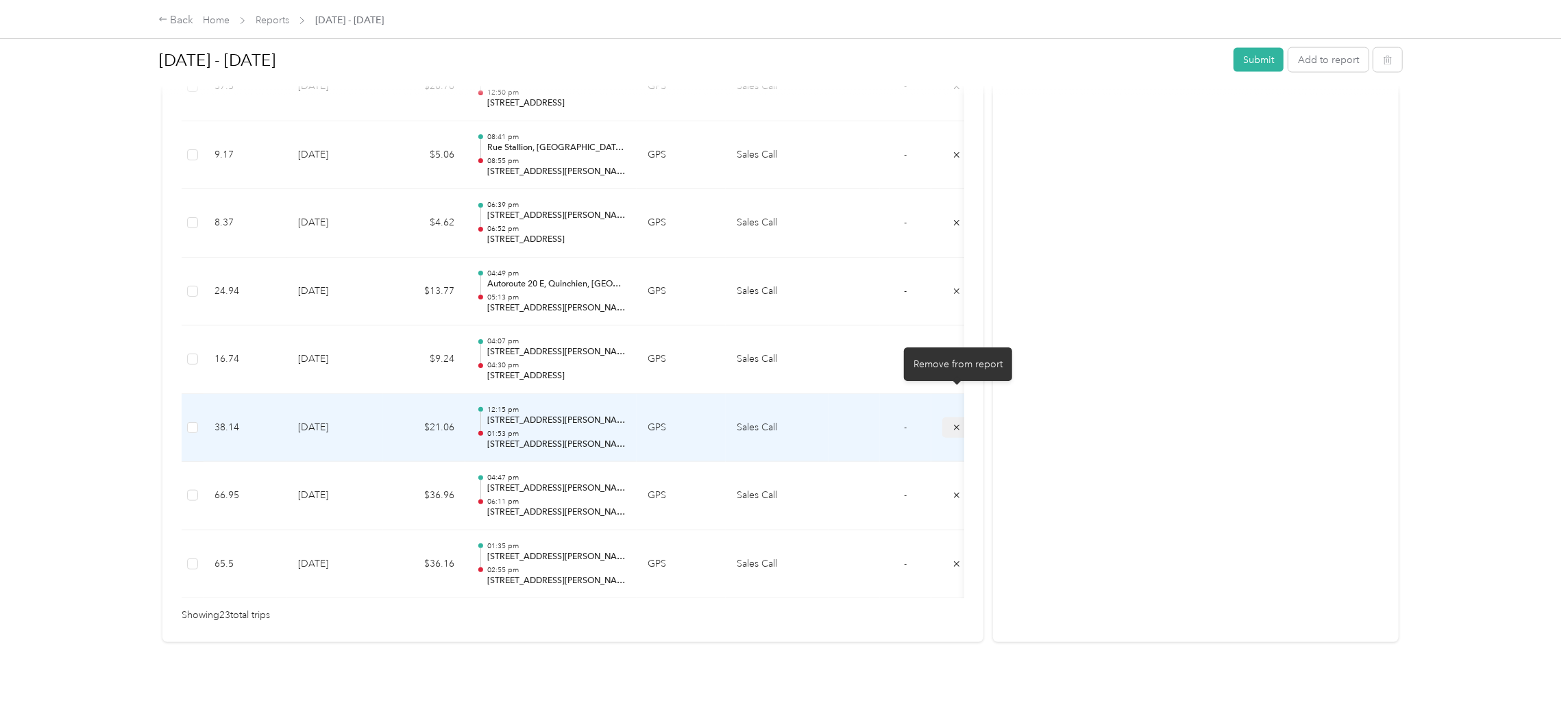
click at [955, 423] on icon "submit" at bounding box center [956, 427] width 9 height 9
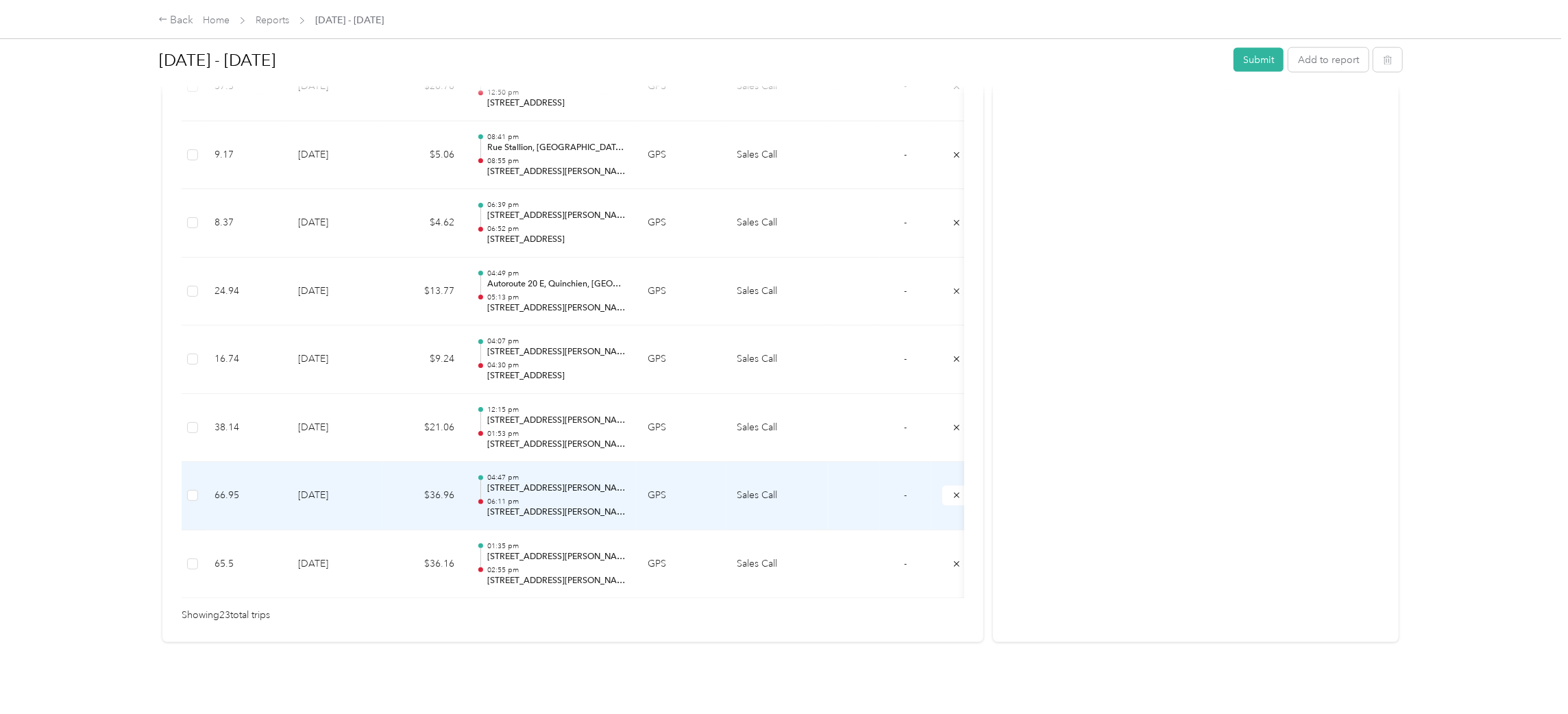
scroll to position [1455, 0]
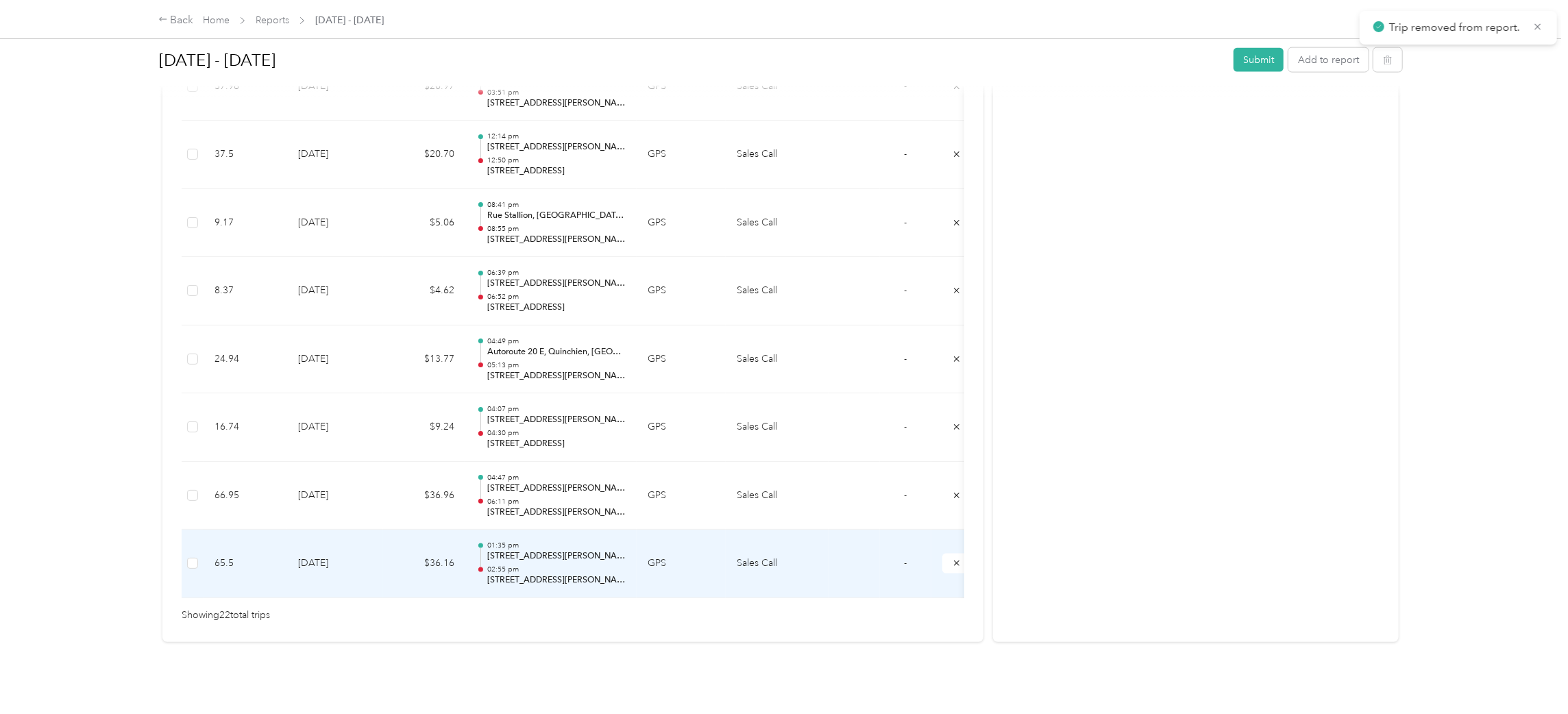
click at [576, 473] on p "04:47 pm" at bounding box center [556, 477] width 138 height 9
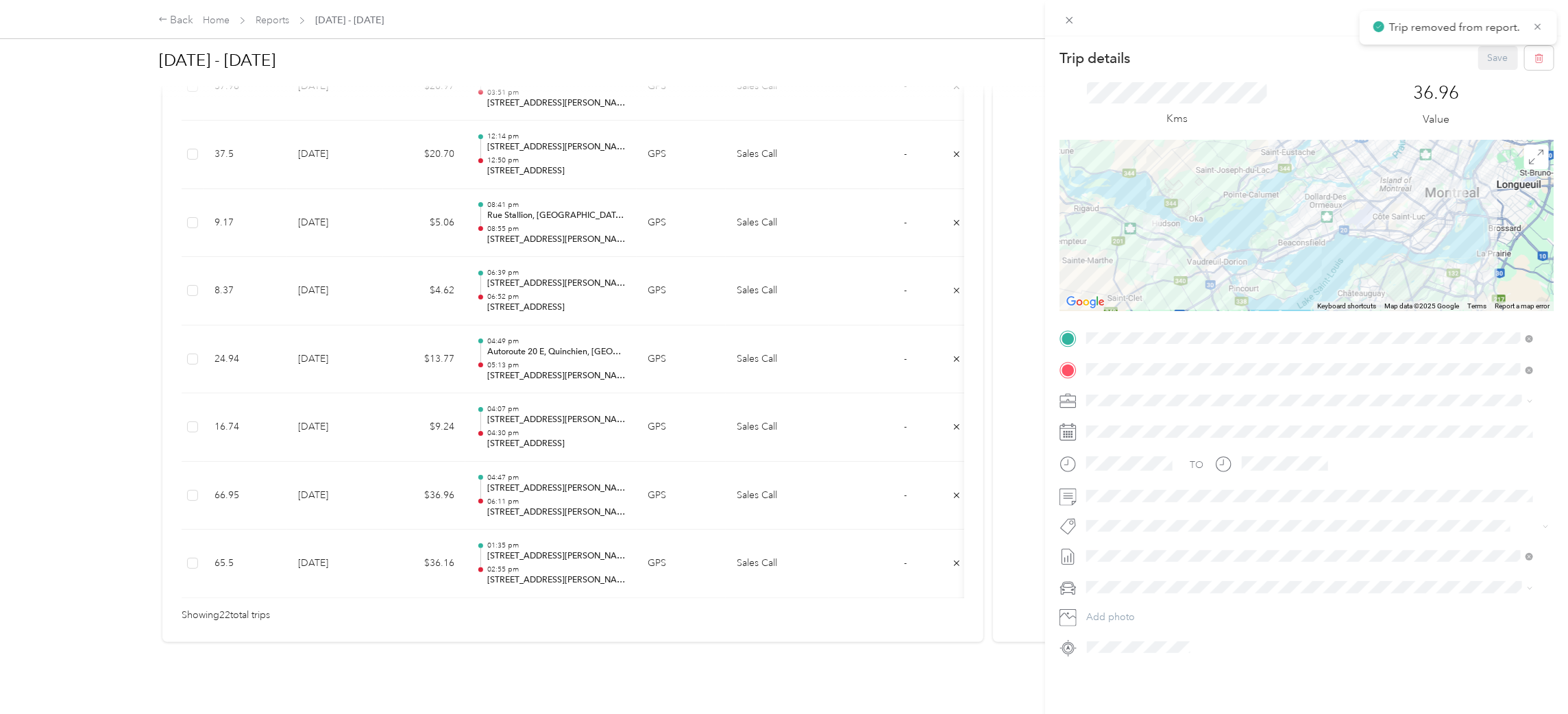
click at [529, 522] on div "Trip details Save This trip cannot be edited because it is either under review,…" at bounding box center [784, 357] width 1568 height 714
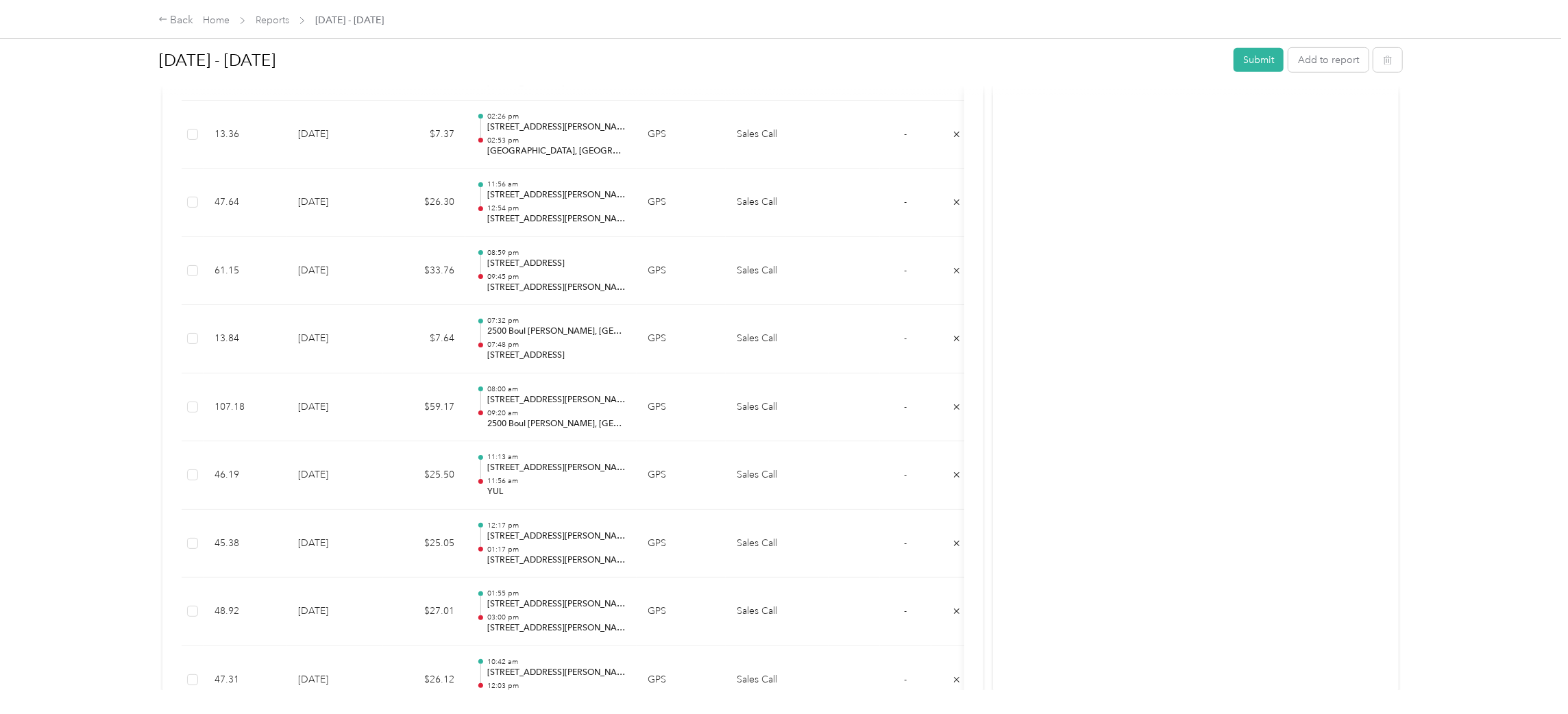
scroll to position [428, 0]
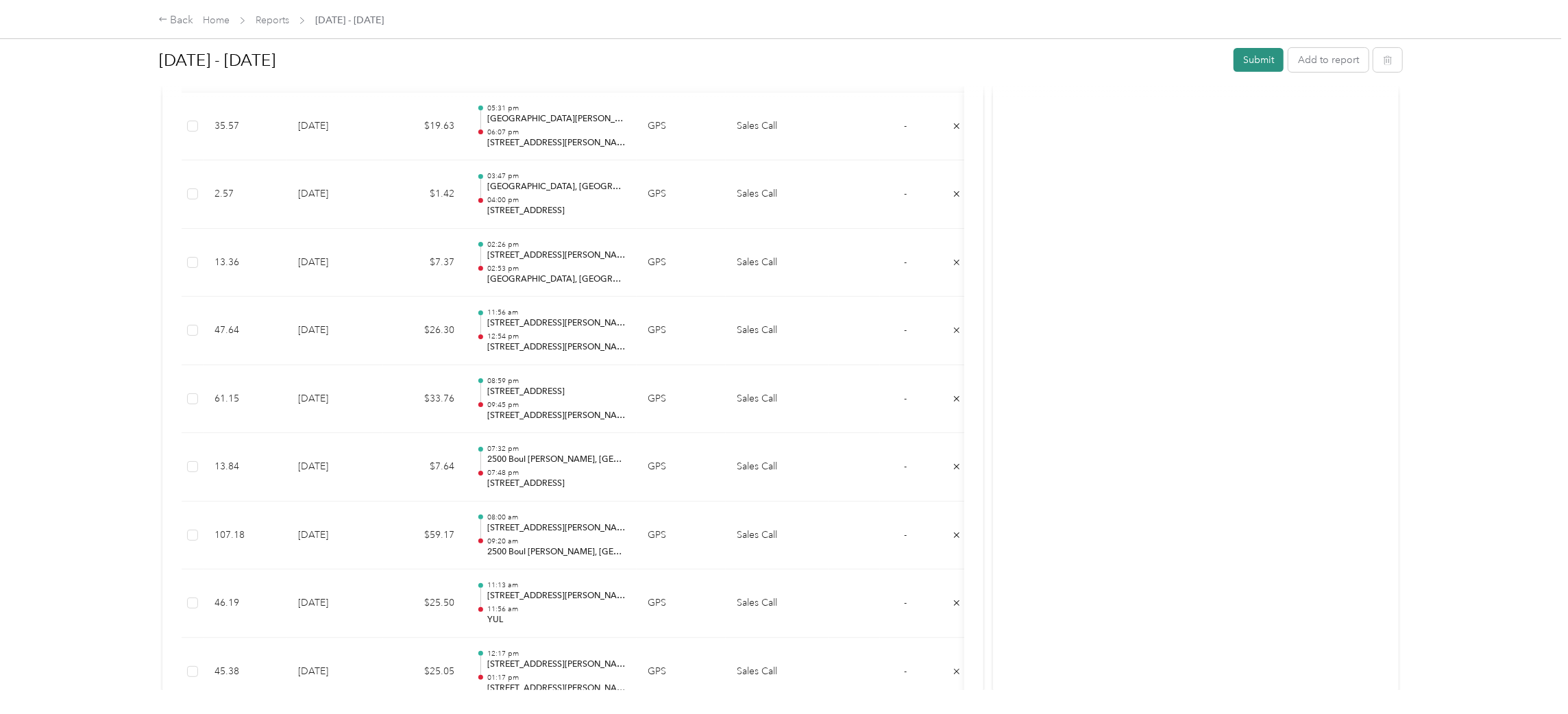
click at [1249, 60] on button "Submit" at bounding box center [1259, 59] width 50 height 24
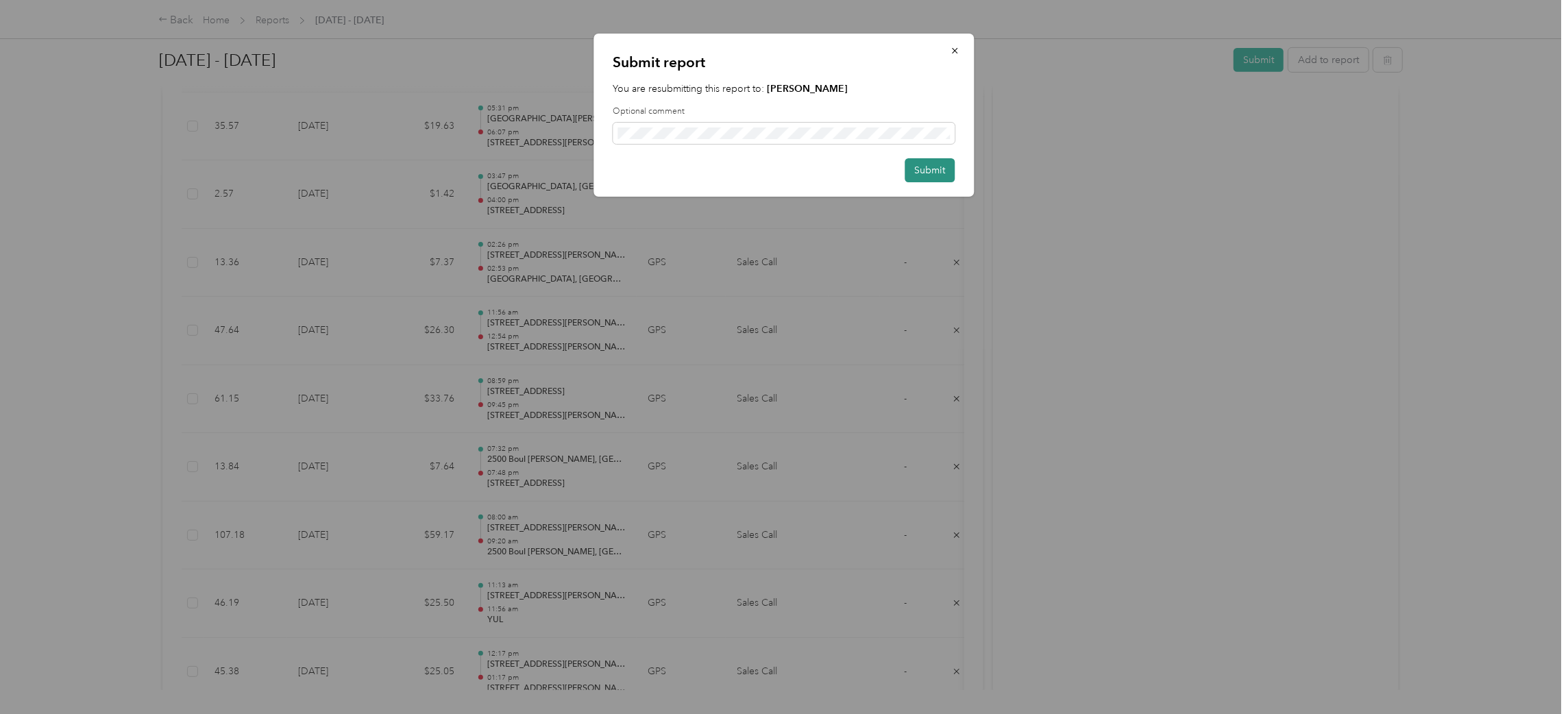
click at [943, 177] on button "Submit" at bounding box center [930, 170] width 50 height 24
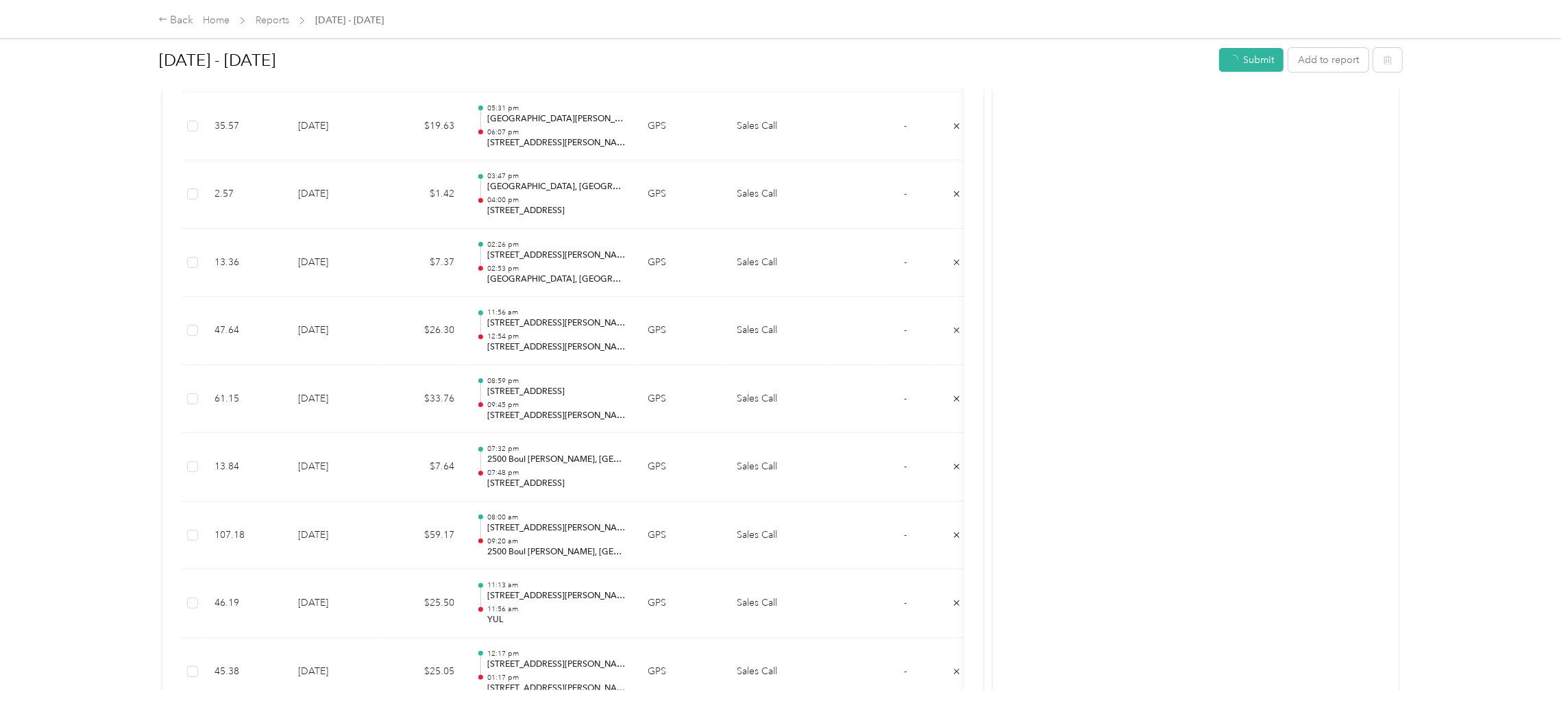
scroll to position [393, 0]
